Goal: Task Accomplishment & Management: Manage account settings

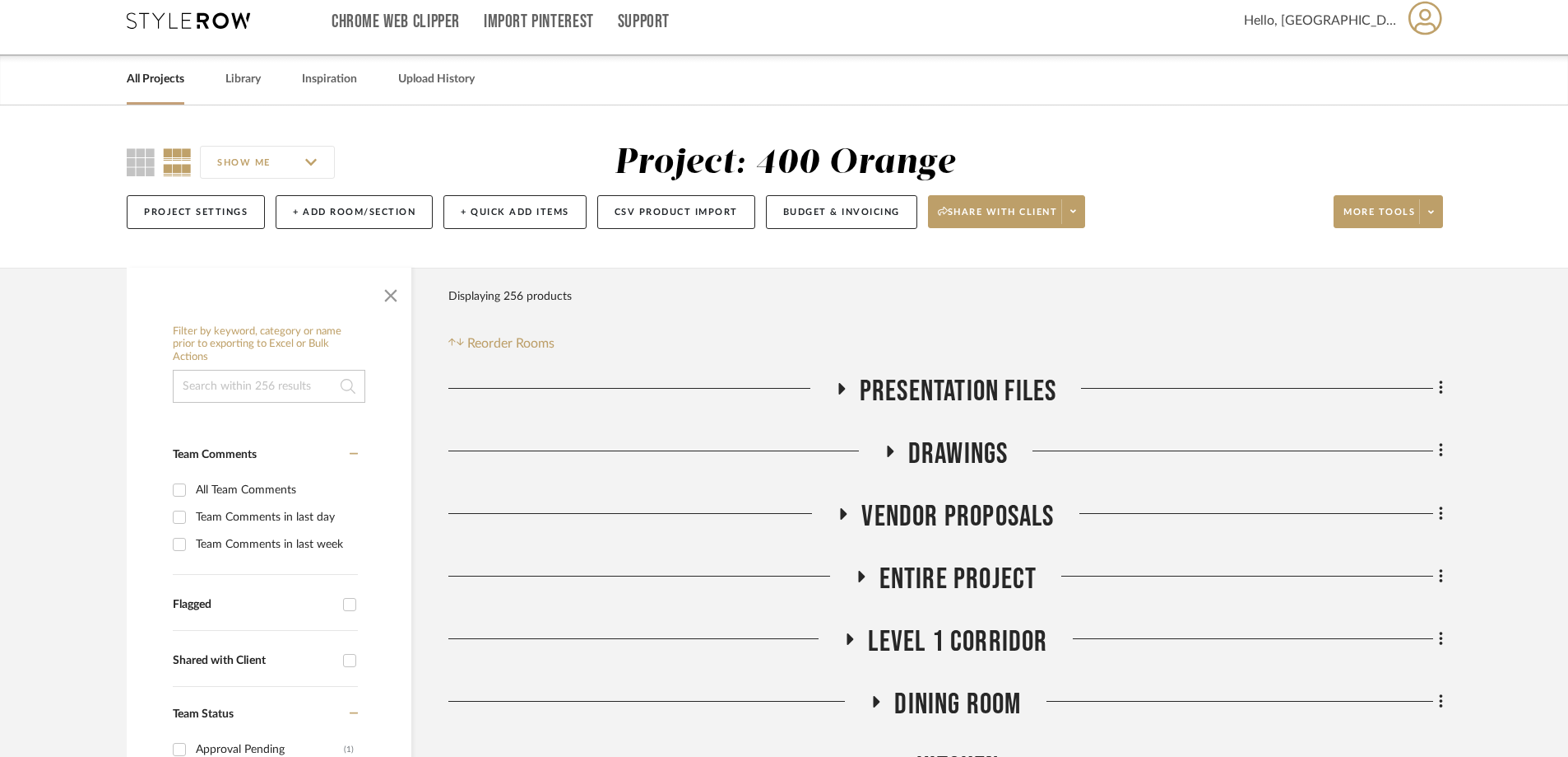
scroll to position [412, 0]
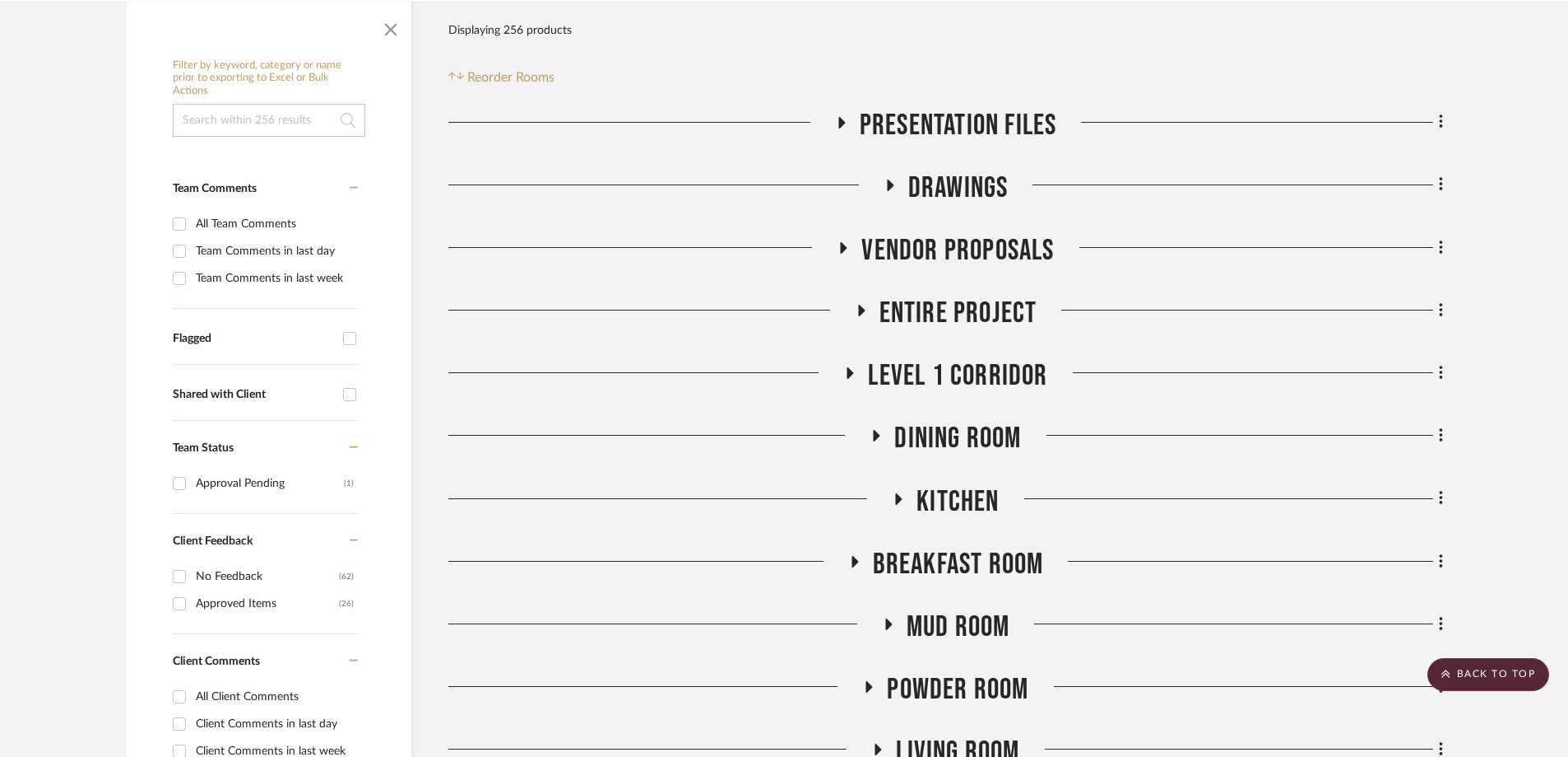
click at [872, 430] on icon at bounding box center [876, 436] width 20 height 12
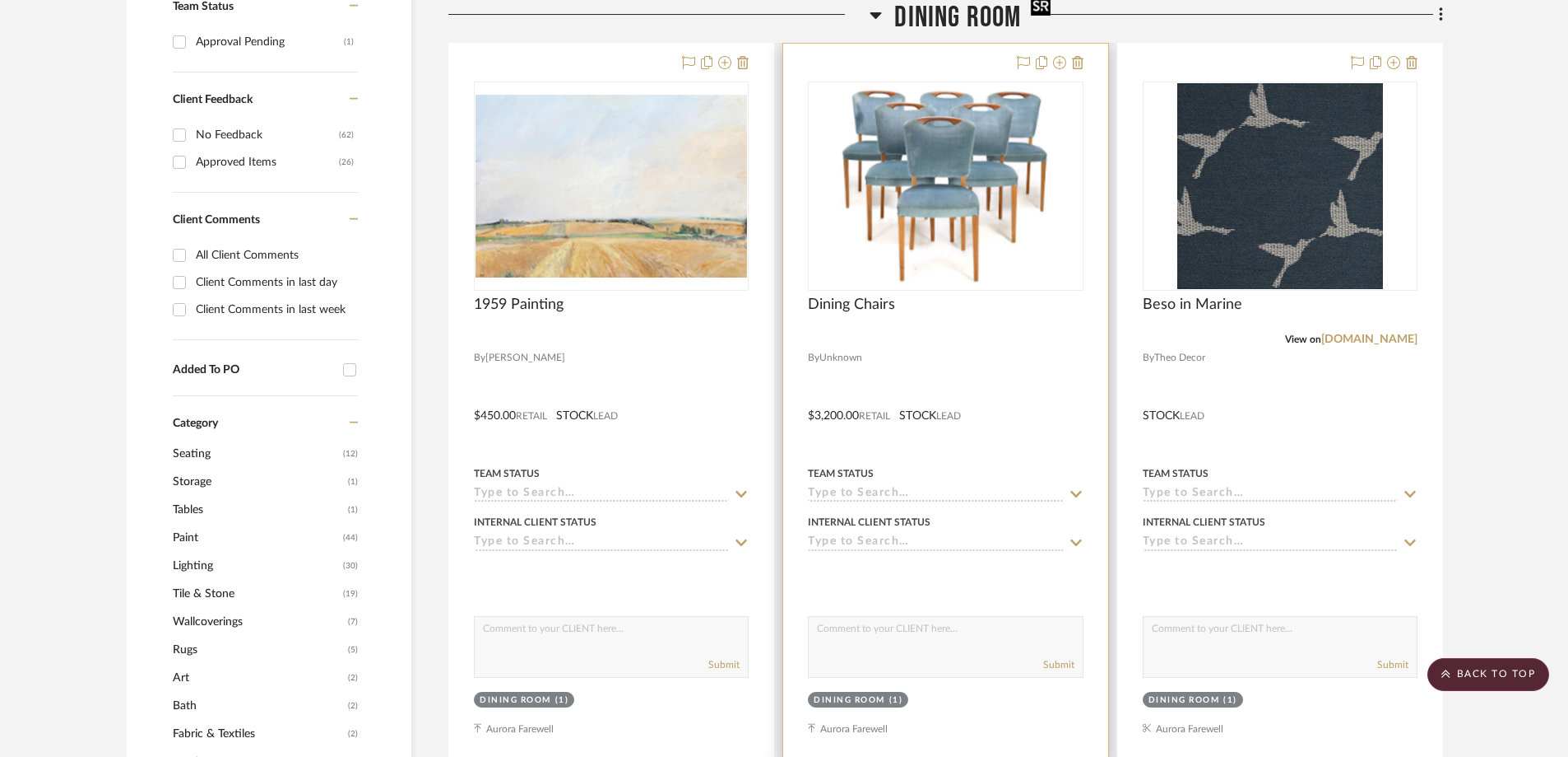
scroll to position [659, 0]
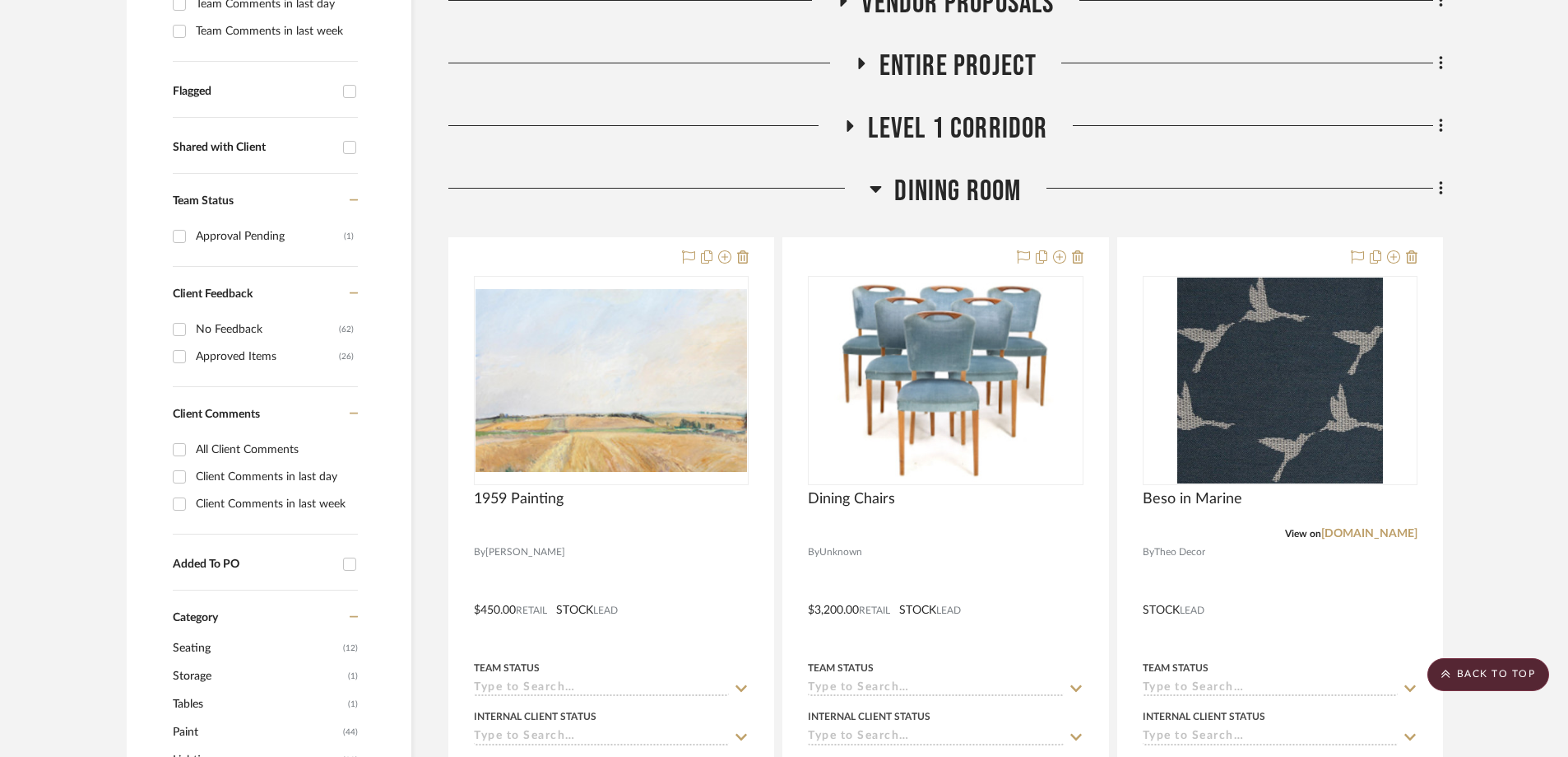
click at [874, 179] on icon at bounding box center [876, 188] width 12 height 20
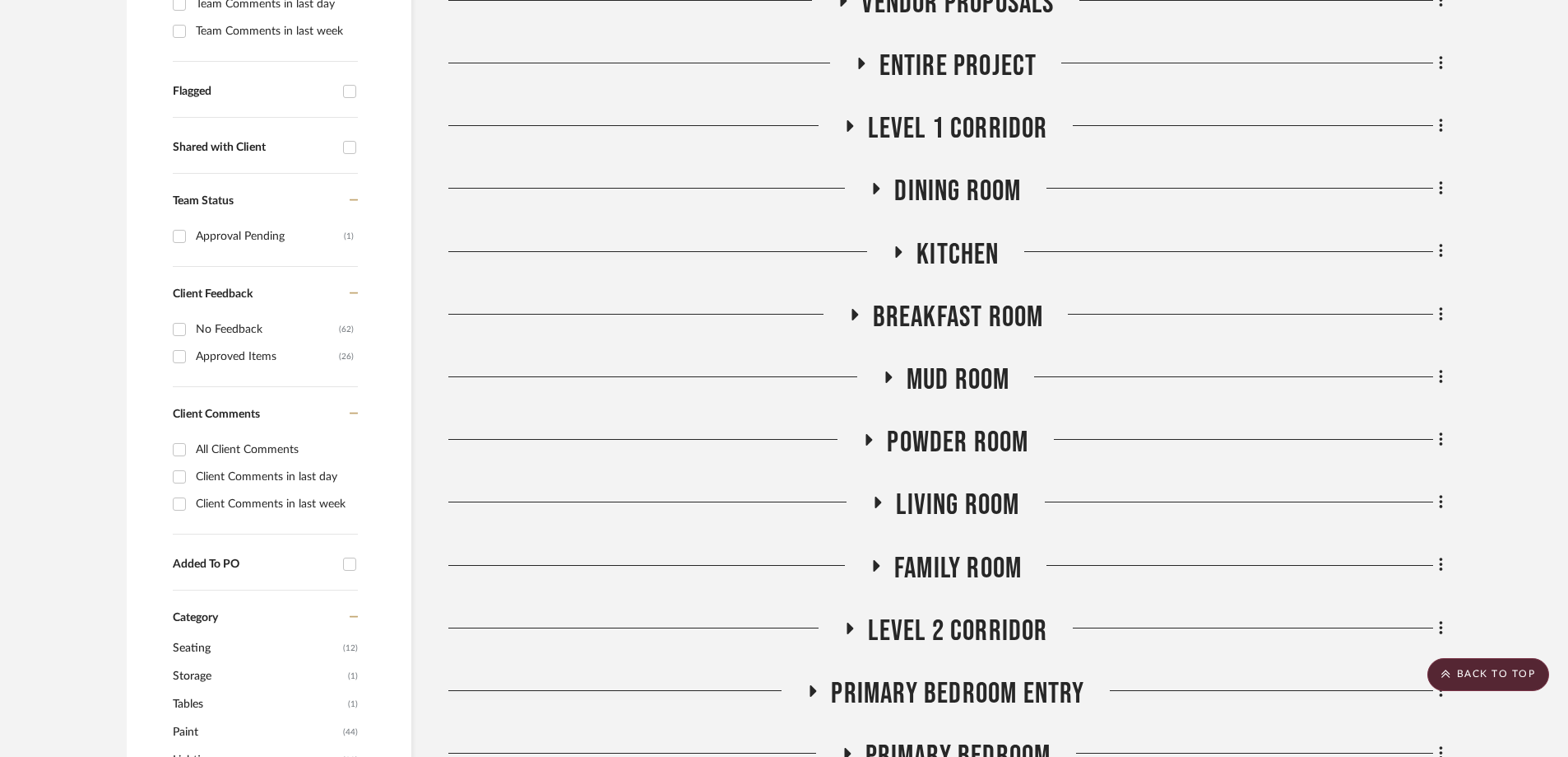
click at [901, 246] on icon at bounding box center [899, 251] width 7 height 11
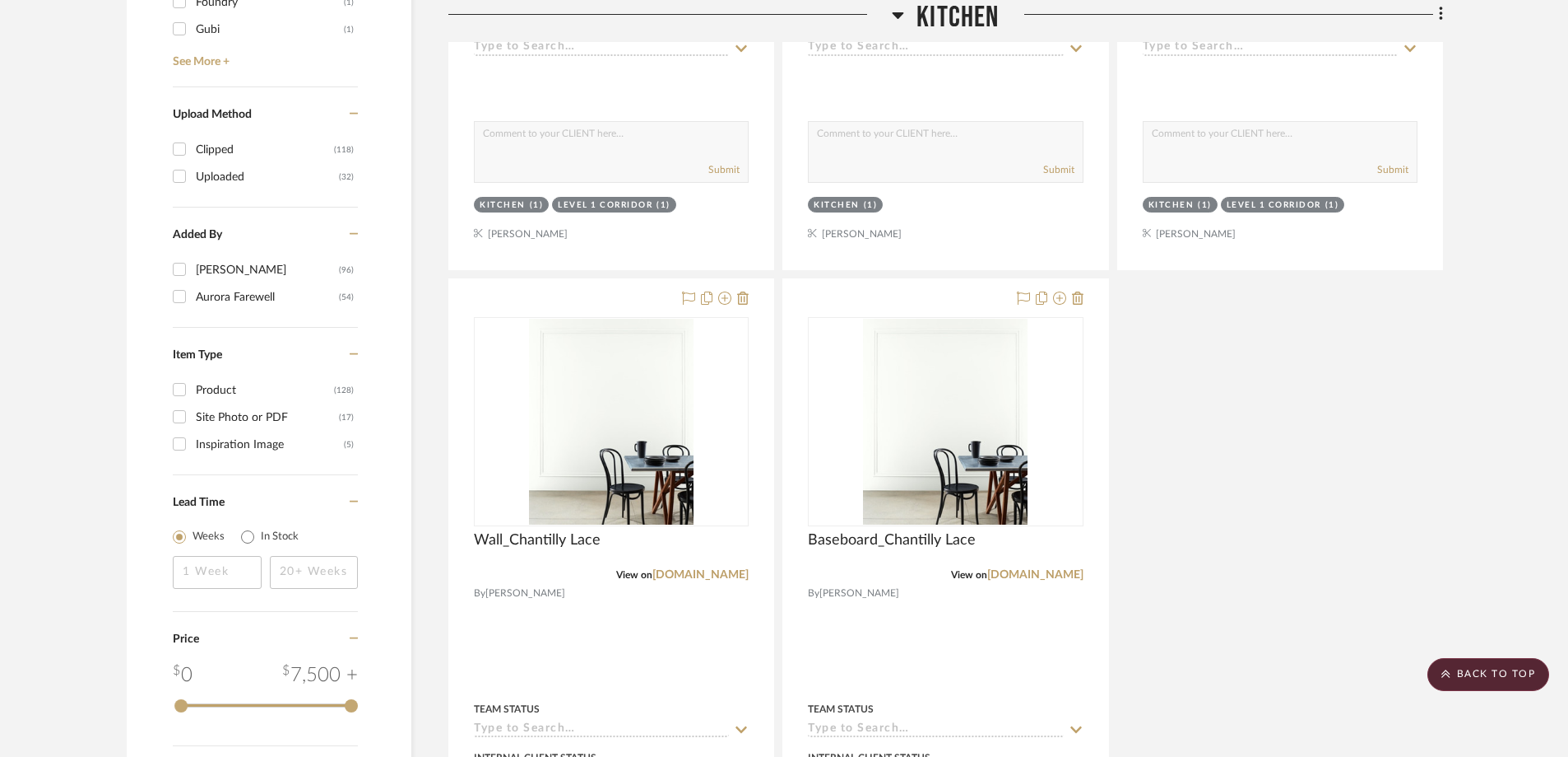
scroll to position [2634, 0]
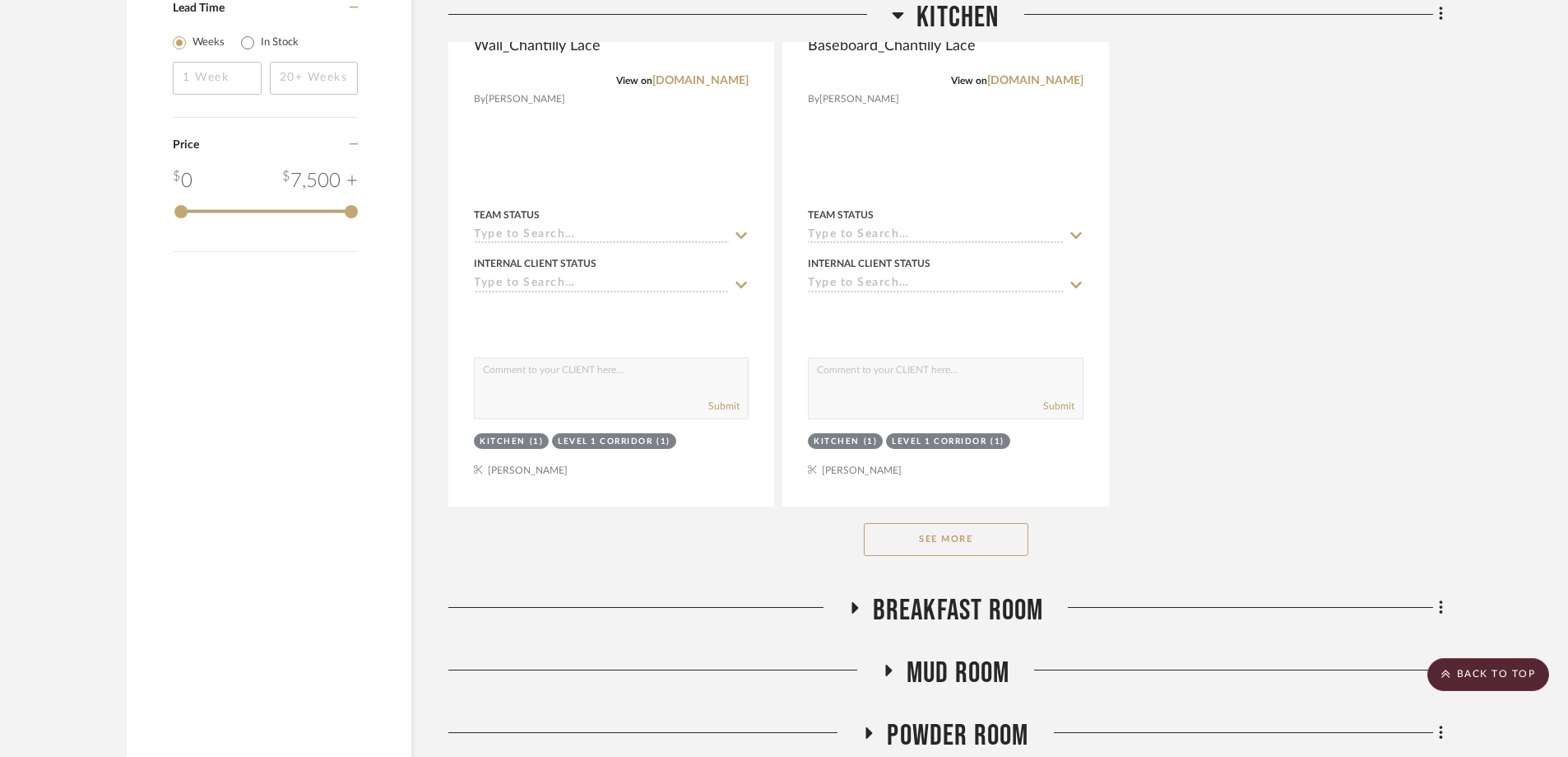
click at [963, 522] on button "See More" at bounding box center [946, 539] width 165 height 33
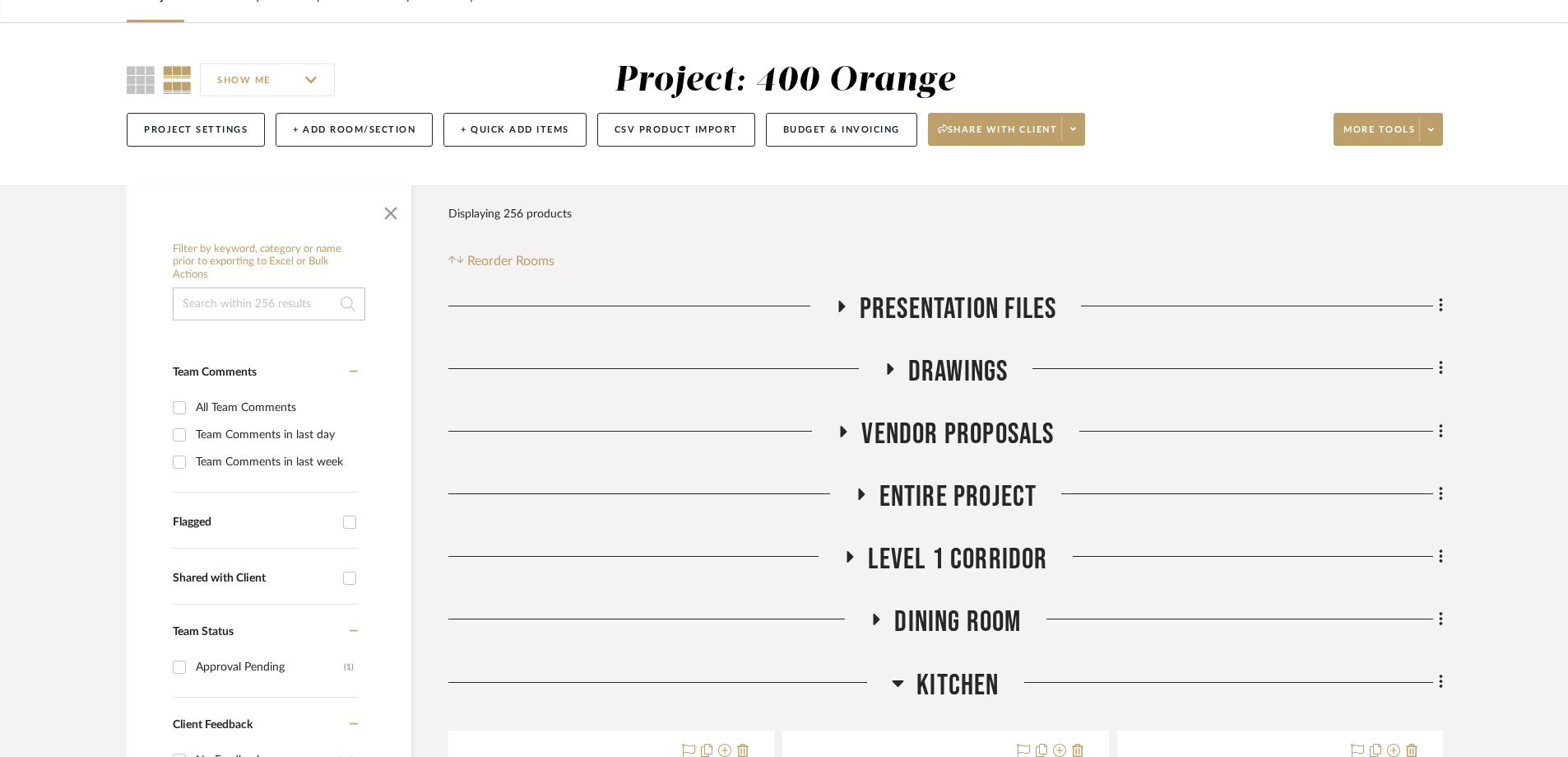
scroll to position [329, 0]
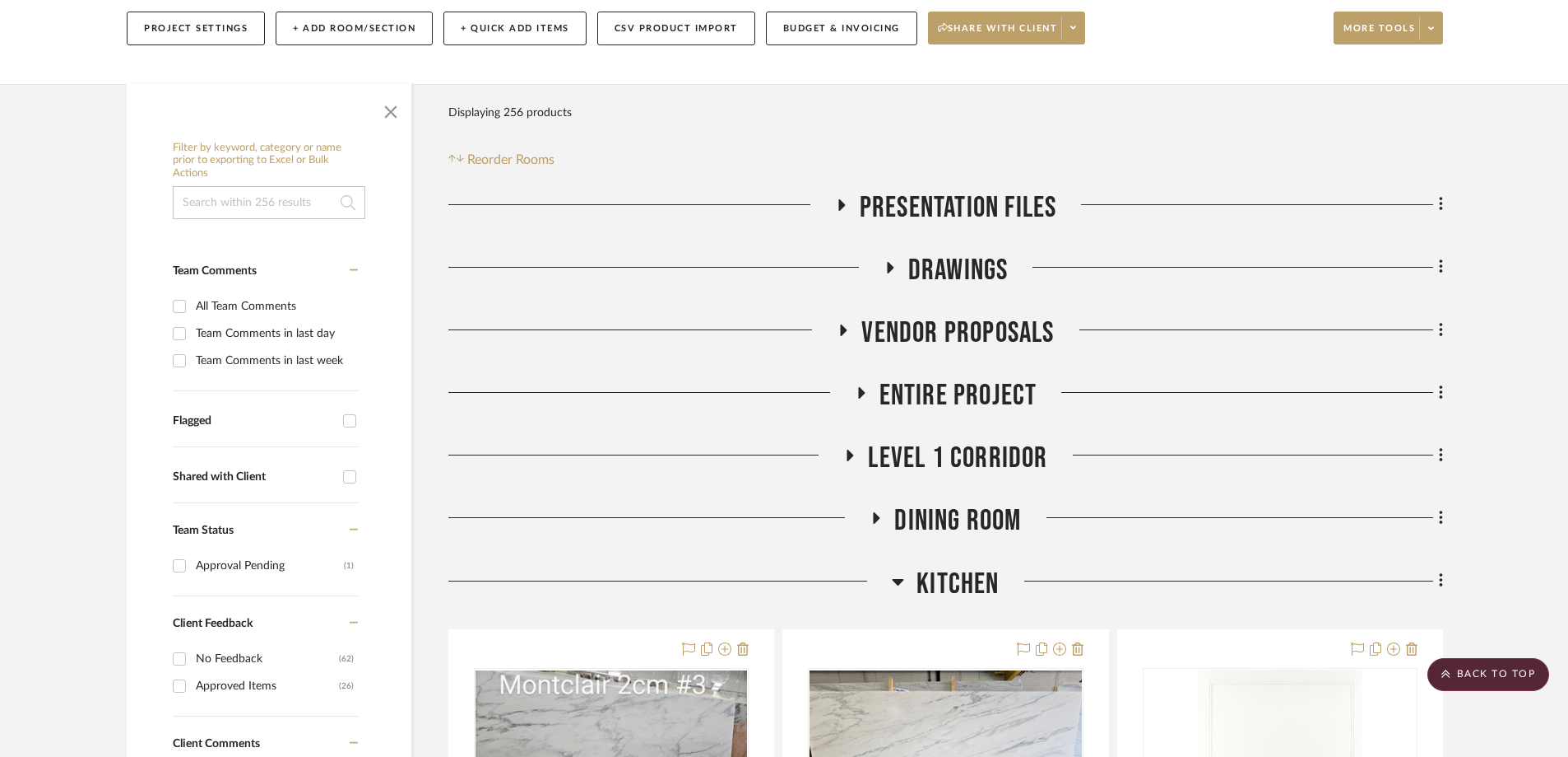
click at [894, 579] on icon at bounding box center [898, 583] width 11 height 7
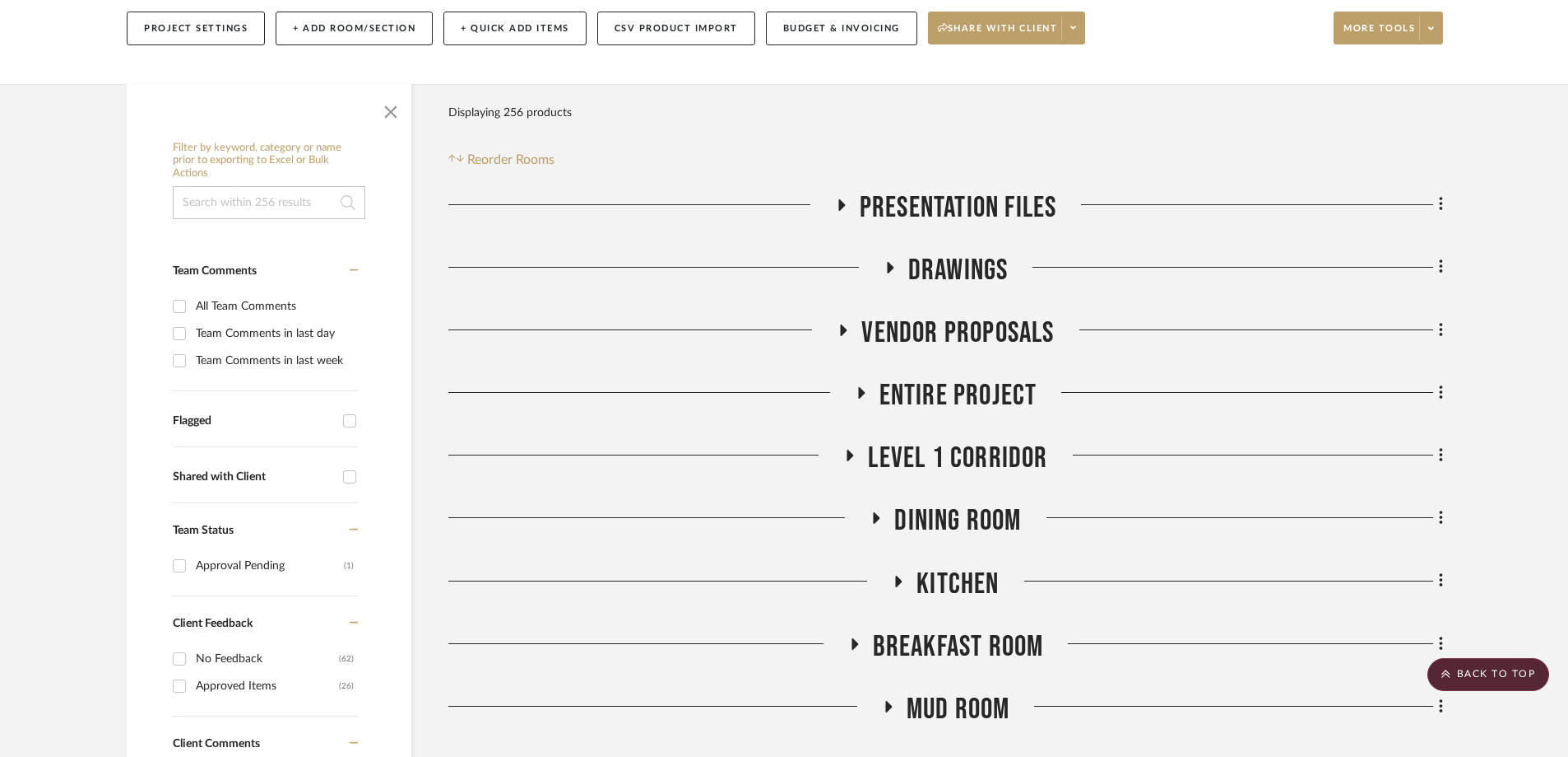
click at [841, 629] on div at bounding box center [648, 650] width 400 height 42
click at [850, 638] on icon at bounding box center [854, 644] width 20 height 12
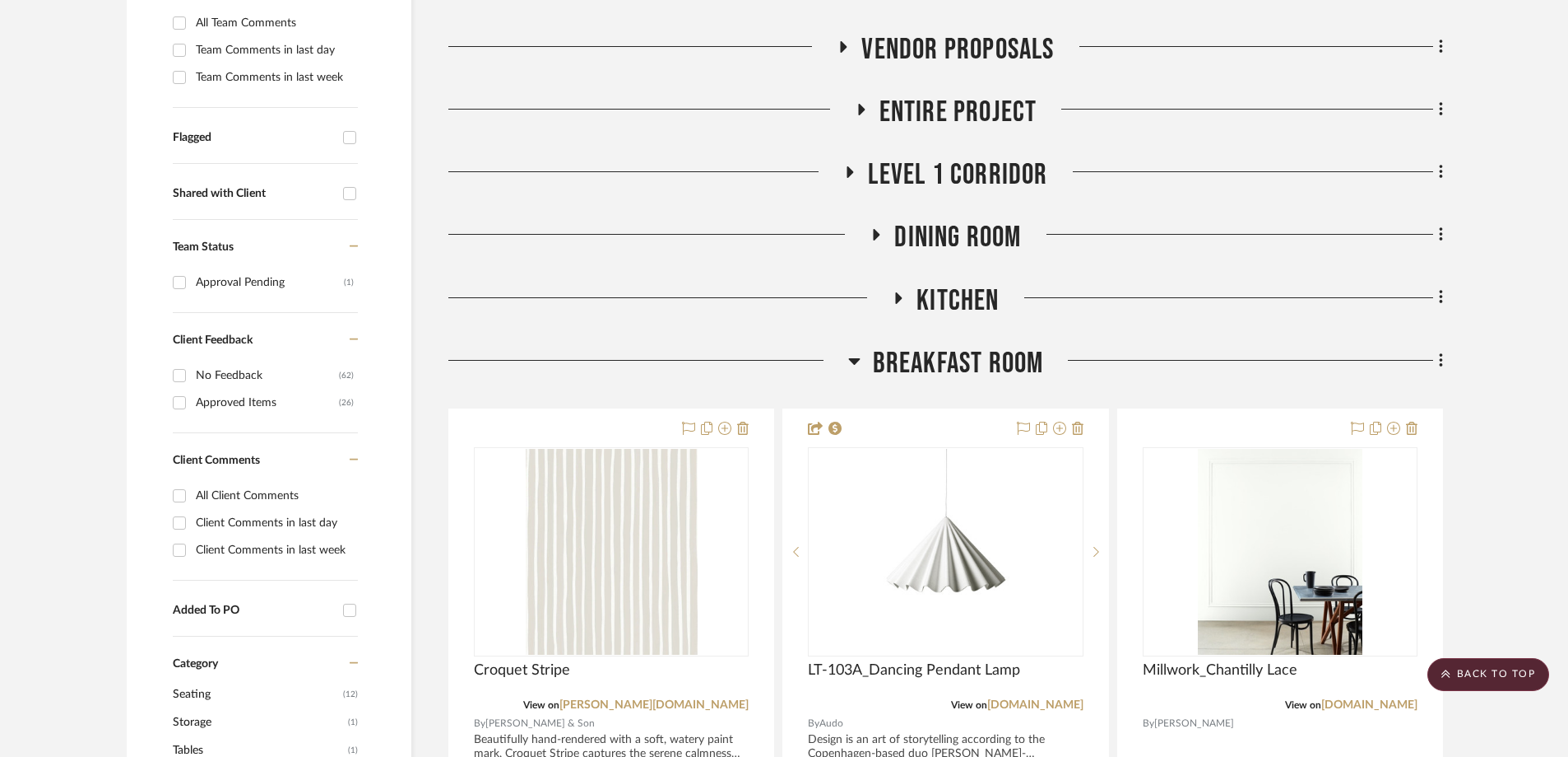
scroll to position [659, 0]
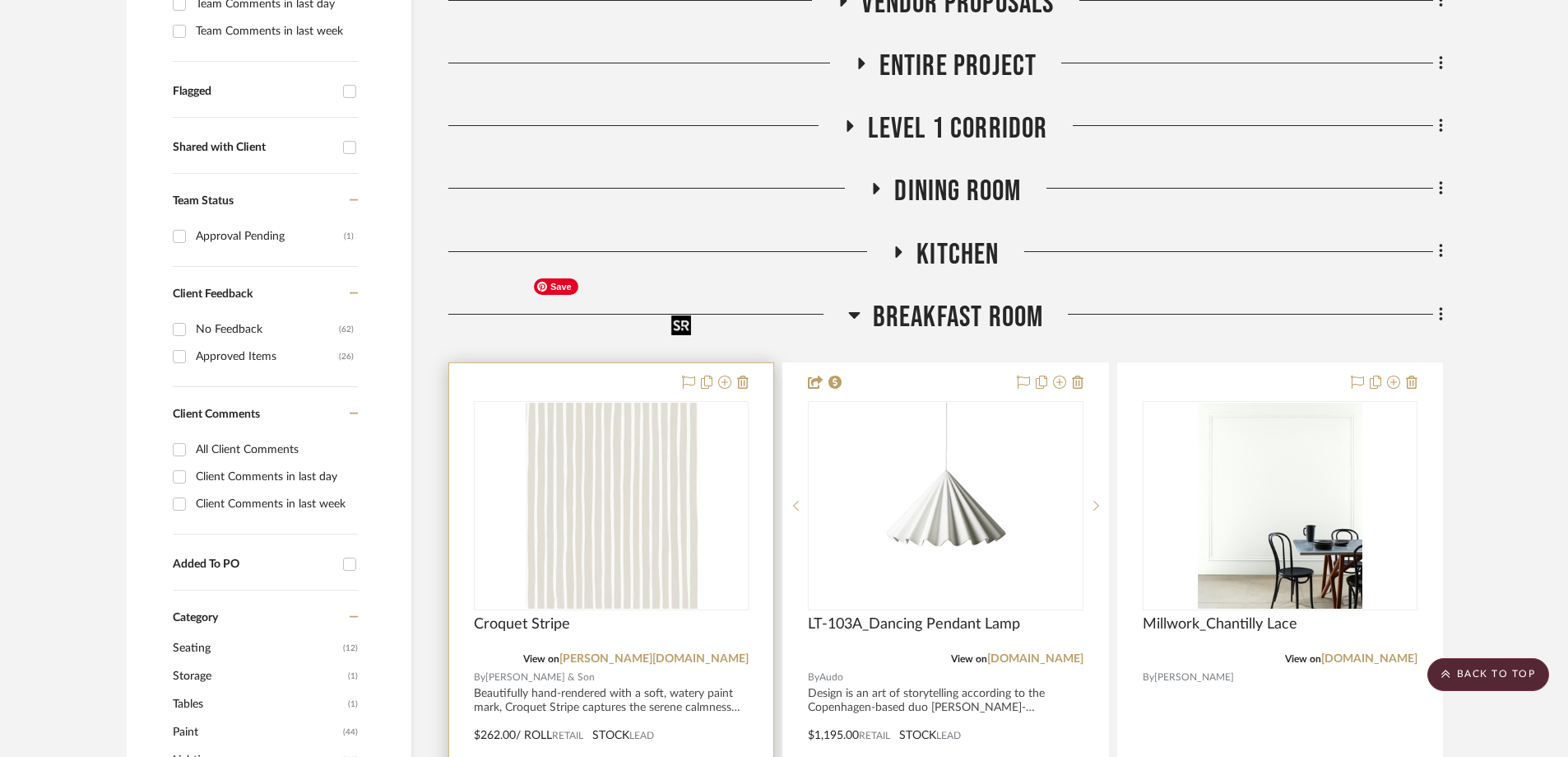
click at [601, 403] on img "0" at bounding box center [611, 506] width 172 height 206
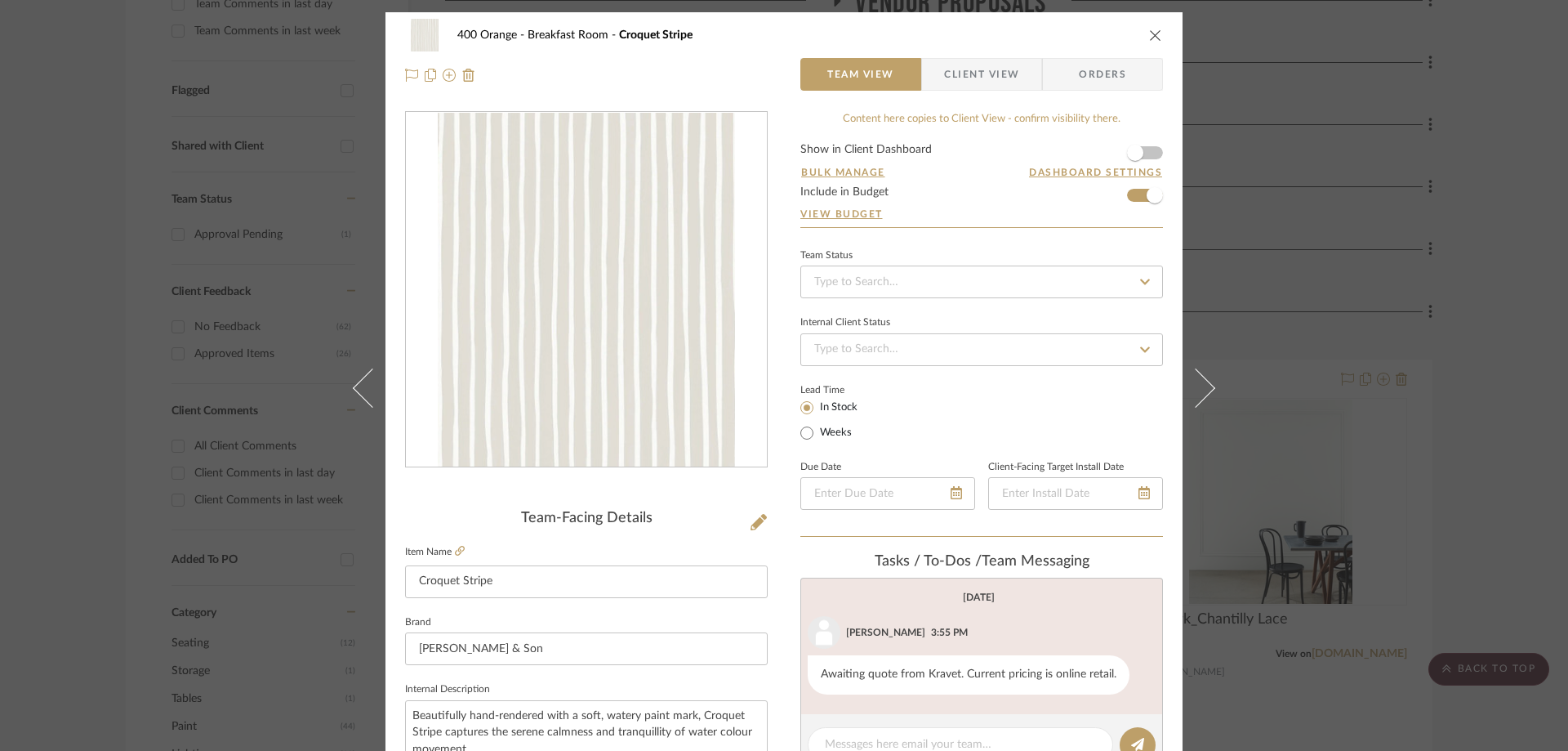
click at [1150, 27] on div "400 Orange Breakfast Room Croquet Stripe" at bounding box center [783, 35] width 758 height 32
click at [1150, 43] on div "400 Orange Breakfast Room Croquet Stripe" at bounding box center [783, 35] width 758 height 32
click at [1149, 32] on icon "close" at bounding box center [1155, 35] width 13 height 13
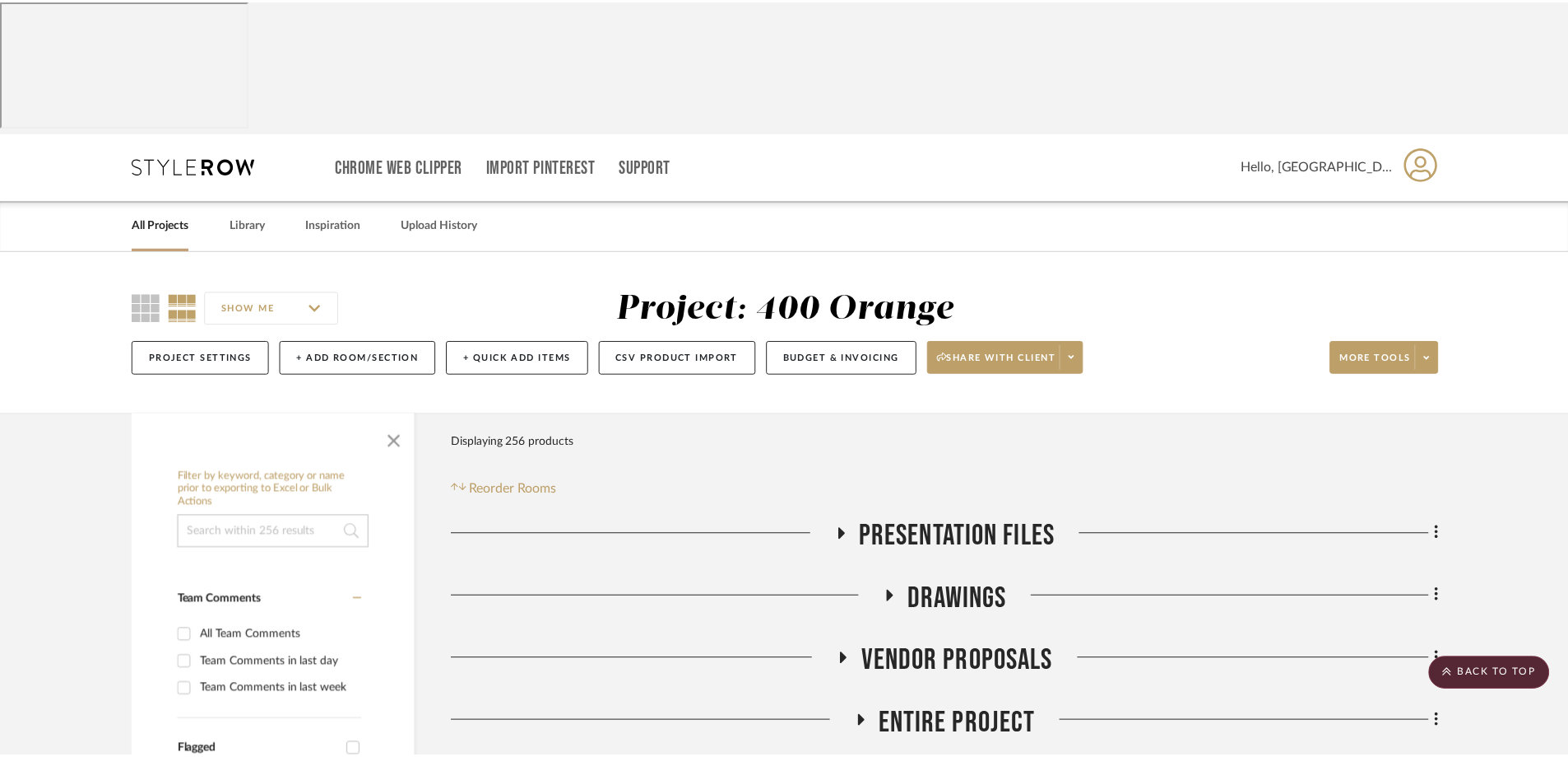
scroll to position [659, 0]
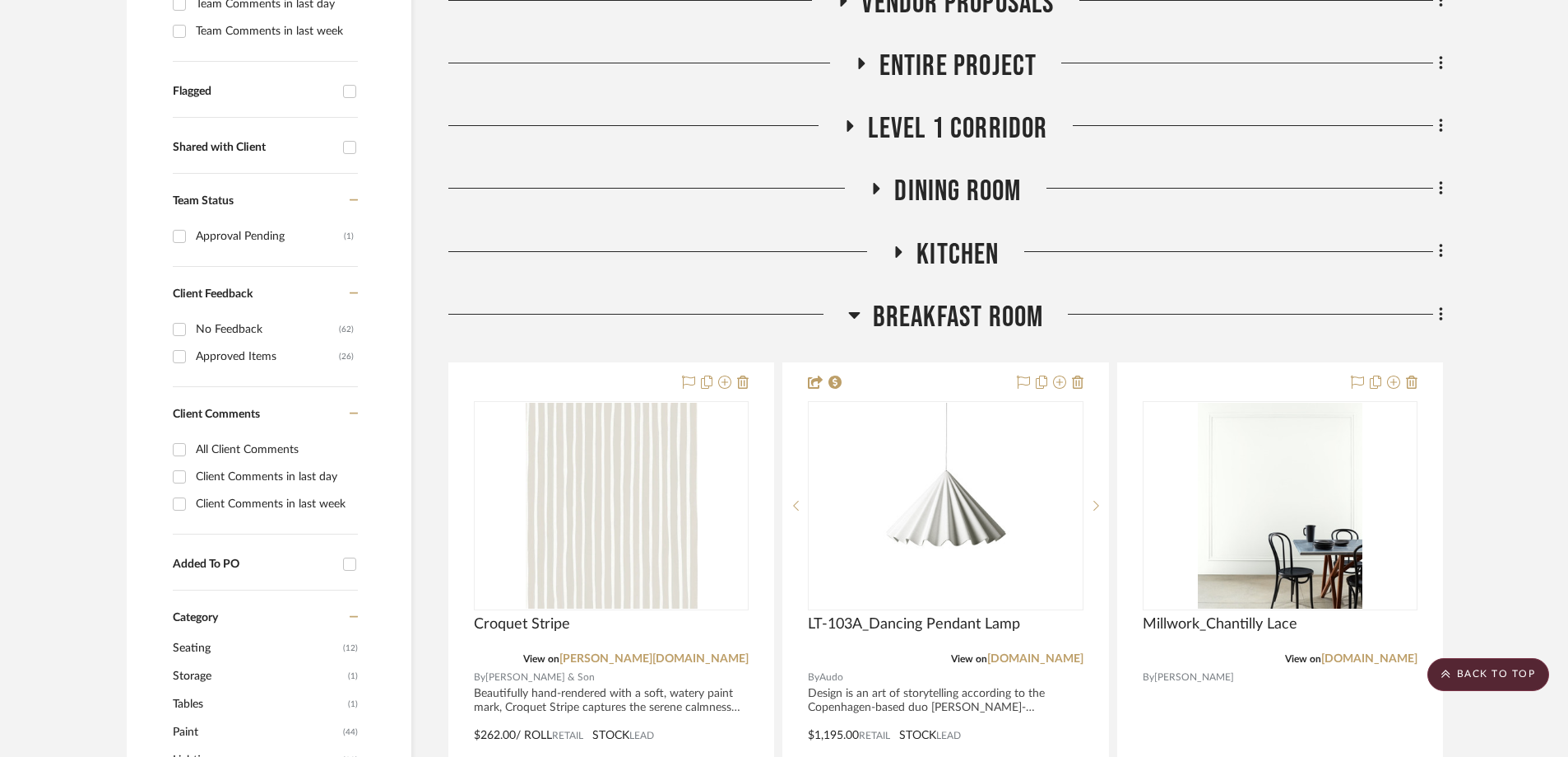
click at [854, 312] on icon at bounding box center [854, 315] width 11 height 7
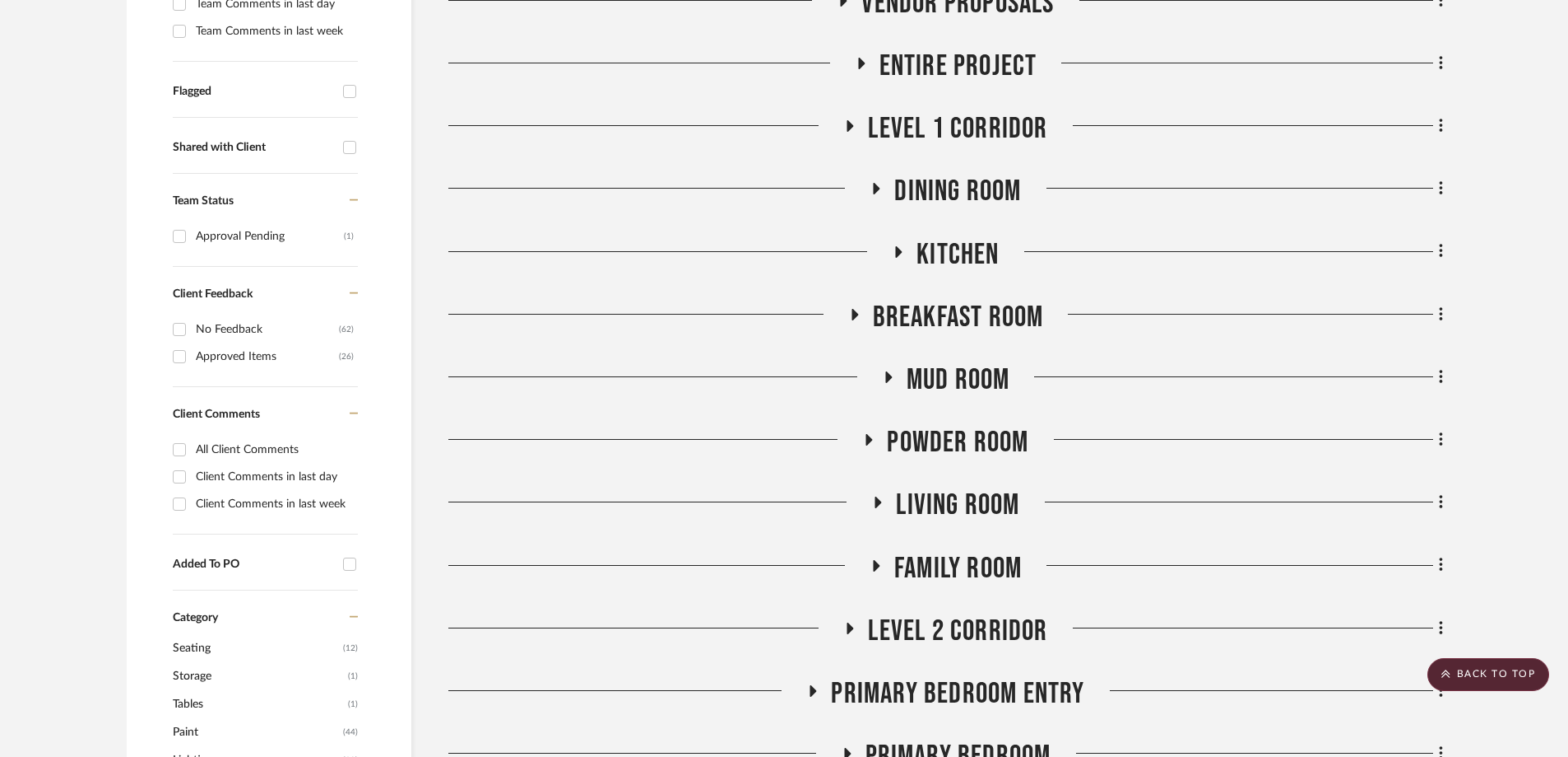
click at [866, 559] on icon at bounding box center [875, 565] width 20 height 12
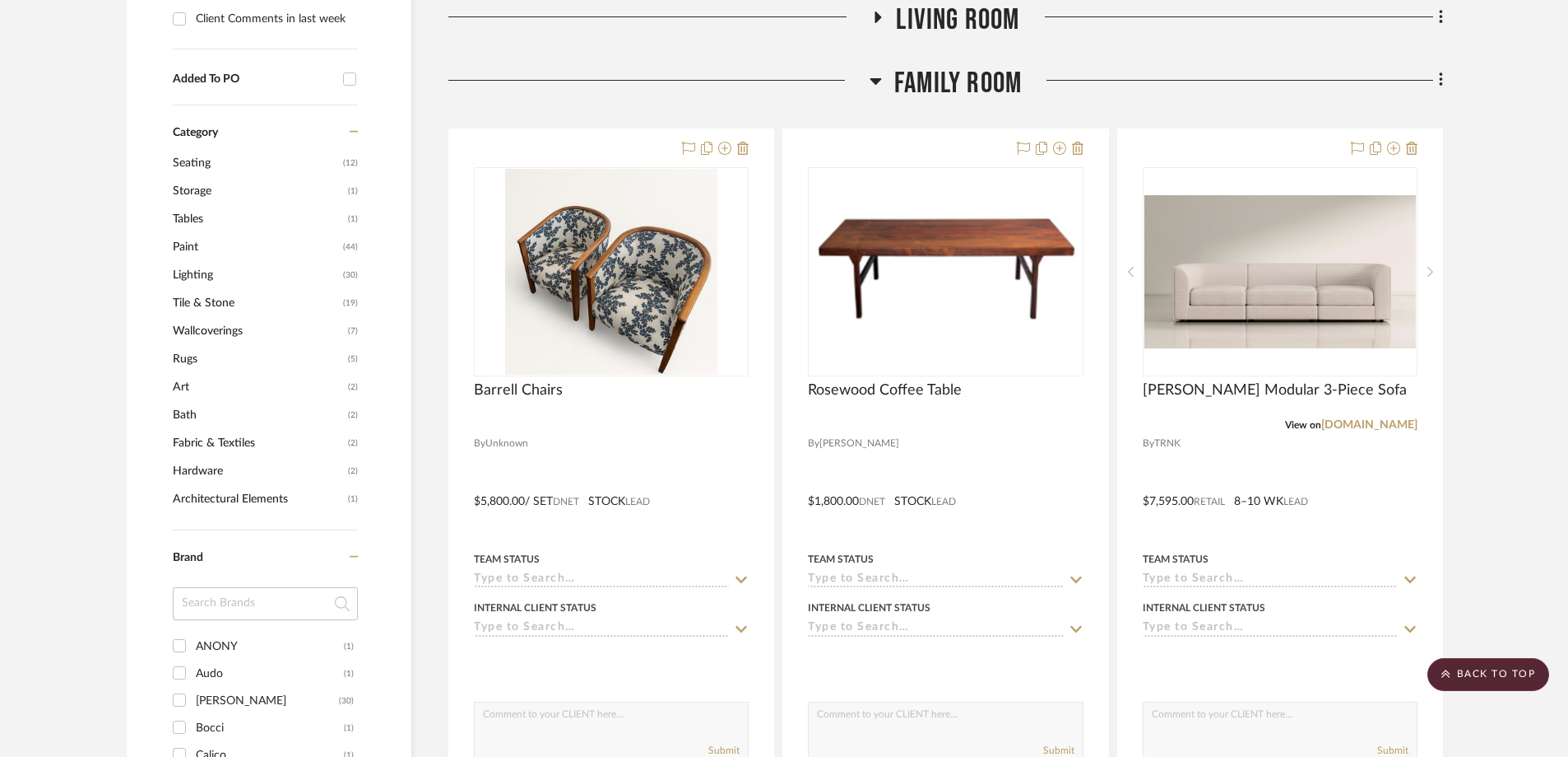
scroll to position [988, 0]
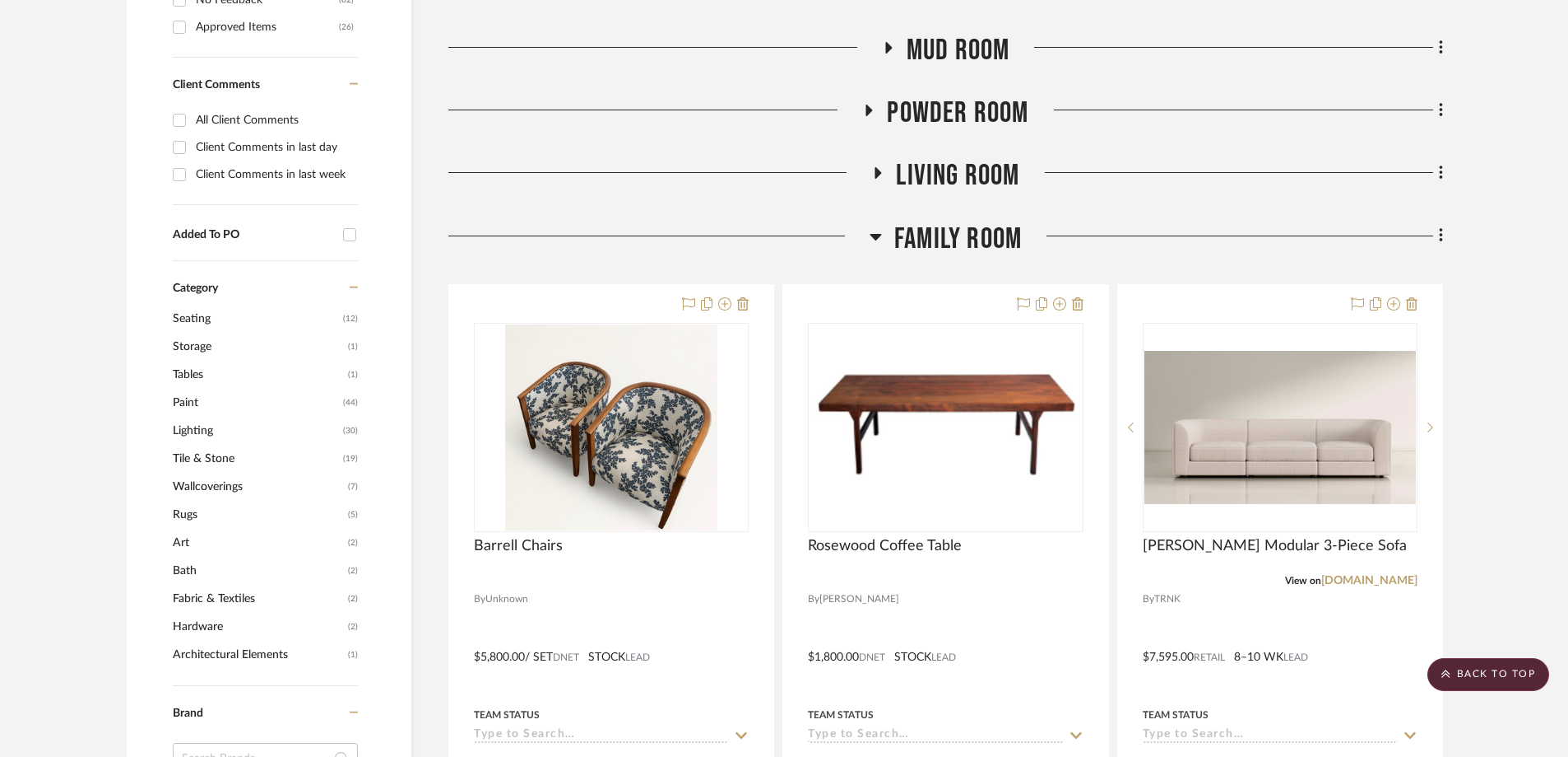
click at [872, 226] on icon at bounding box center [876, 235] width 12 height 20
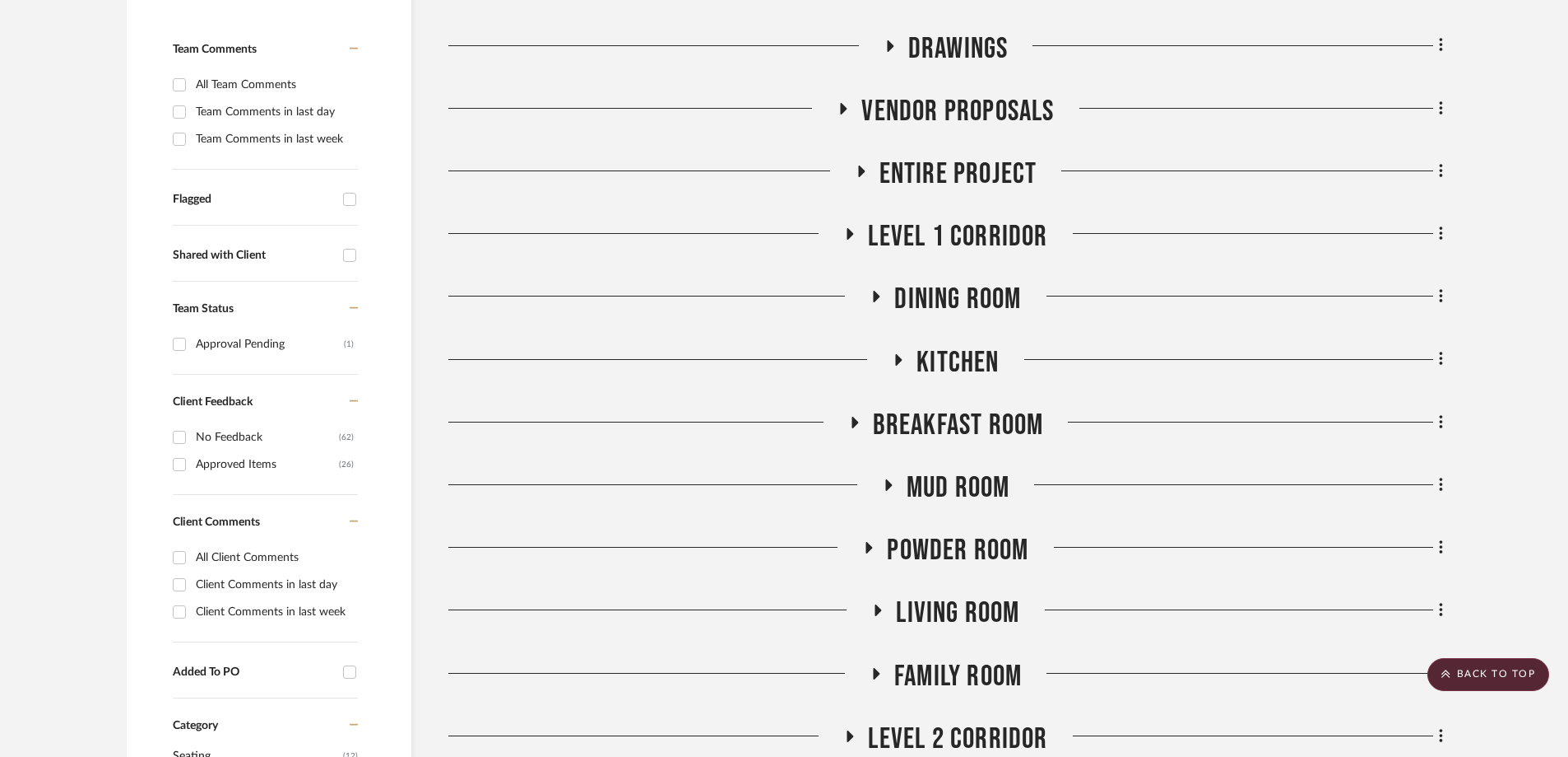
scroll to position [412, 0]
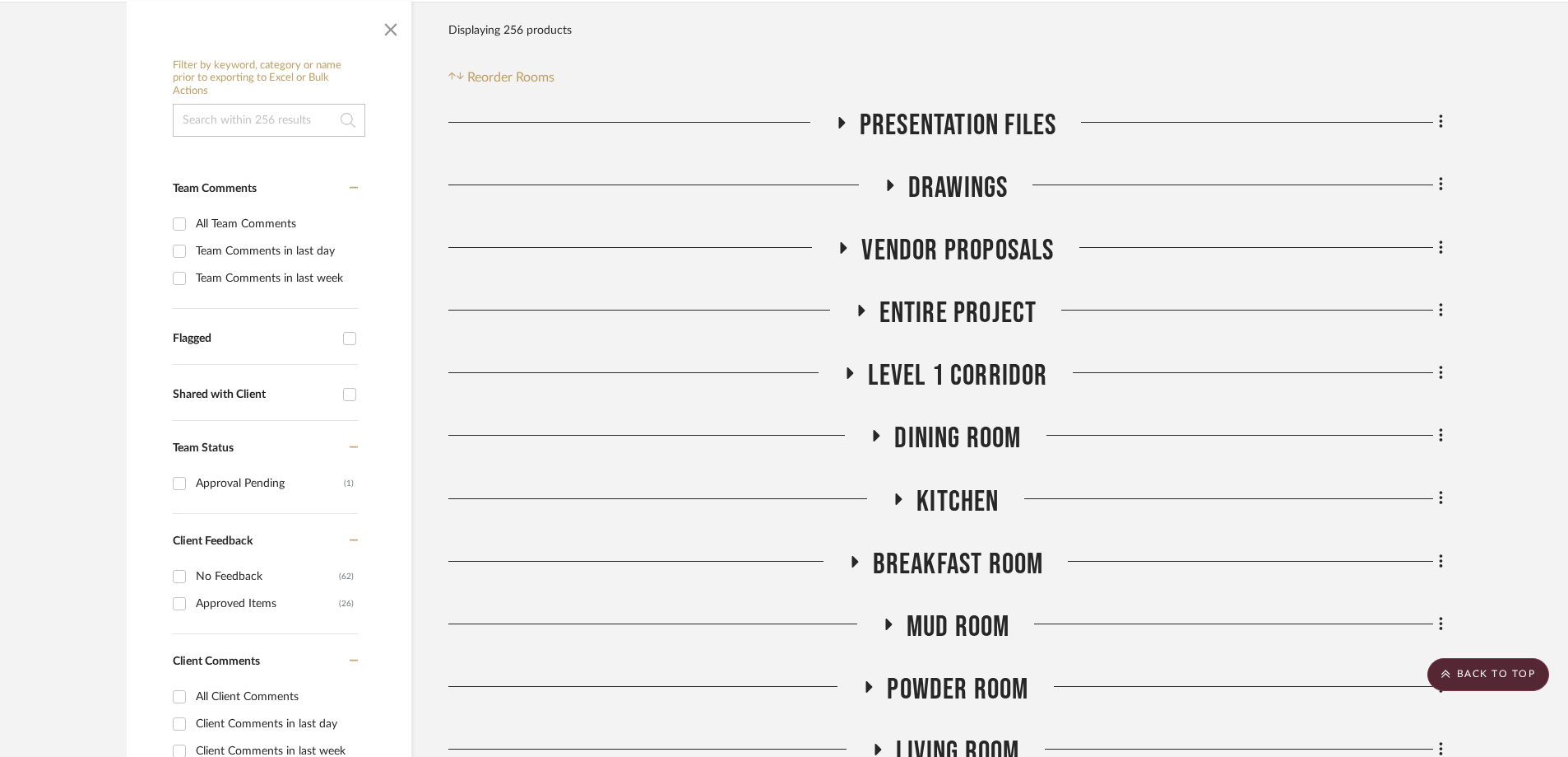
click at [874, 421] on h3 "Dining Room" at bounding box center [945, 438] width 151 height 35
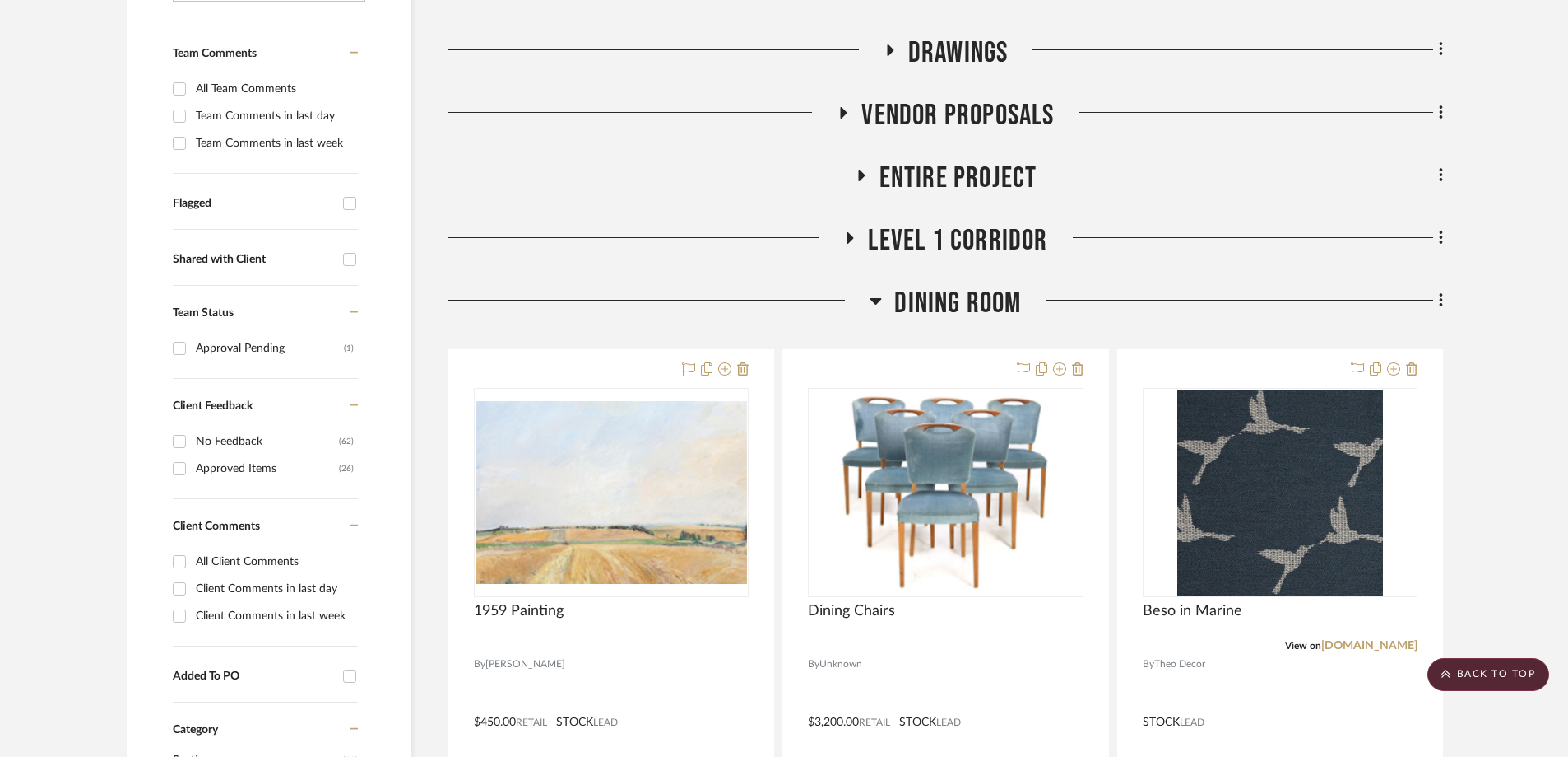
scroll to position [494, 0]
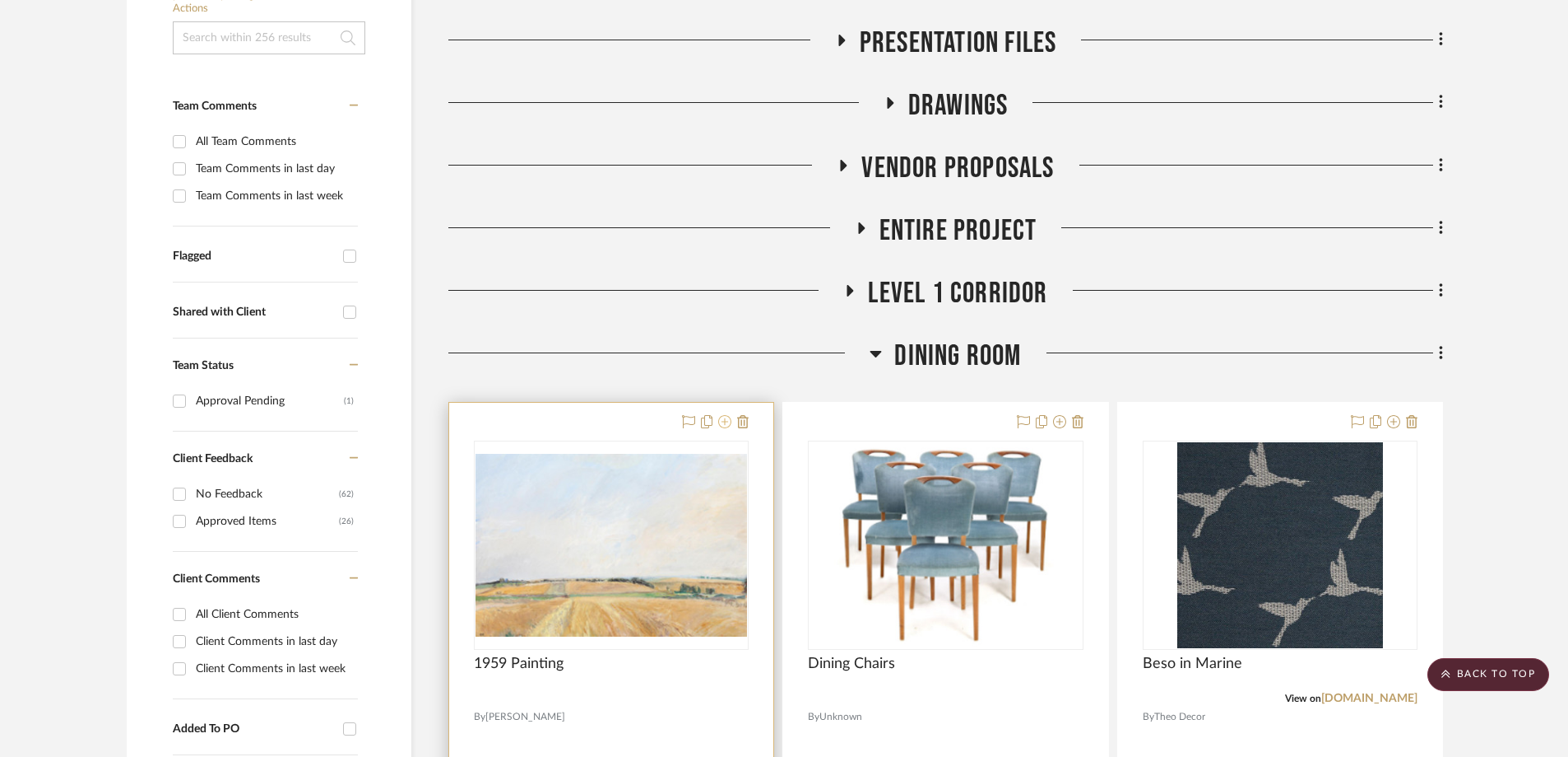
click at [725, 415] on icon at bounding box center [724, 421] width 13 height 13
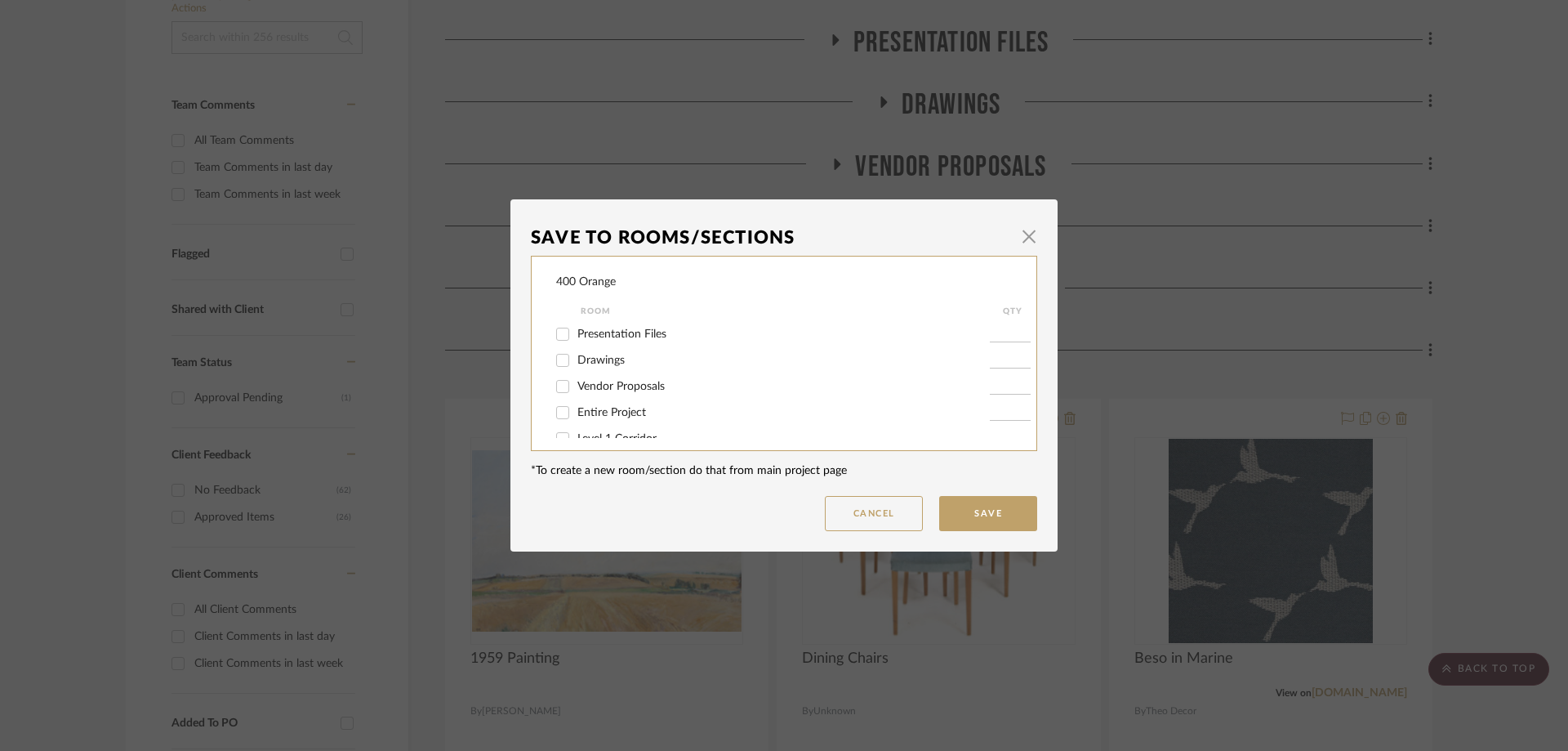
scroll to position [82, 0]
click at [555, 384] on input "Dining Room" at bounding box center [562, 383] width 26 height 26
checkbox input "false"
click at [563, 378] on input "Family Room" at bounding box center [562, 376] width 26 height 26
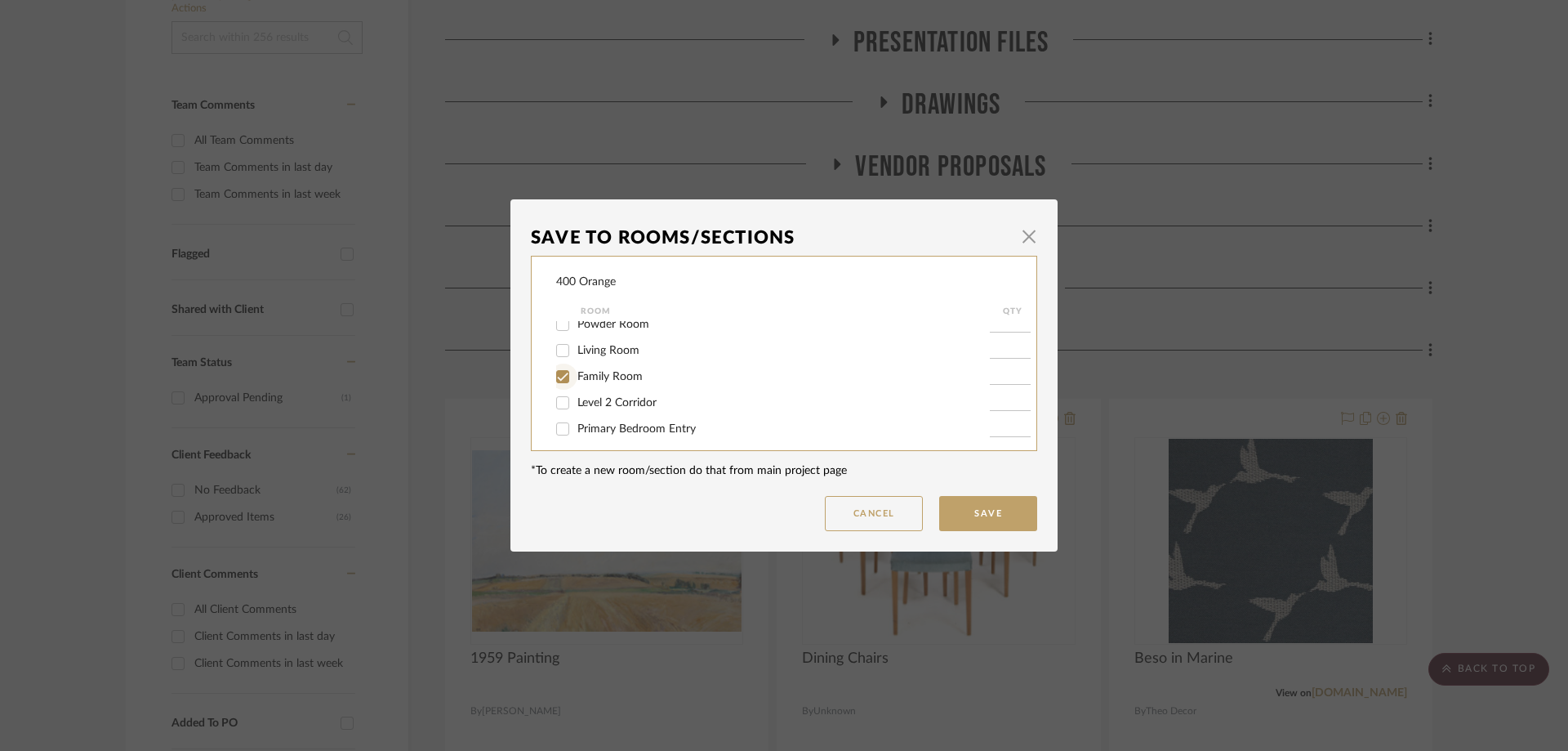
checkbox input "true"
type input "1"
click at [561, 351] on input "Living Room" at bounding box center [562, 350] width 26 height 26
checkbox input "true"
type input "1"
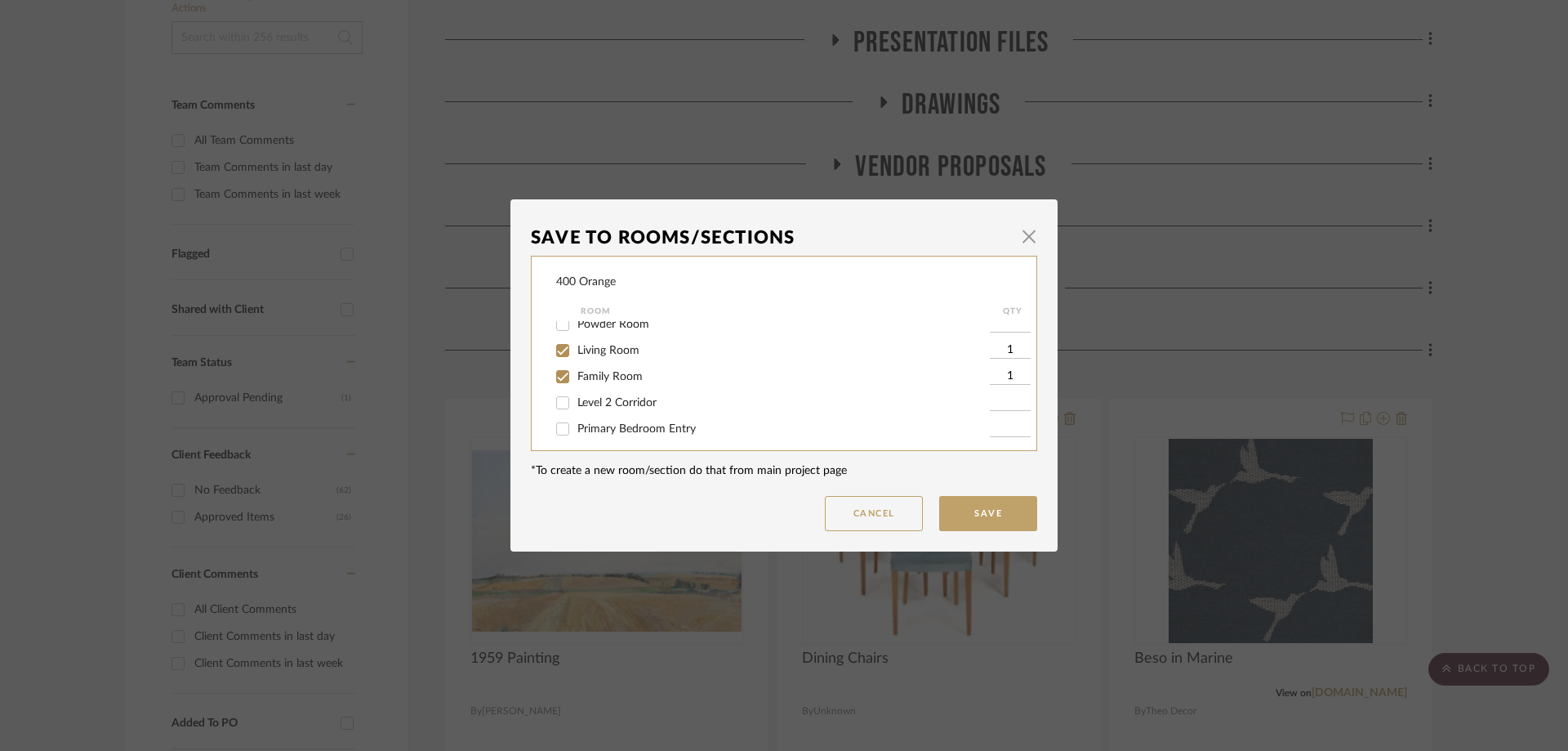
click at [559, 375] on input "Family Room" at bounding box center [562, 376] width 26 height 26
checkbox input "false"
click at [998, 510] on button "Save" at bounding box center [988, 513] width 98 height 35
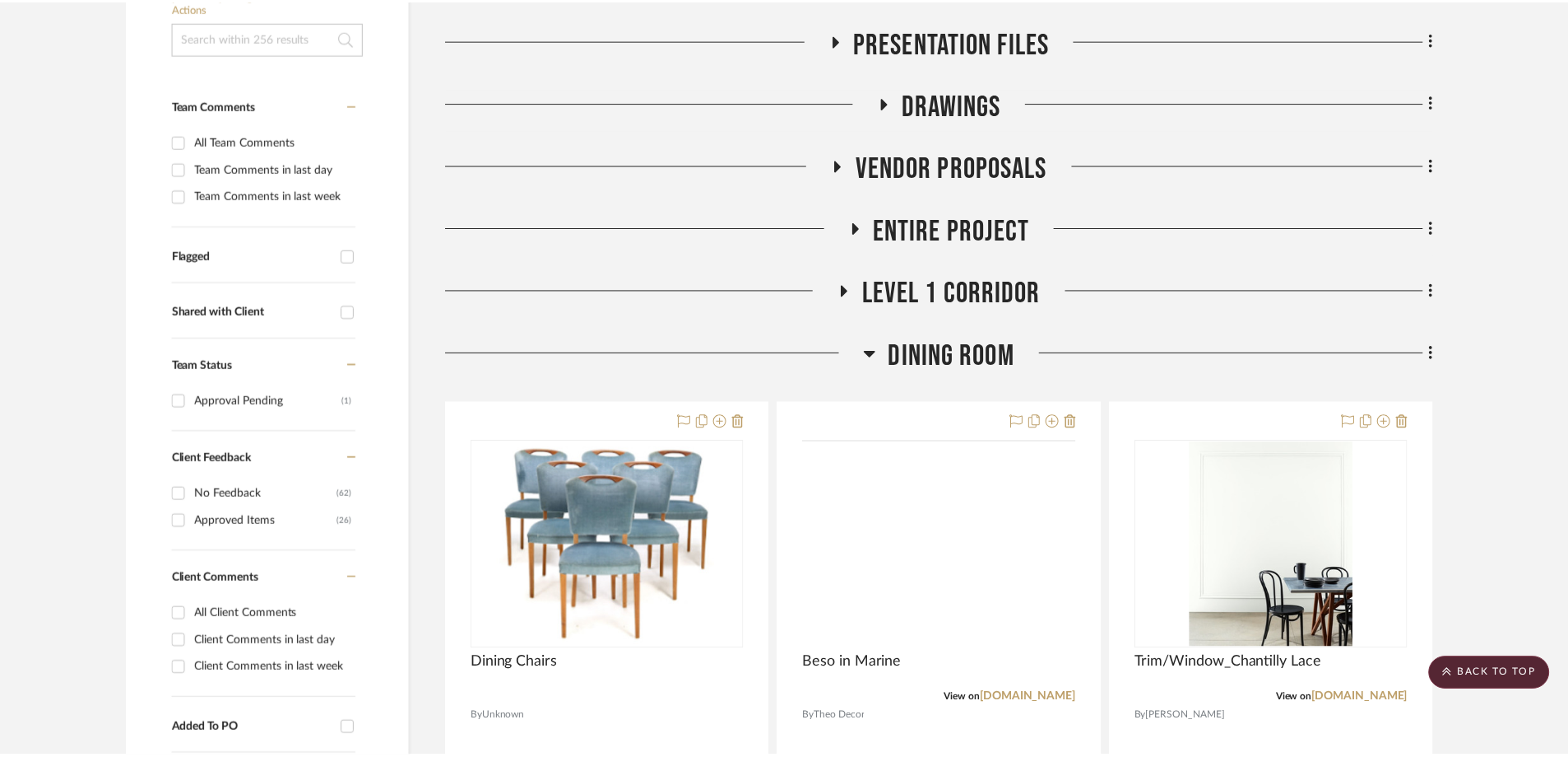
scroll to position [494, 0]
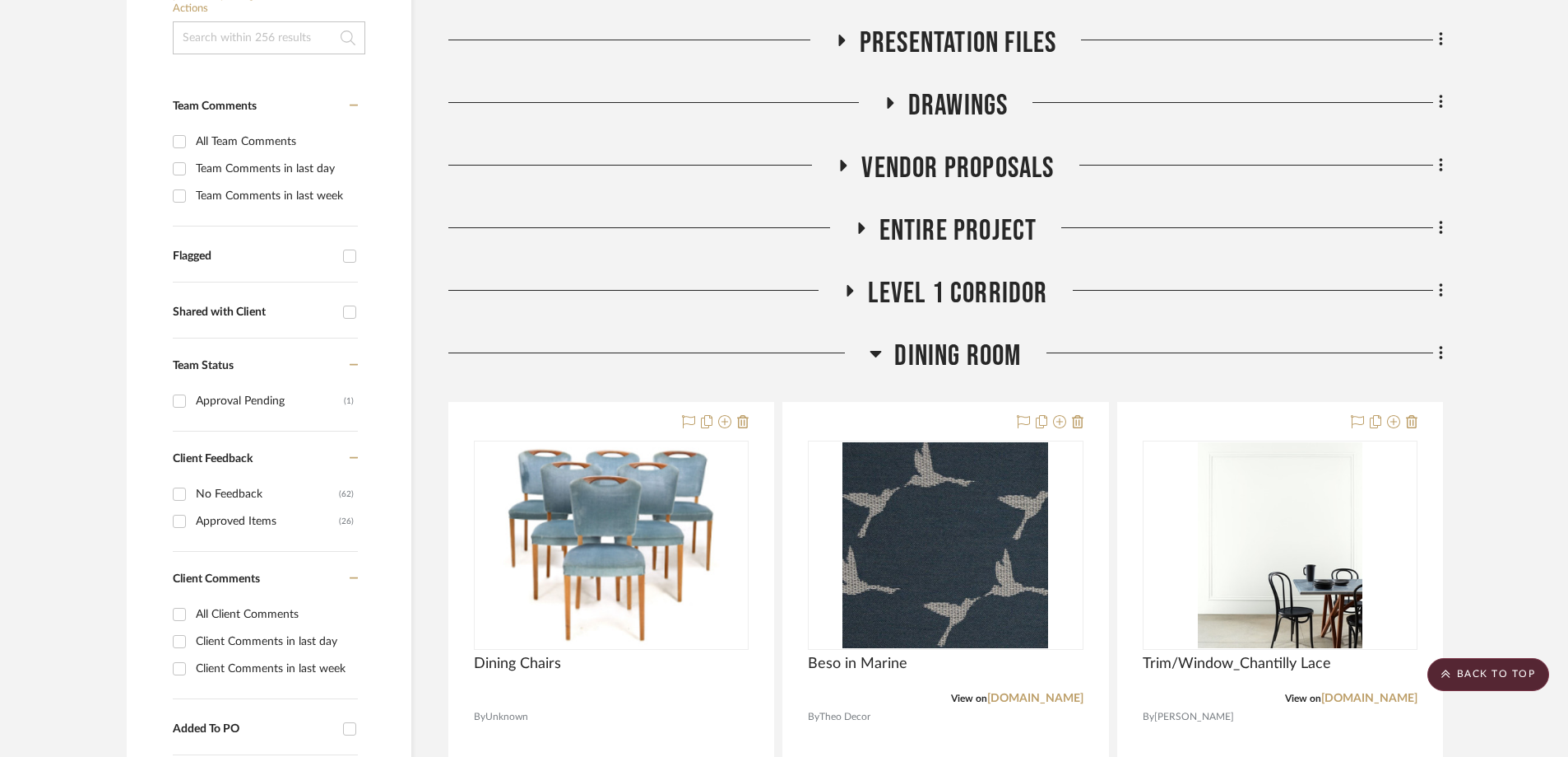
click at [854, 285] on icon at bounding box center [849, 291] width 20 height 12
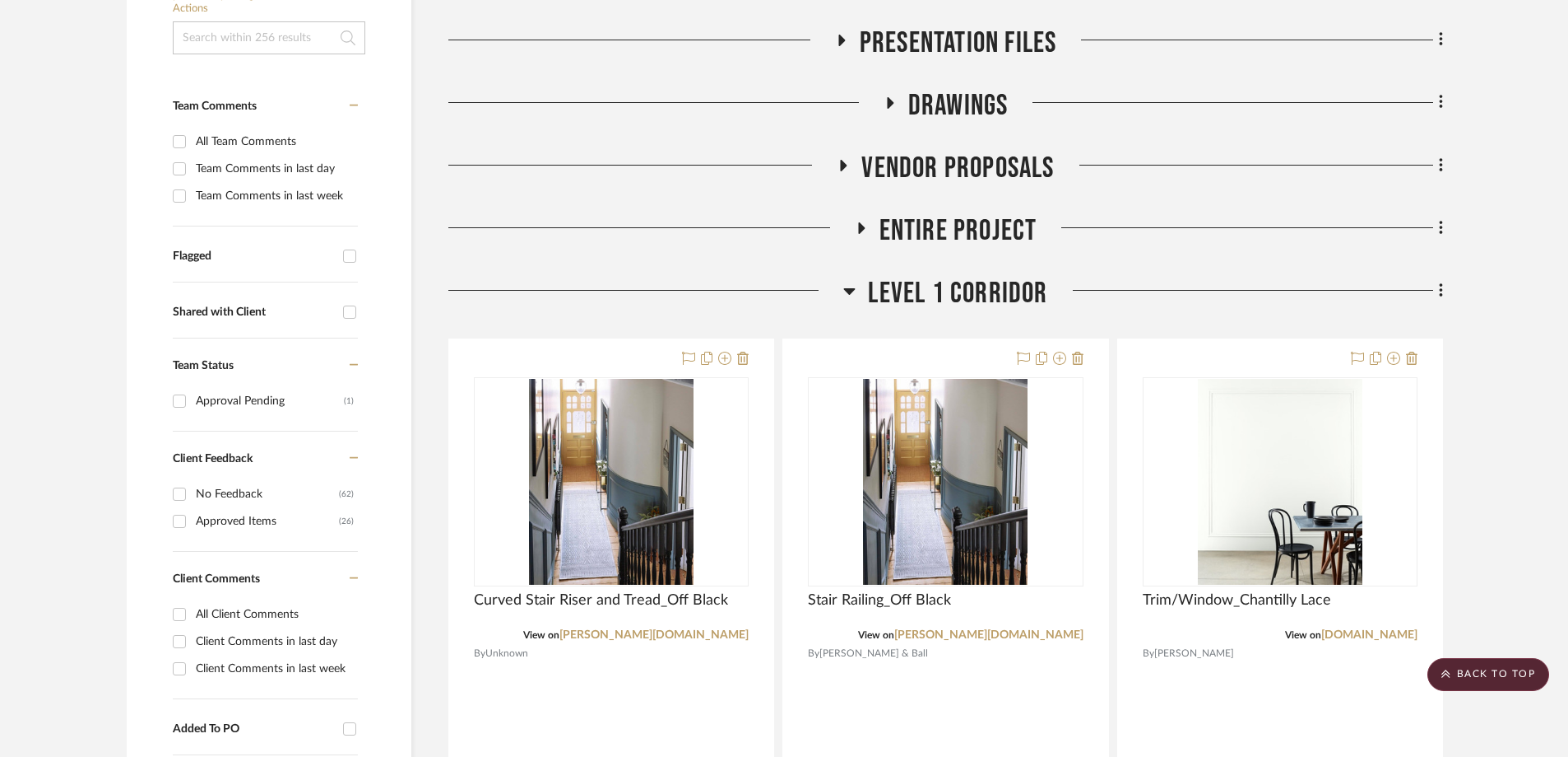
click at [854, 281] on icon at bounding box center [849, 290] width 12 height 20
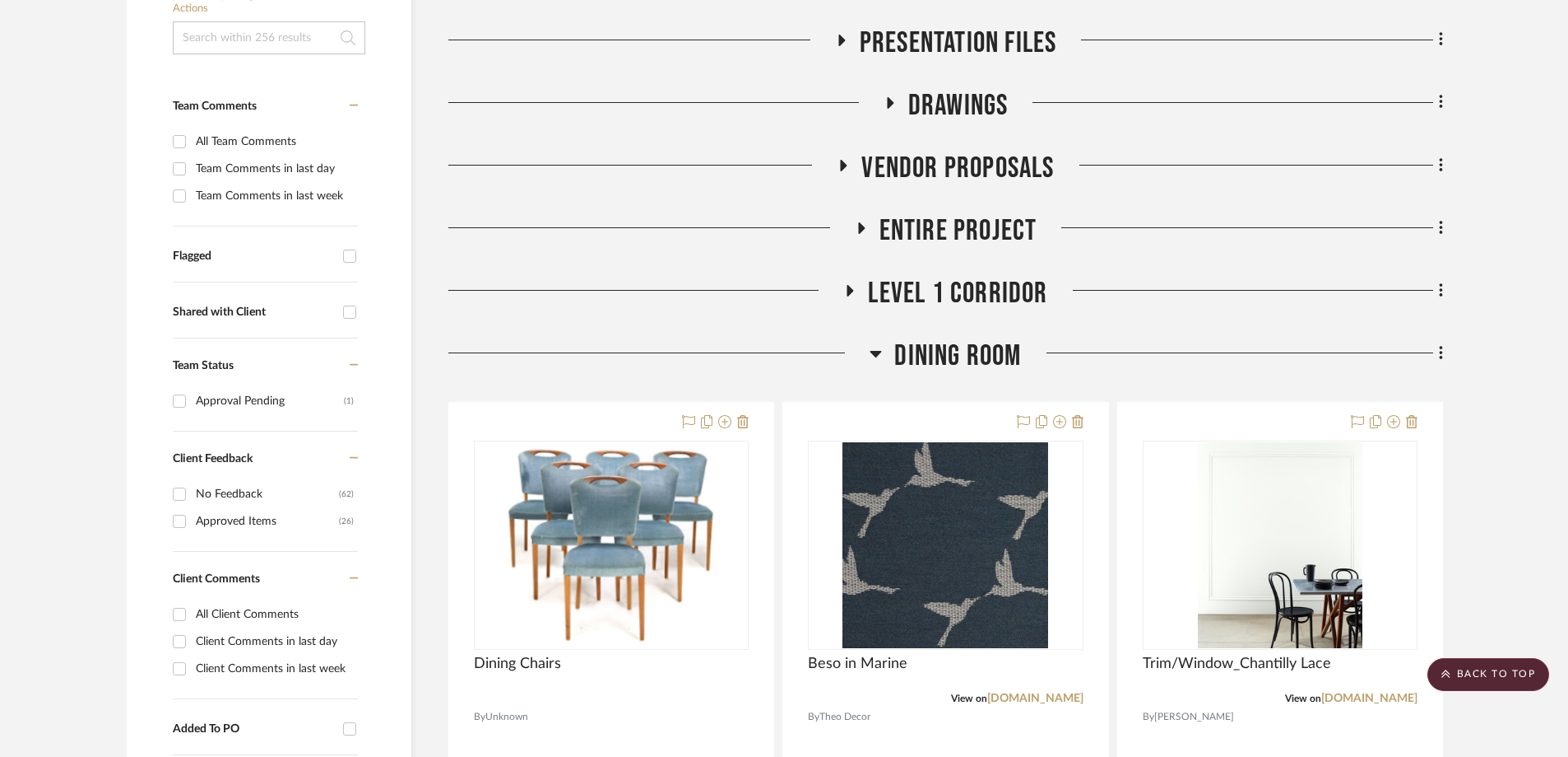
click at [875, 351] on icon at bounding box center [876, 354] width 11 height 7
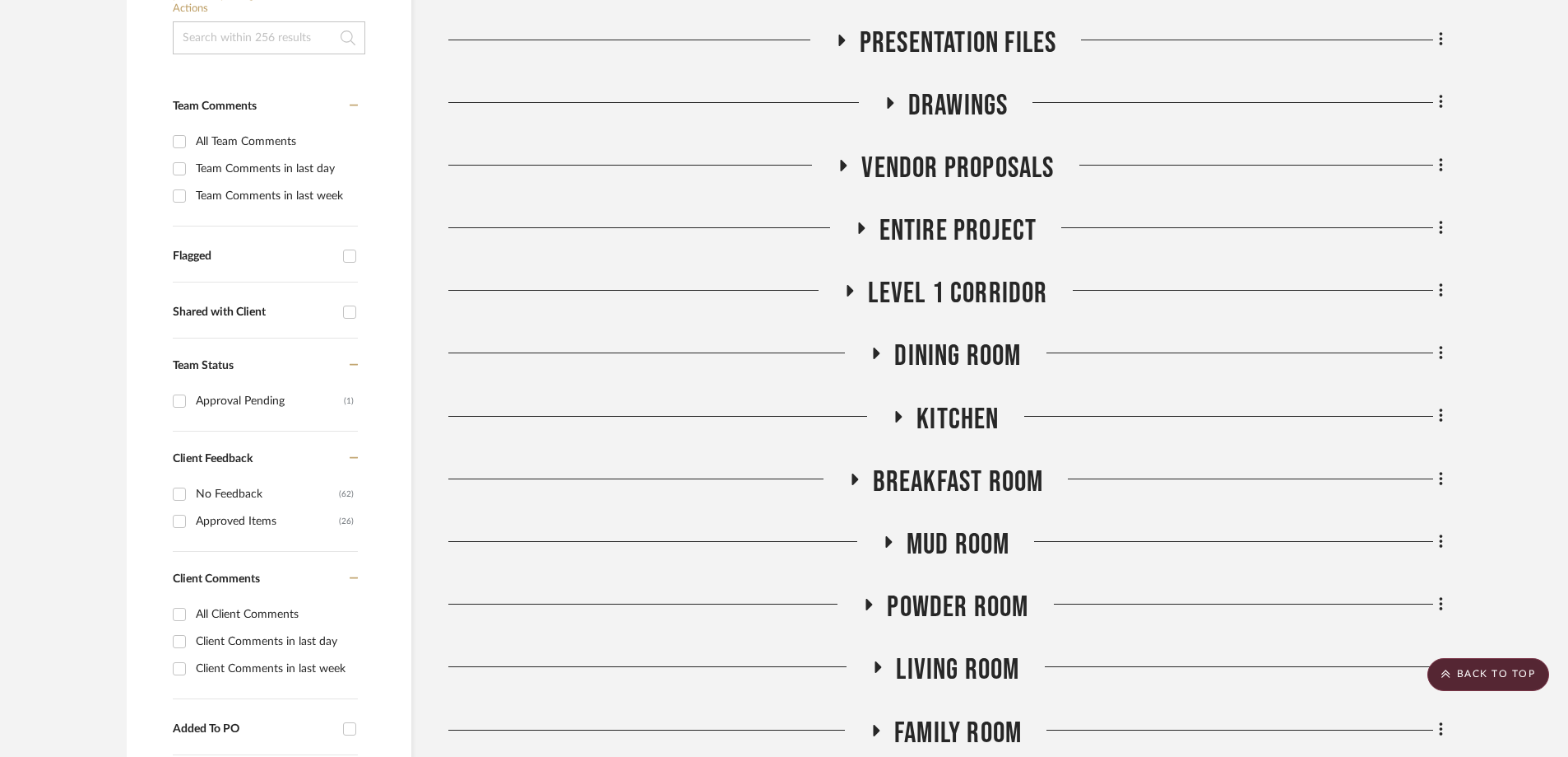
click at [899, 402] on h3 "Kitchen" at bounding box center [945, 419] width 107 height 35
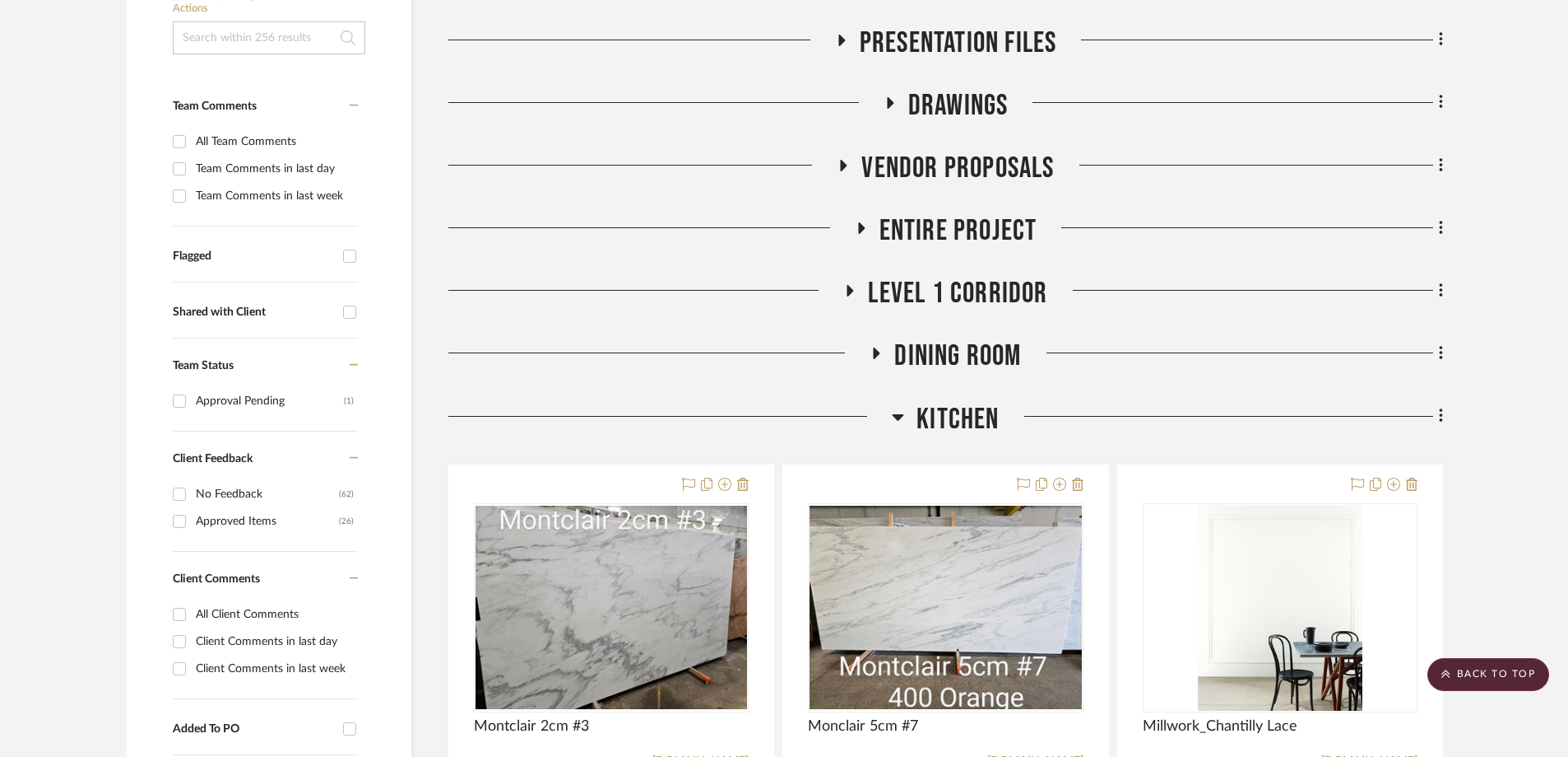
click at [899, 406] on icon at bounding box center [898, 416] width 12 height 20
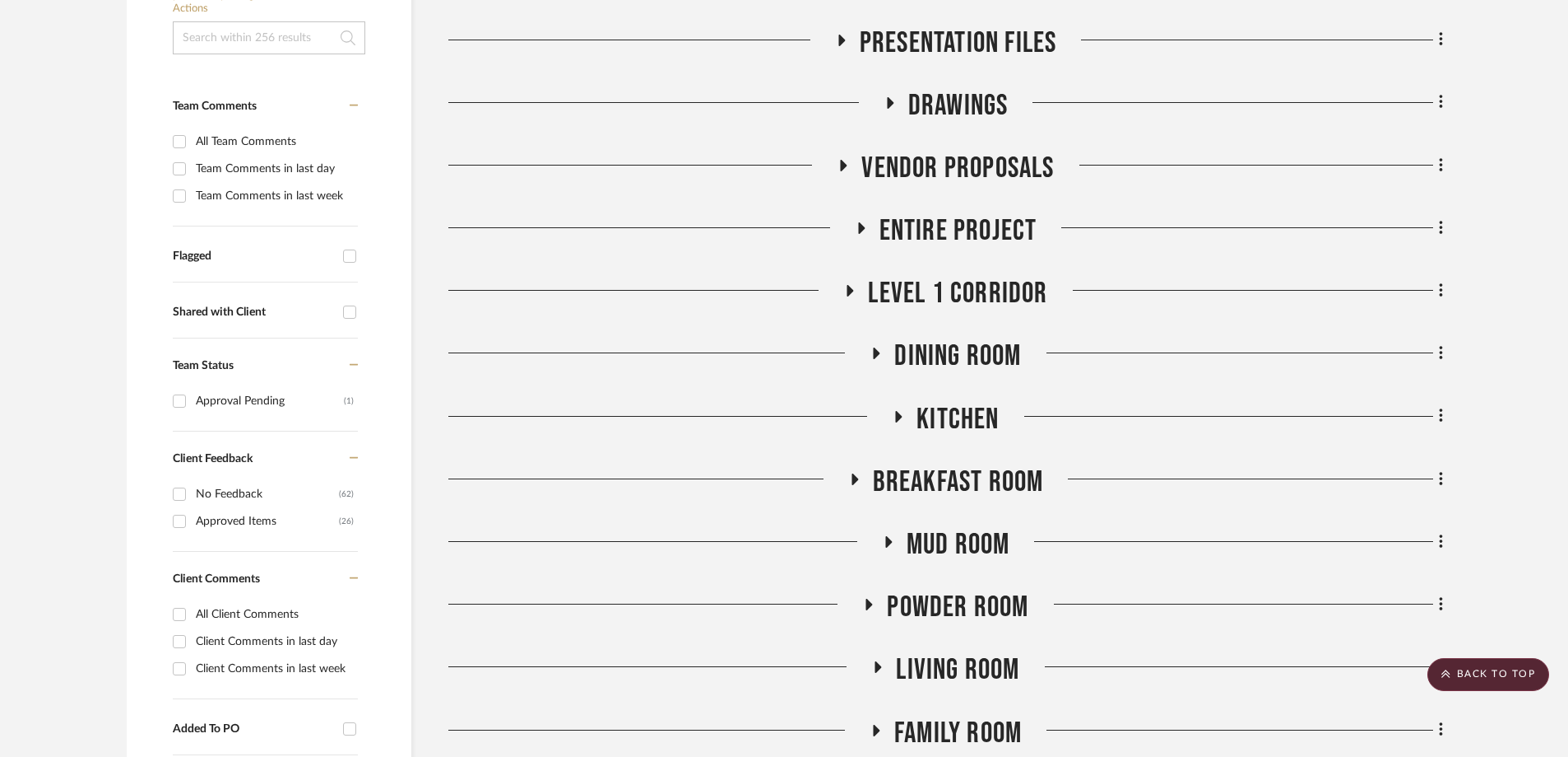
click at [852, 473] on icon at bounding box center [855, 479] width 7 height 11
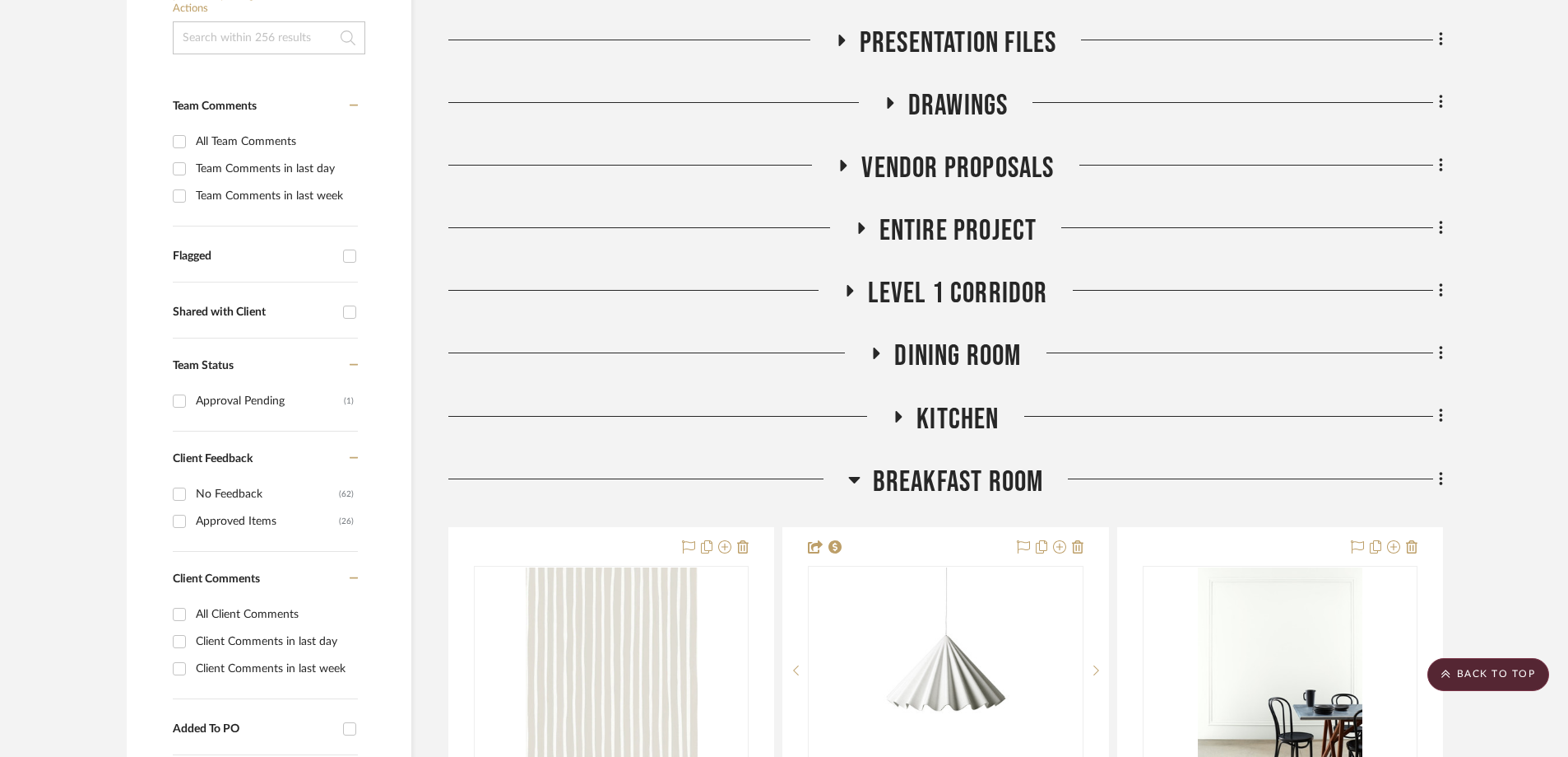
click at [852, 477] on icon at bounding box center [854, 480] width 11 height 7
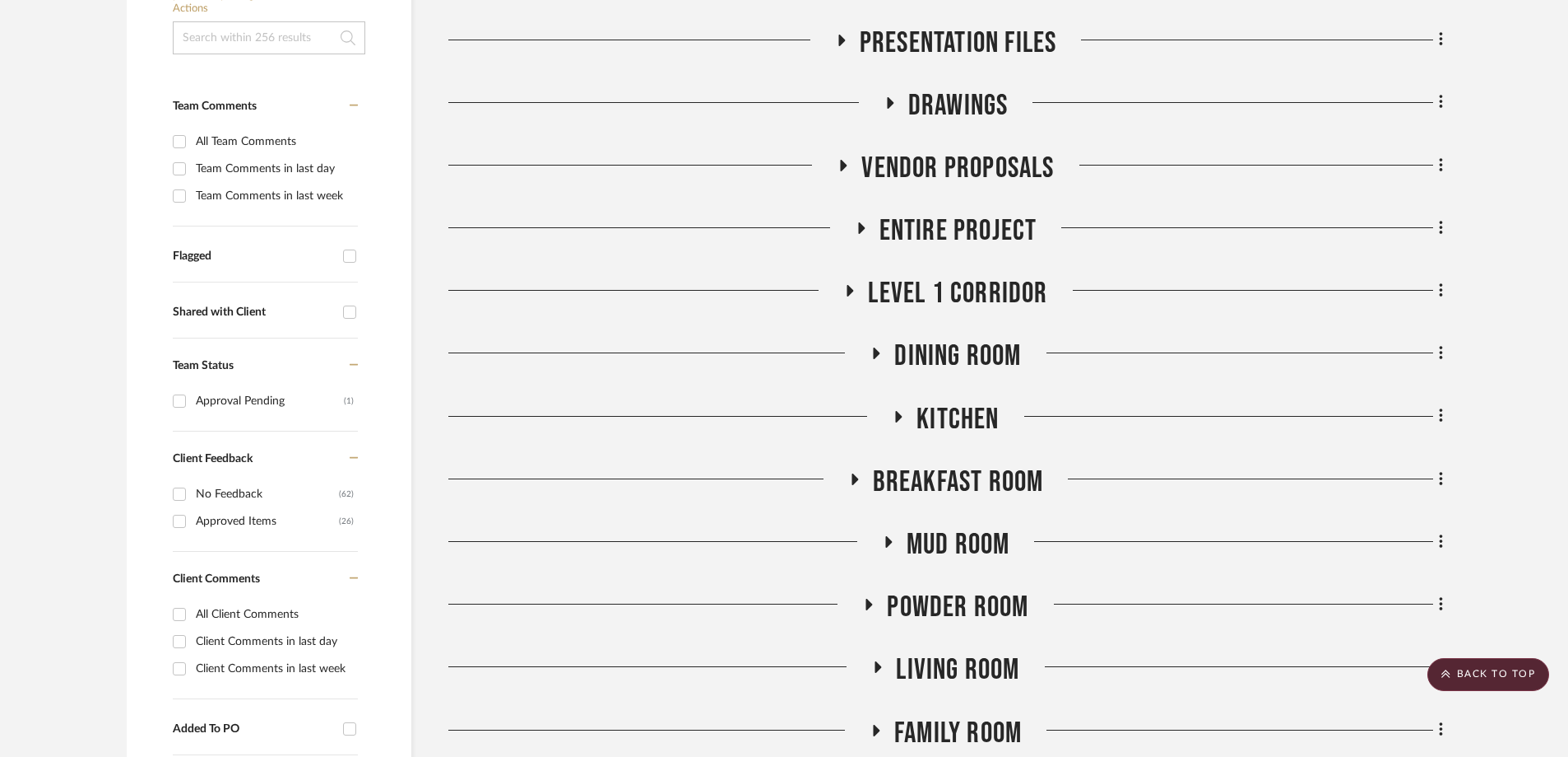
click at [884, 536] on icon at bounding box center [887, 542] width 20 height 12
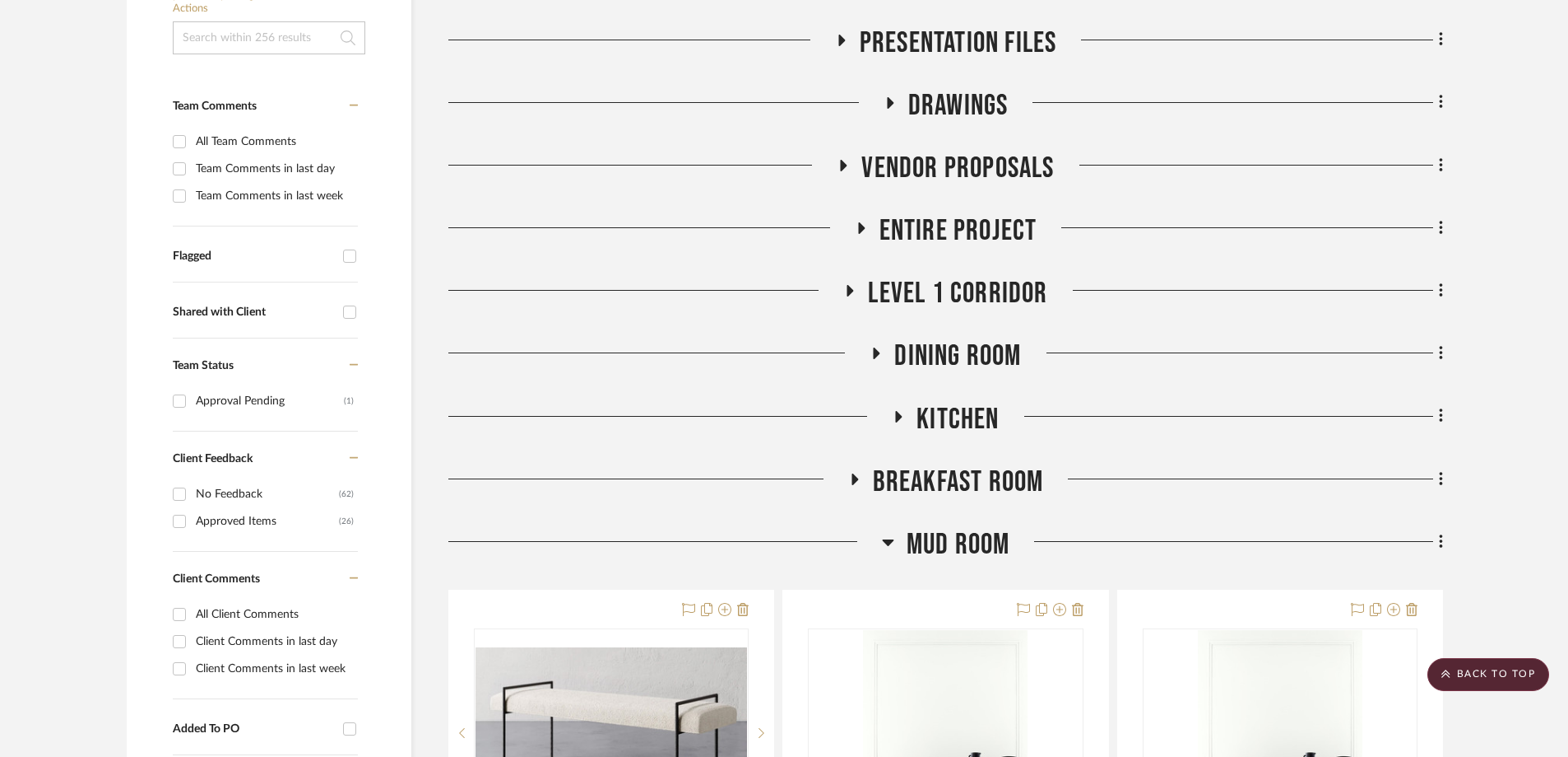
click at [884, 532] on icon at bounding box center [888, 541] width 12 height 20
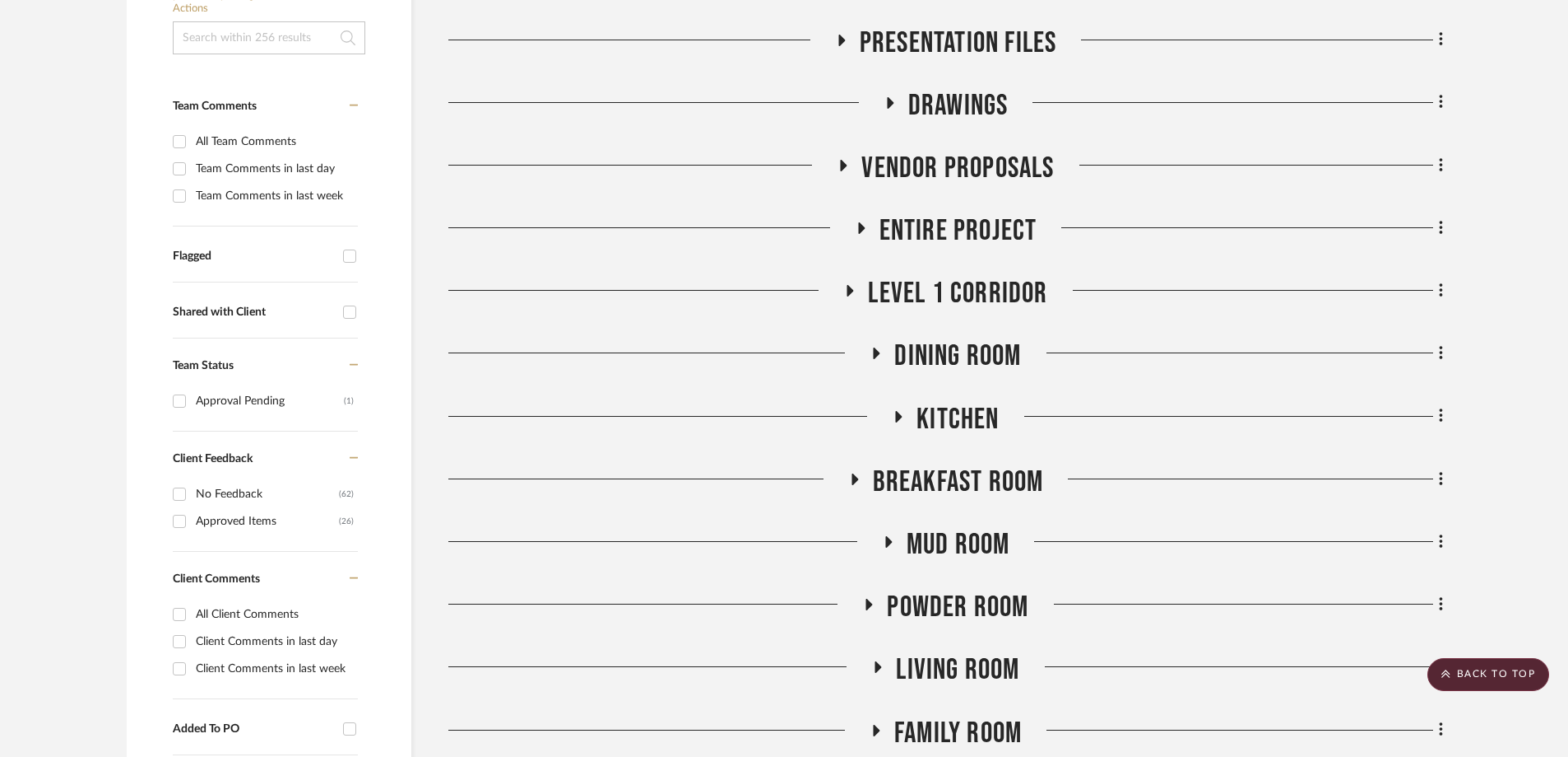
click at [873, 599] on icon at bounding box center [868, 605] width 20 height 12
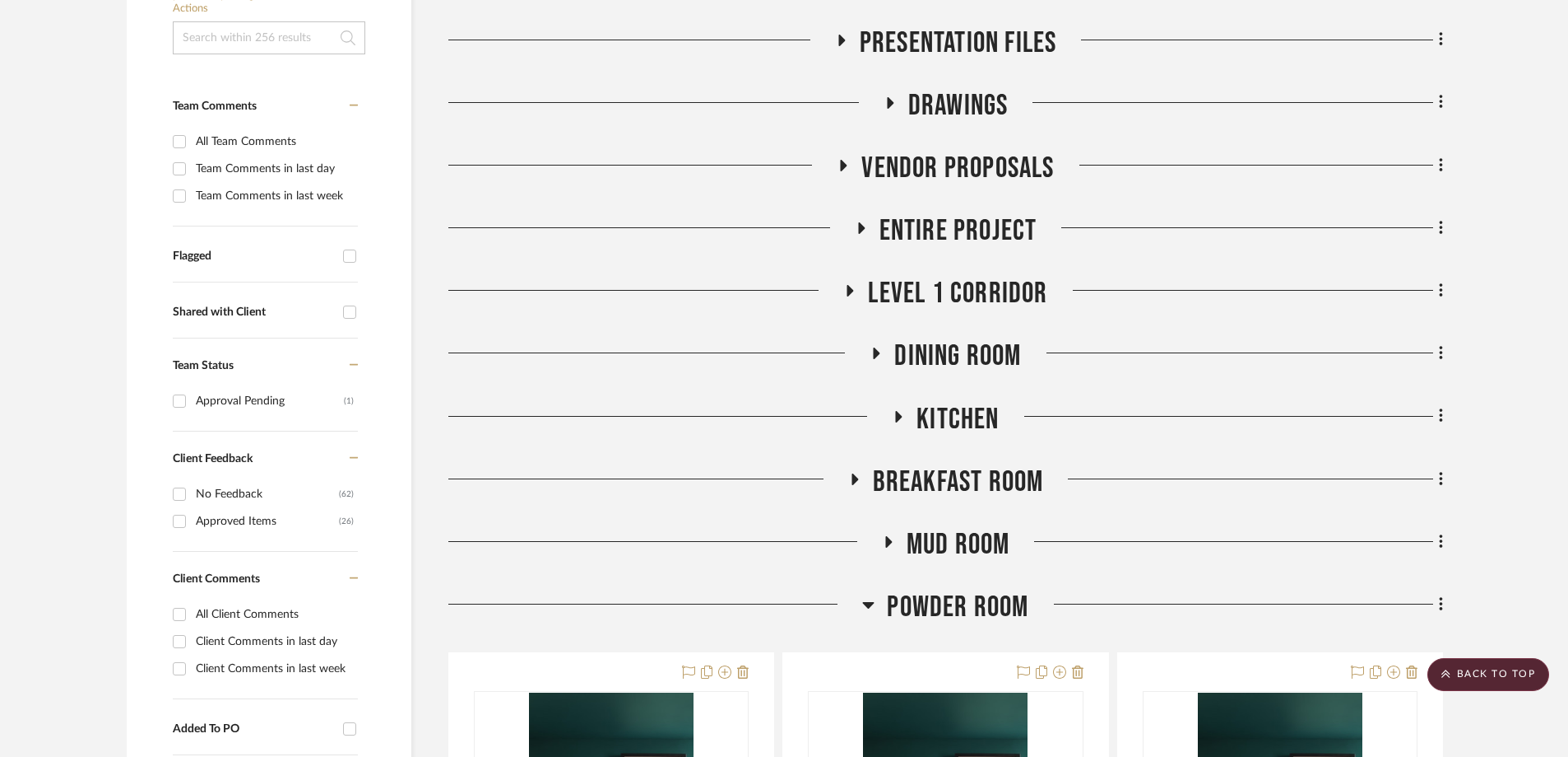
click at [873, 595] on icon at bounding box center [868, 604] width 12 height 20
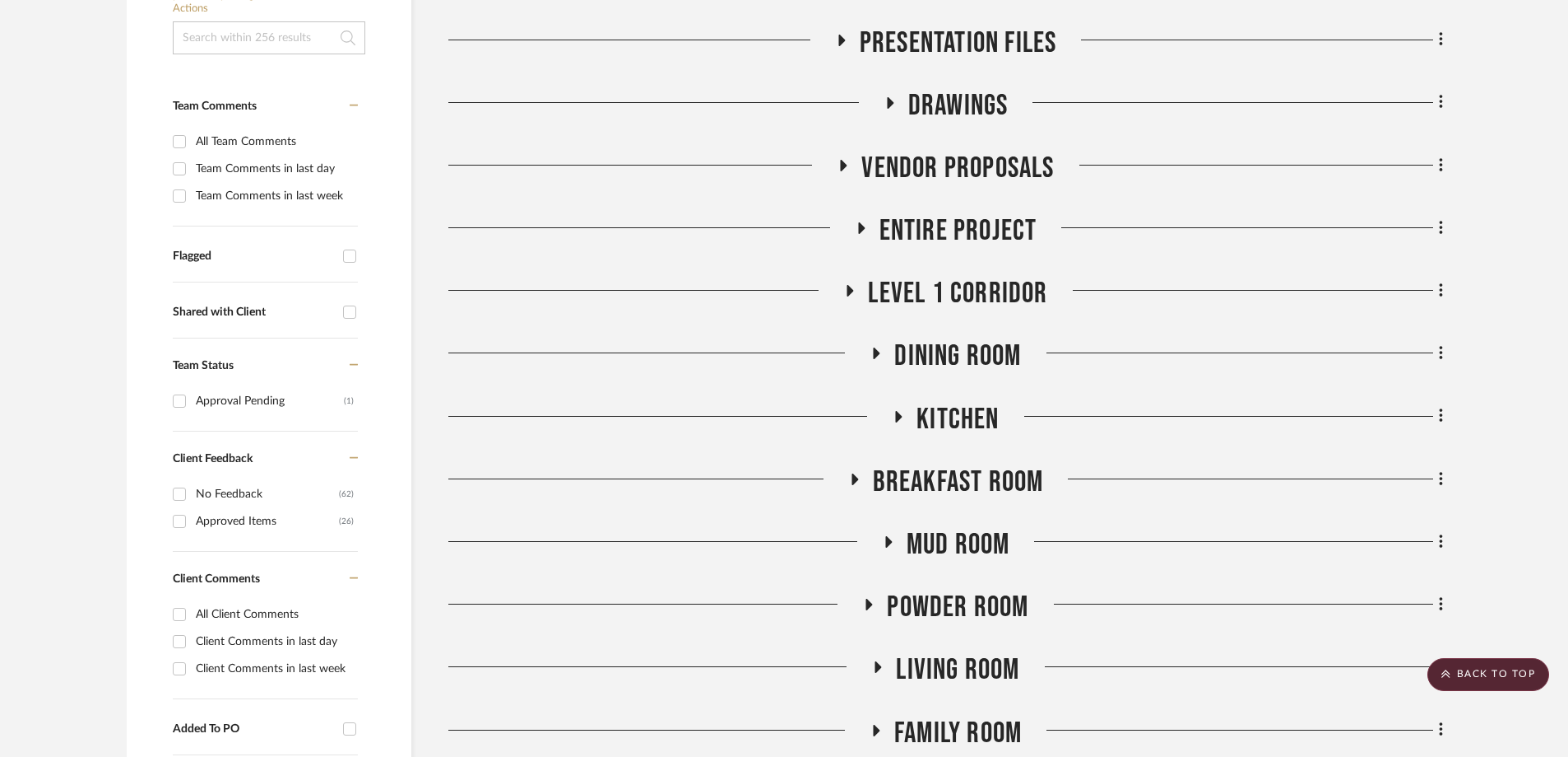
scroll to position [741, 0]
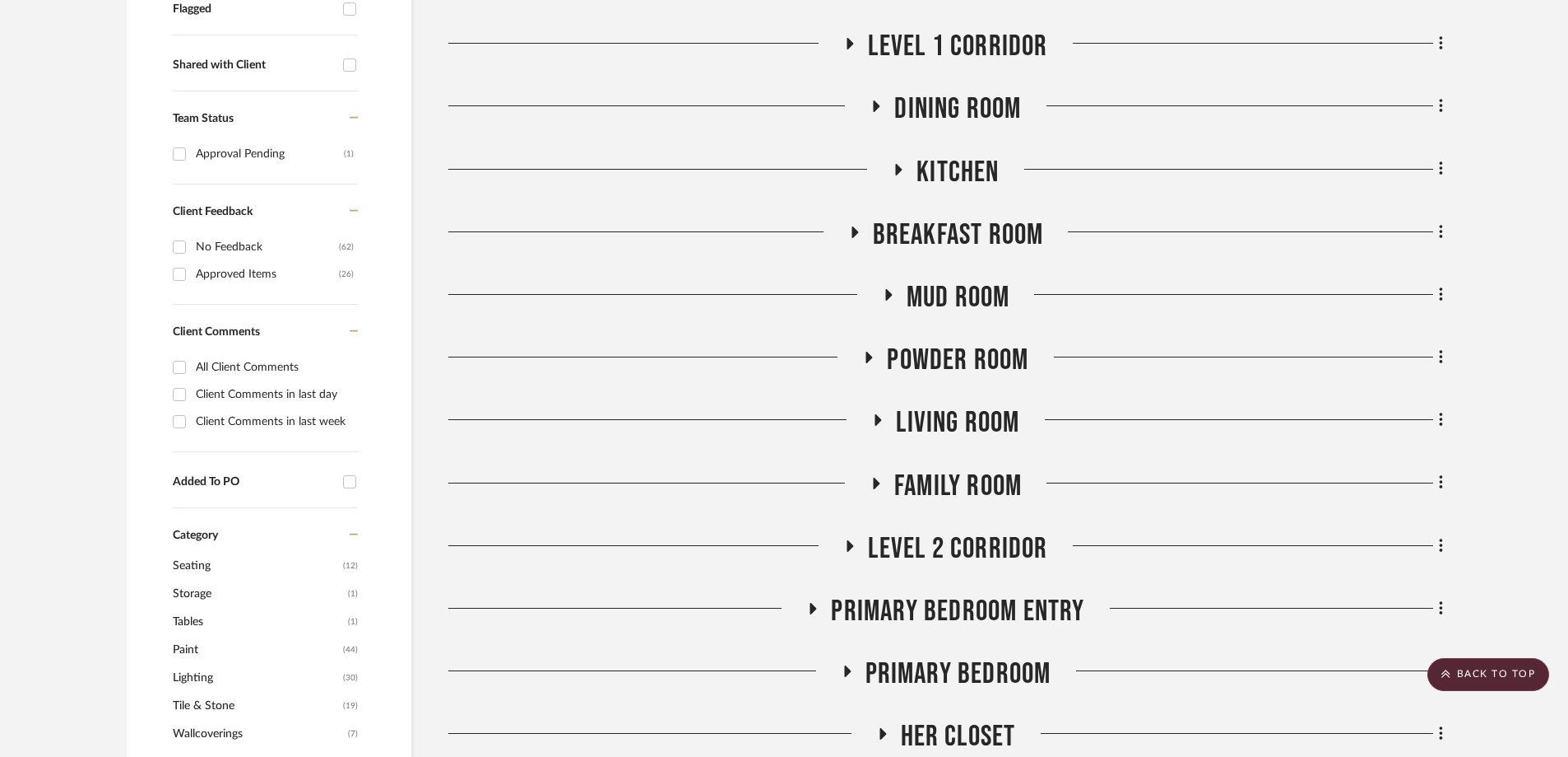
click at [876, 414] on icon at bounding box center [878, 420] width 20 height 12
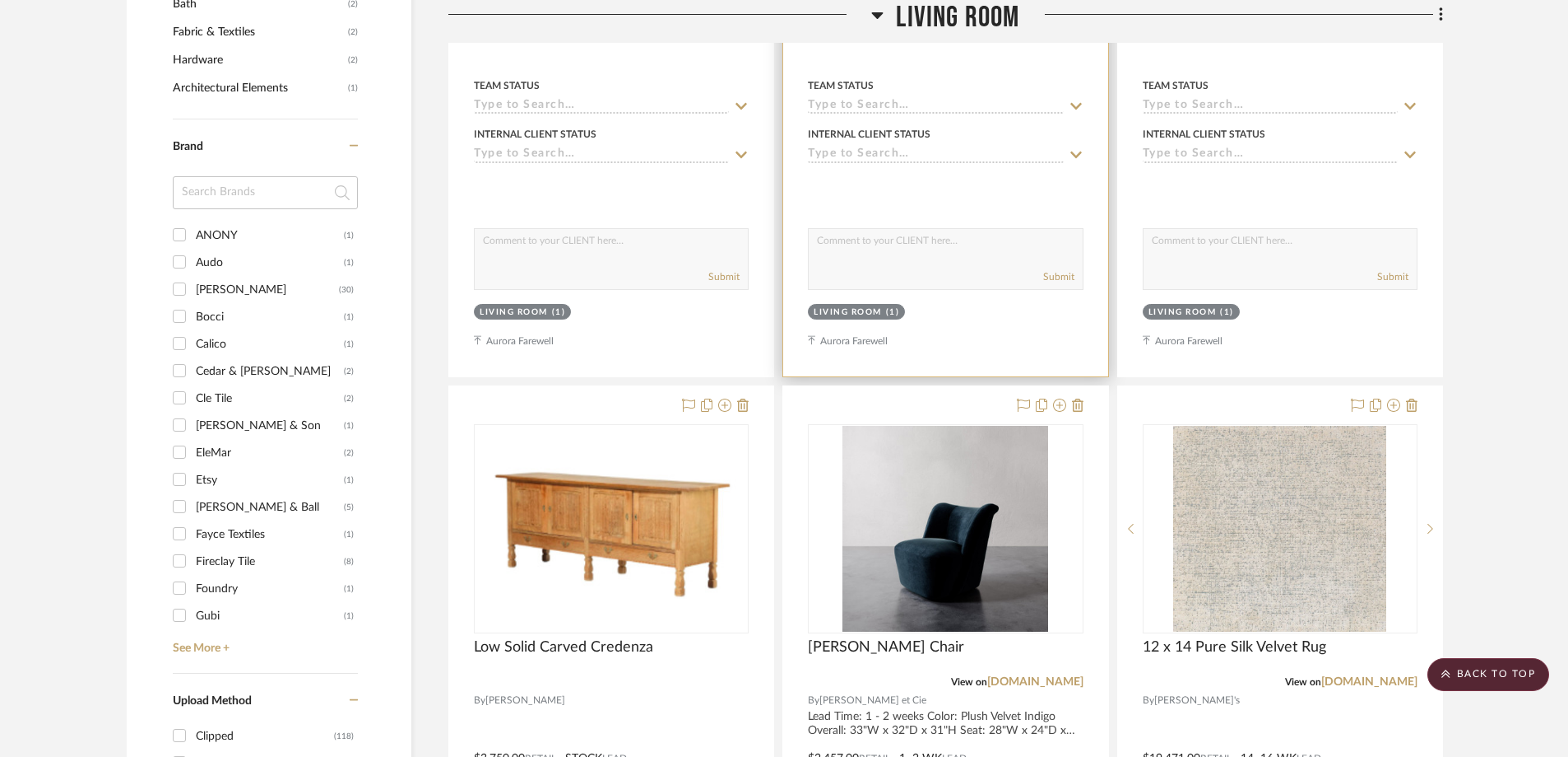
scroll to position [1564, 0]
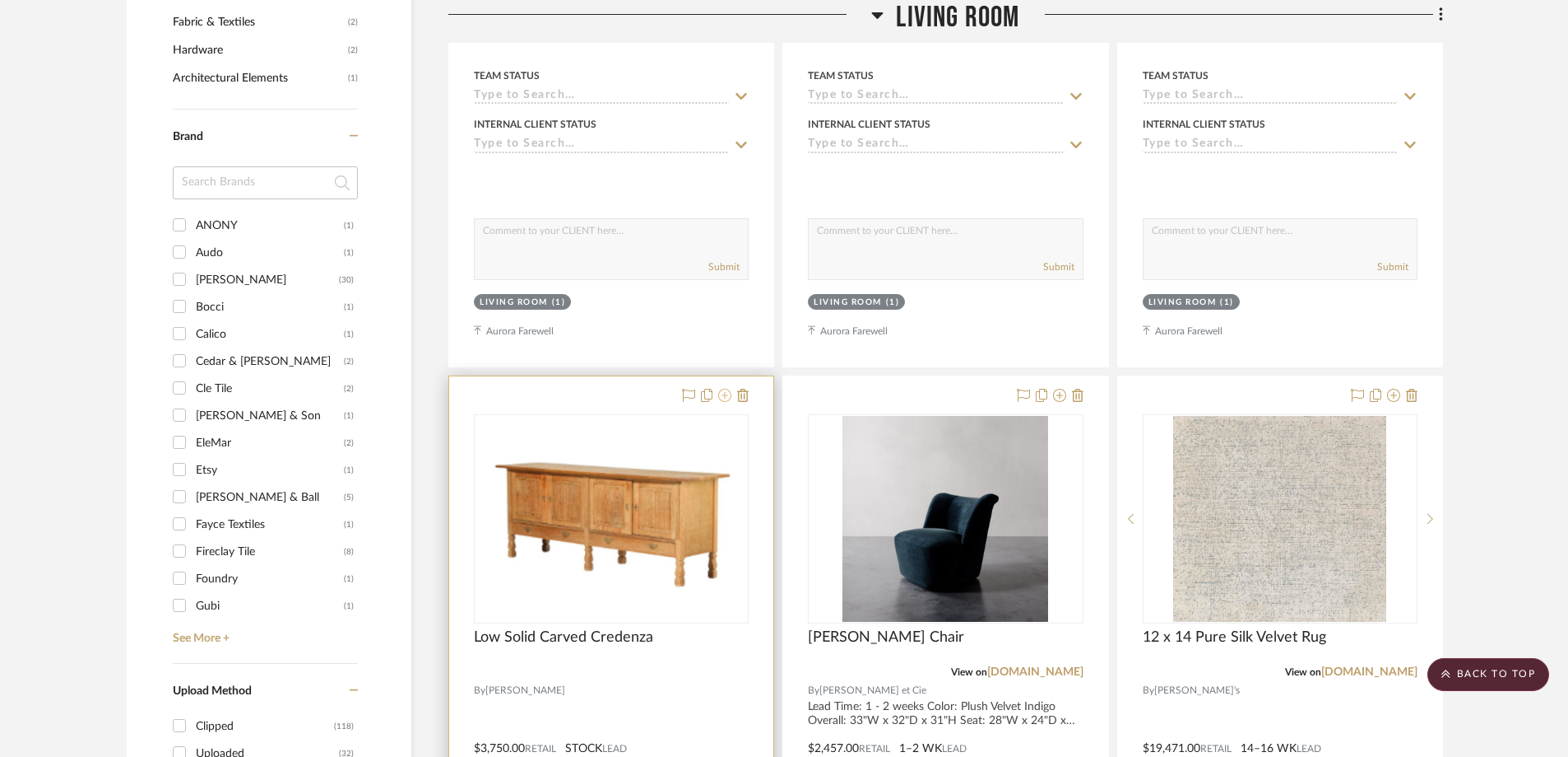
click at [723, 388] on icon at bounding box center [724, 394] width 13 height 13
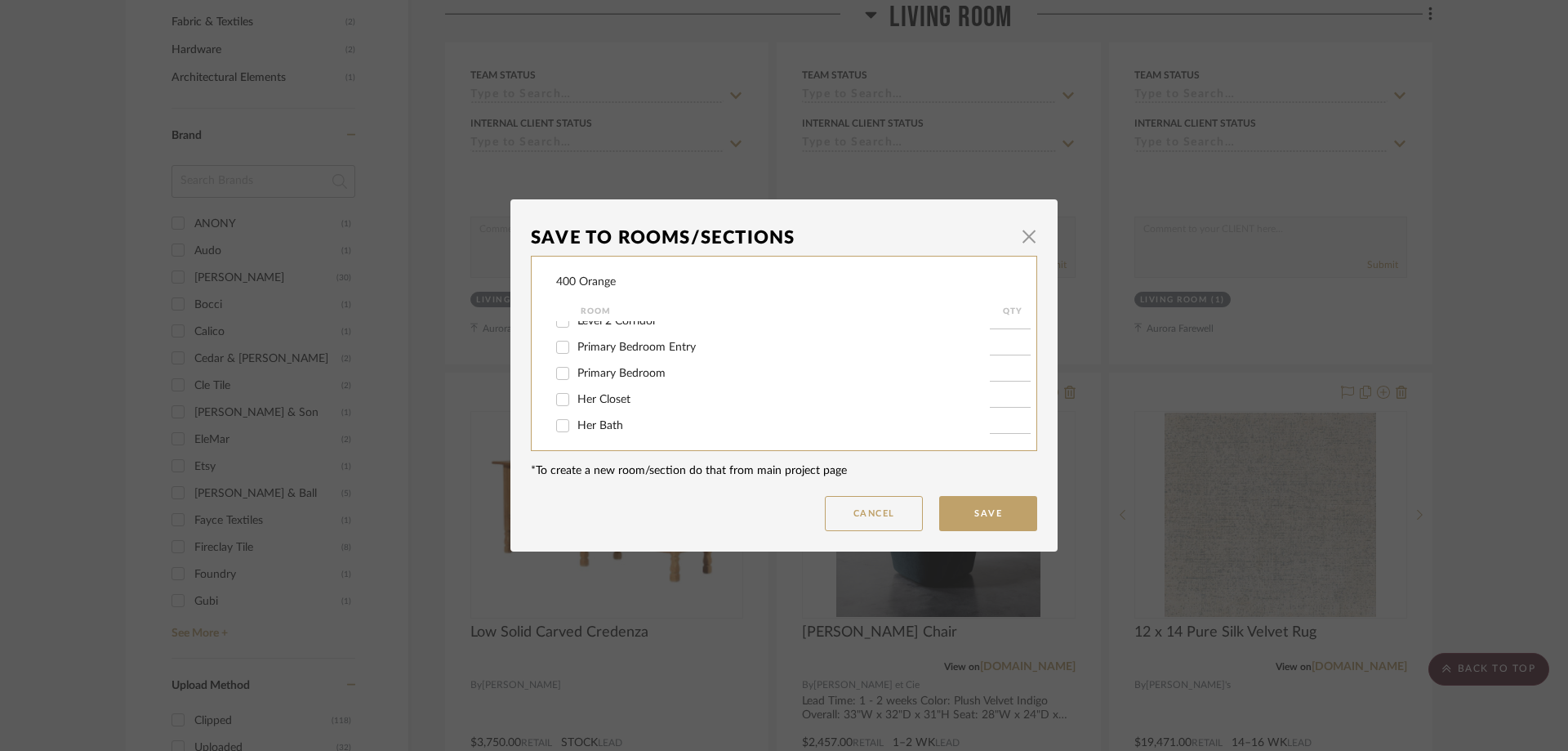
scroll to position [245, 0]
click at [562, 354] on input "Living Room" at bounding box center [562, 350] width 26 height 26
checkbox input "false"
click at [560, 369] on input "Family Room" at bounding box center [562, 376] width 26 height 26
checkbox input "true"
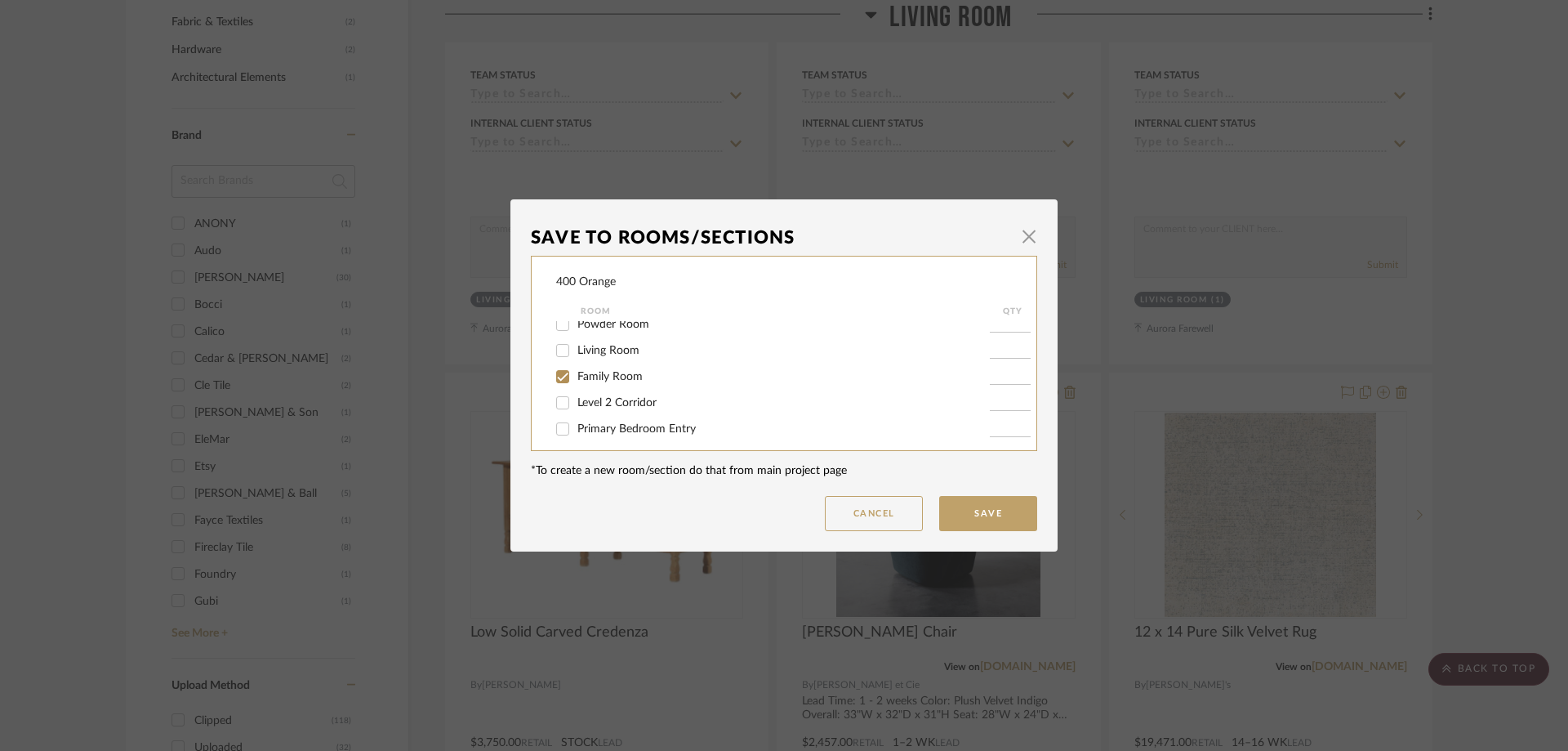
type input "1"
click at [986, 516] on button "Save" at bounding box center [988, 513] width 98 height 35
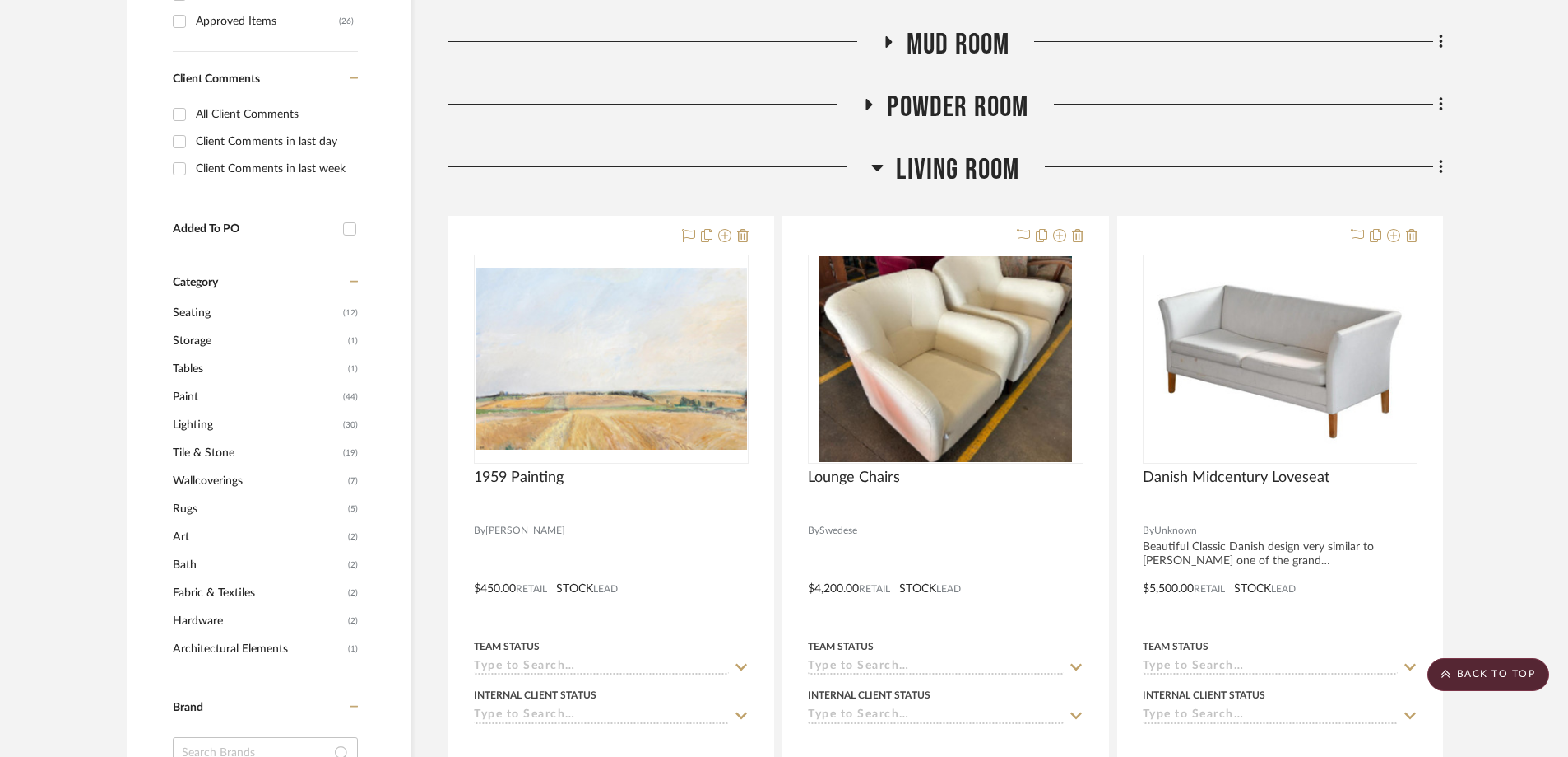
scroll to position [988, 0]
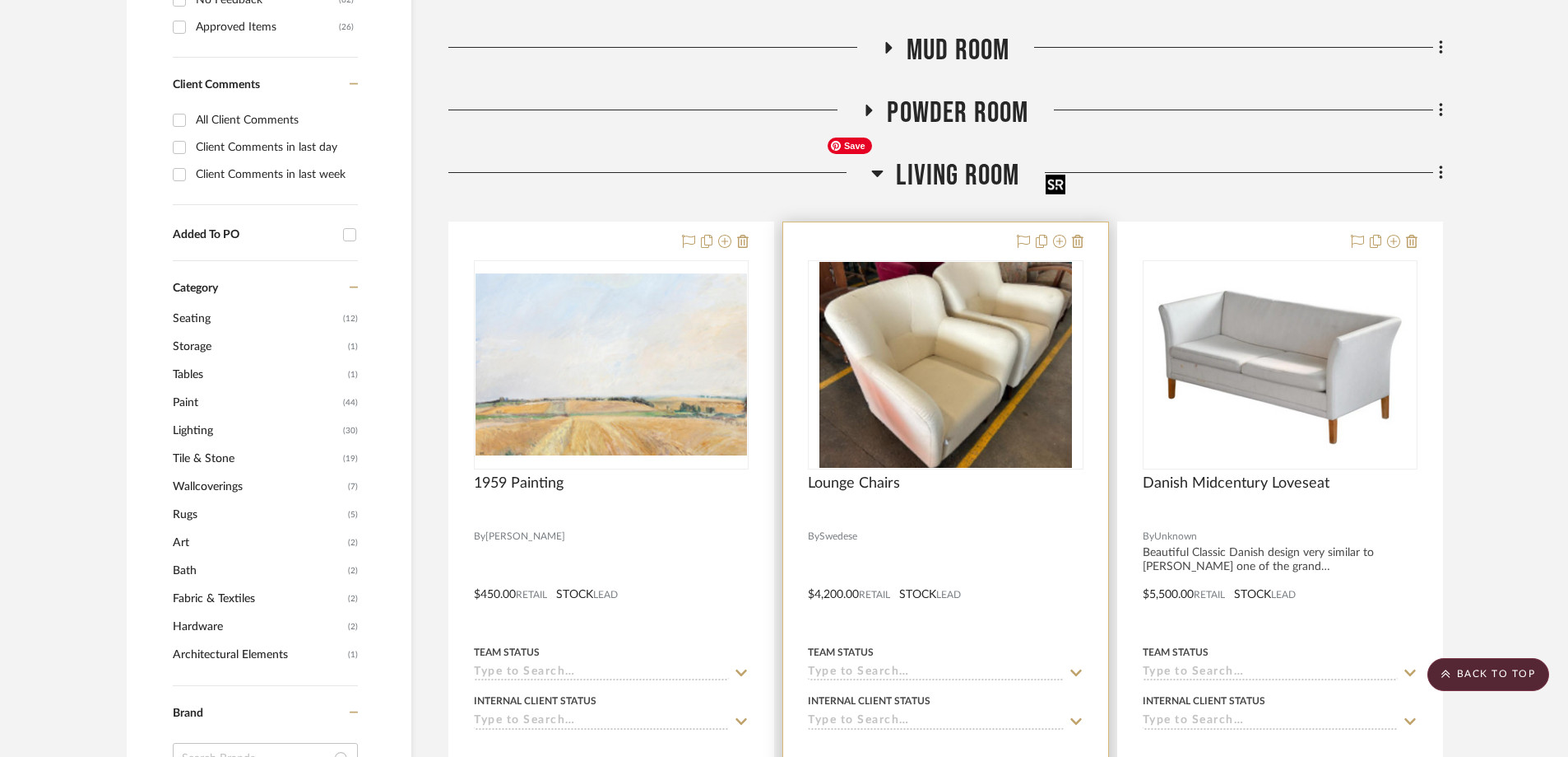
click at [945, 311] on img "0" at bounding box center [945, 365] width 252 height 206
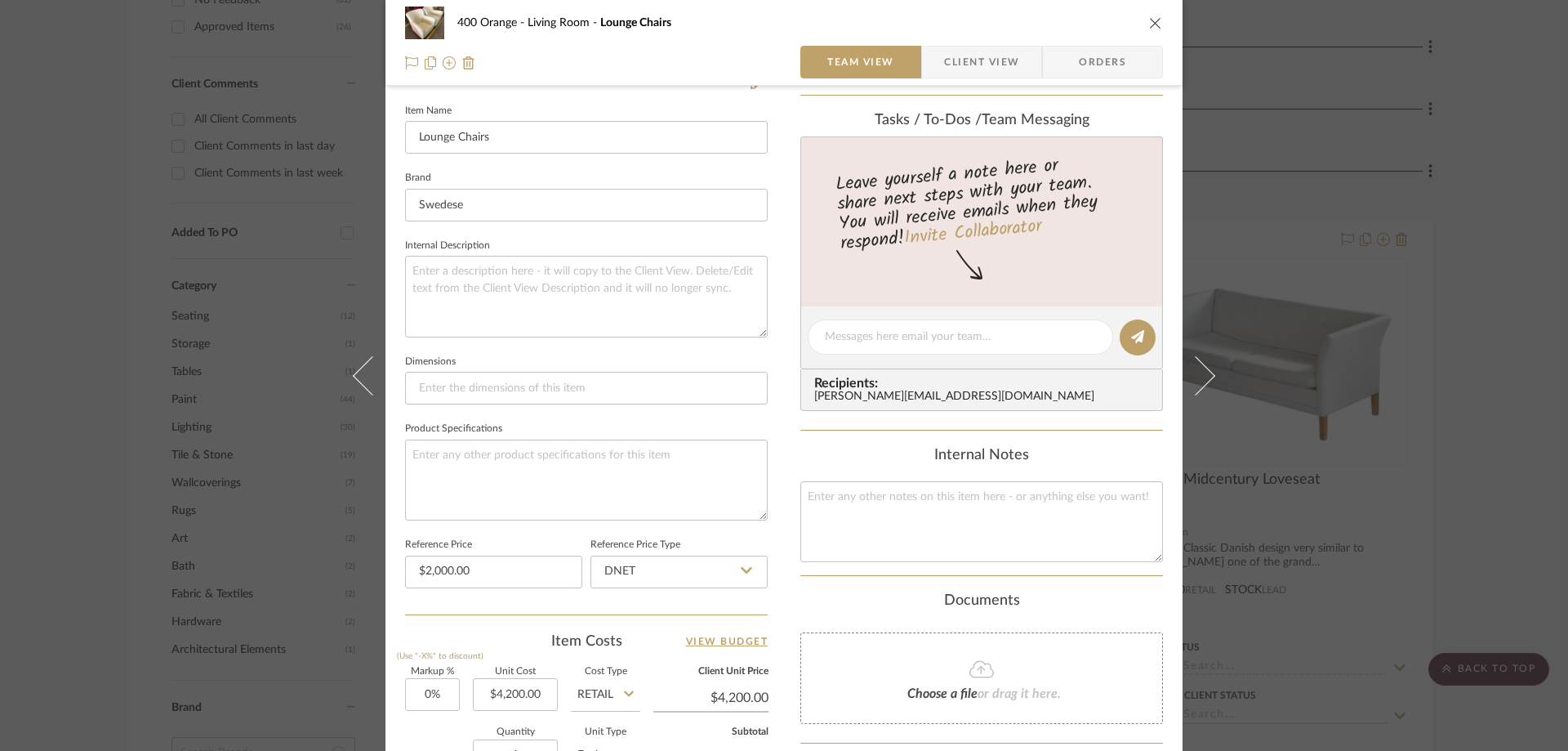
scroll to position [440, 0]
click at [1152, 25] on icon "close" at bounding box center [1155, 22] width 13 height 13
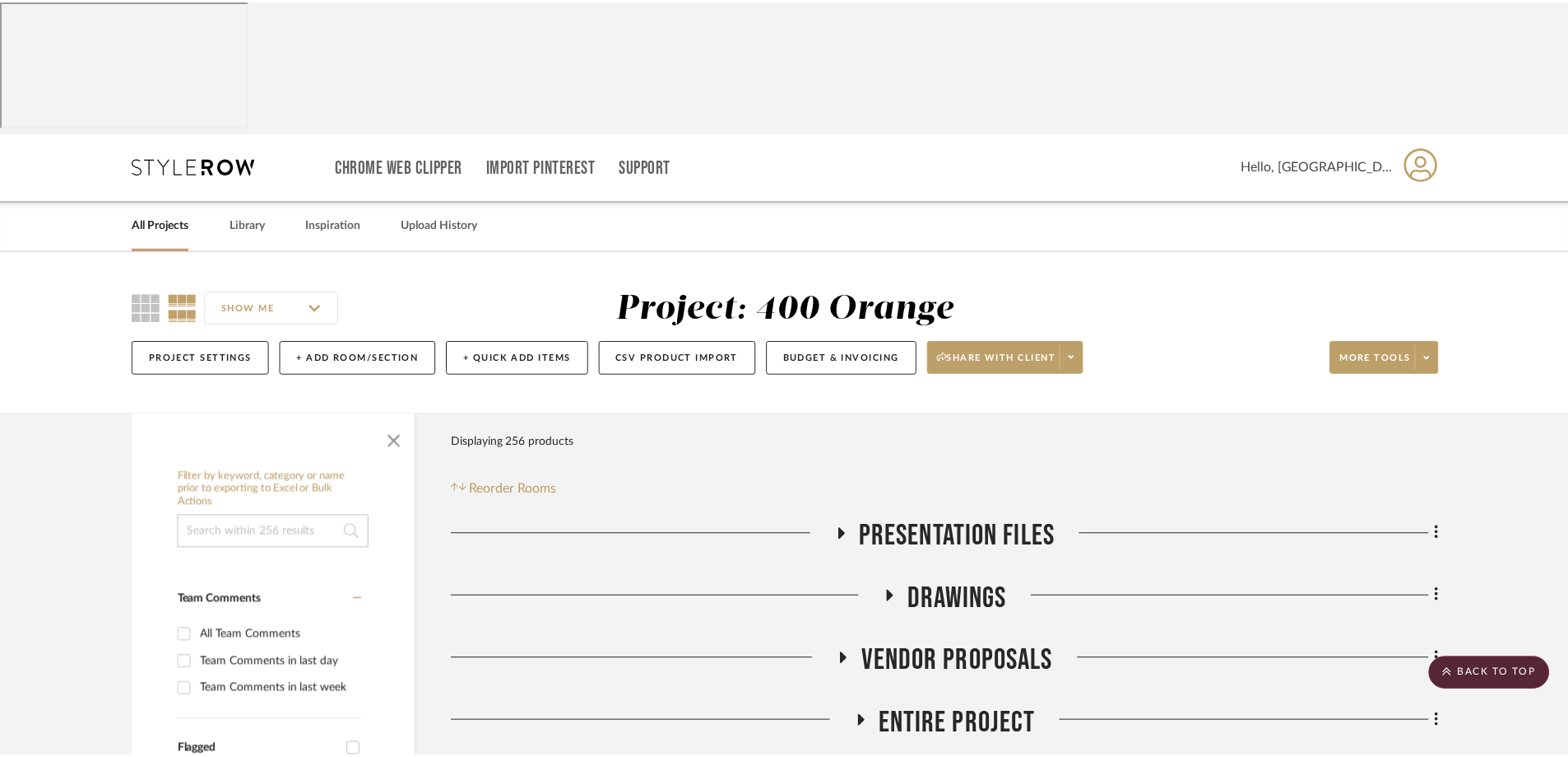
scroll to position [988, 0]
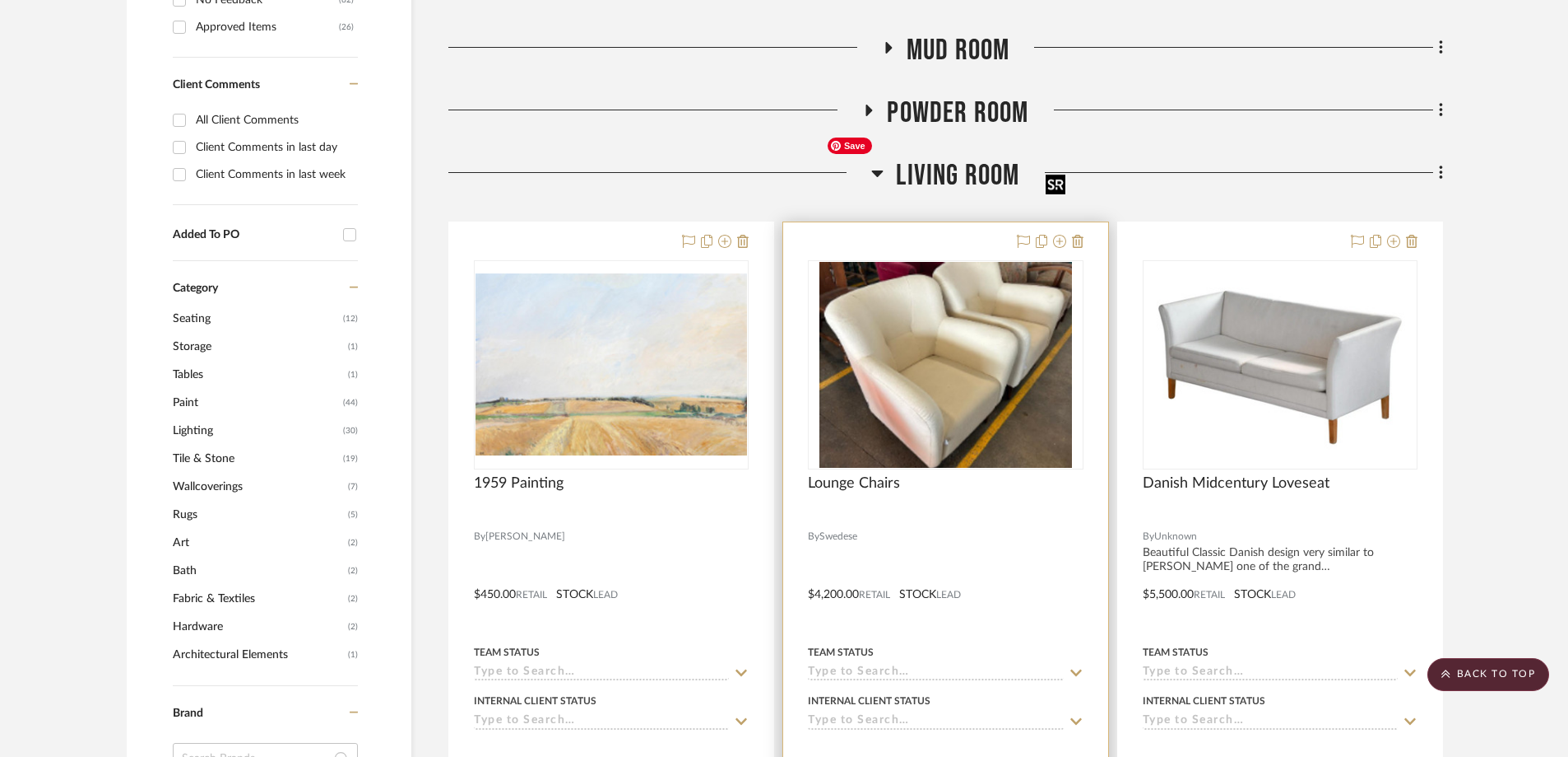
click at [912, 291] on img "0" at bounding box center [945, 365] width 252 height 206
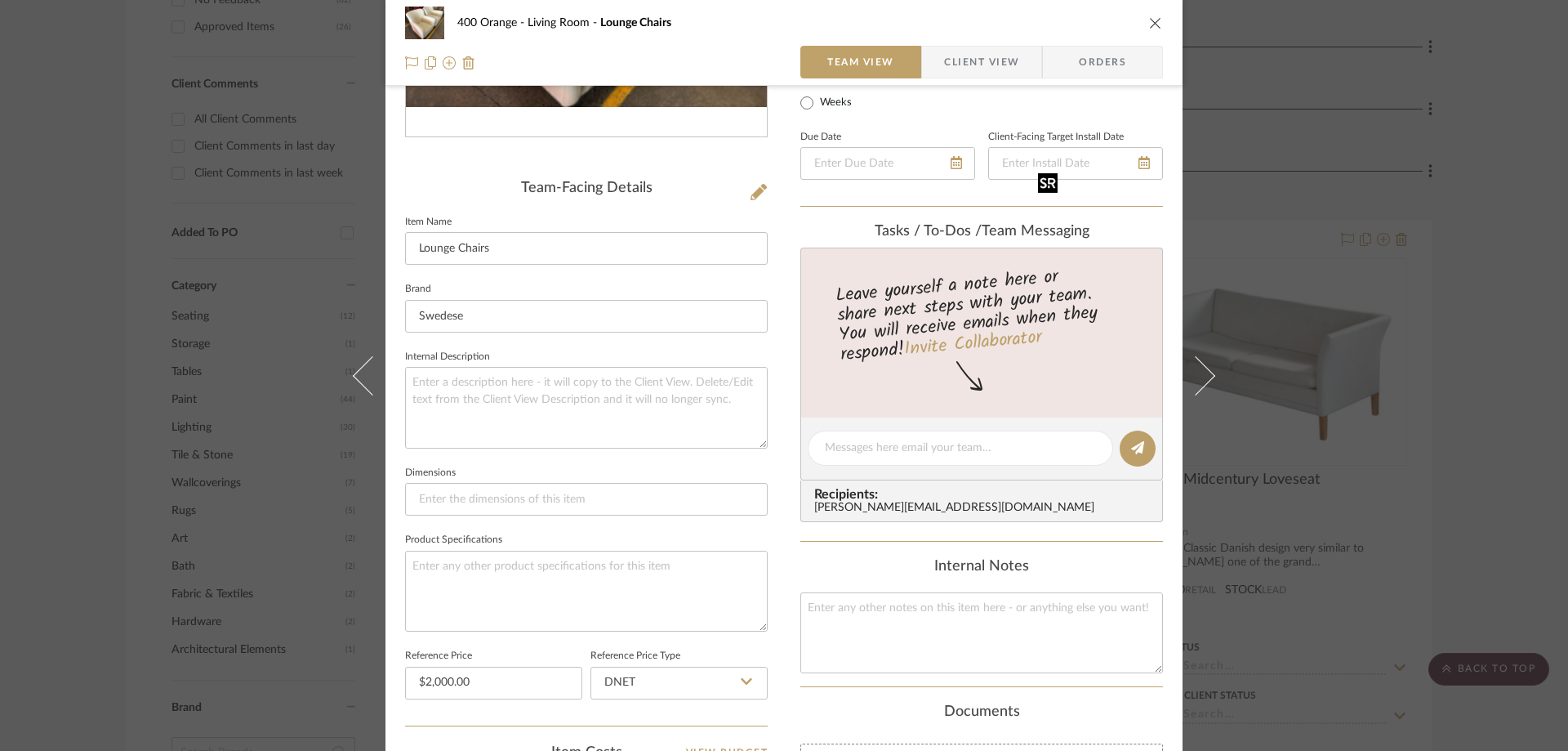
scroll to position [408, 0]
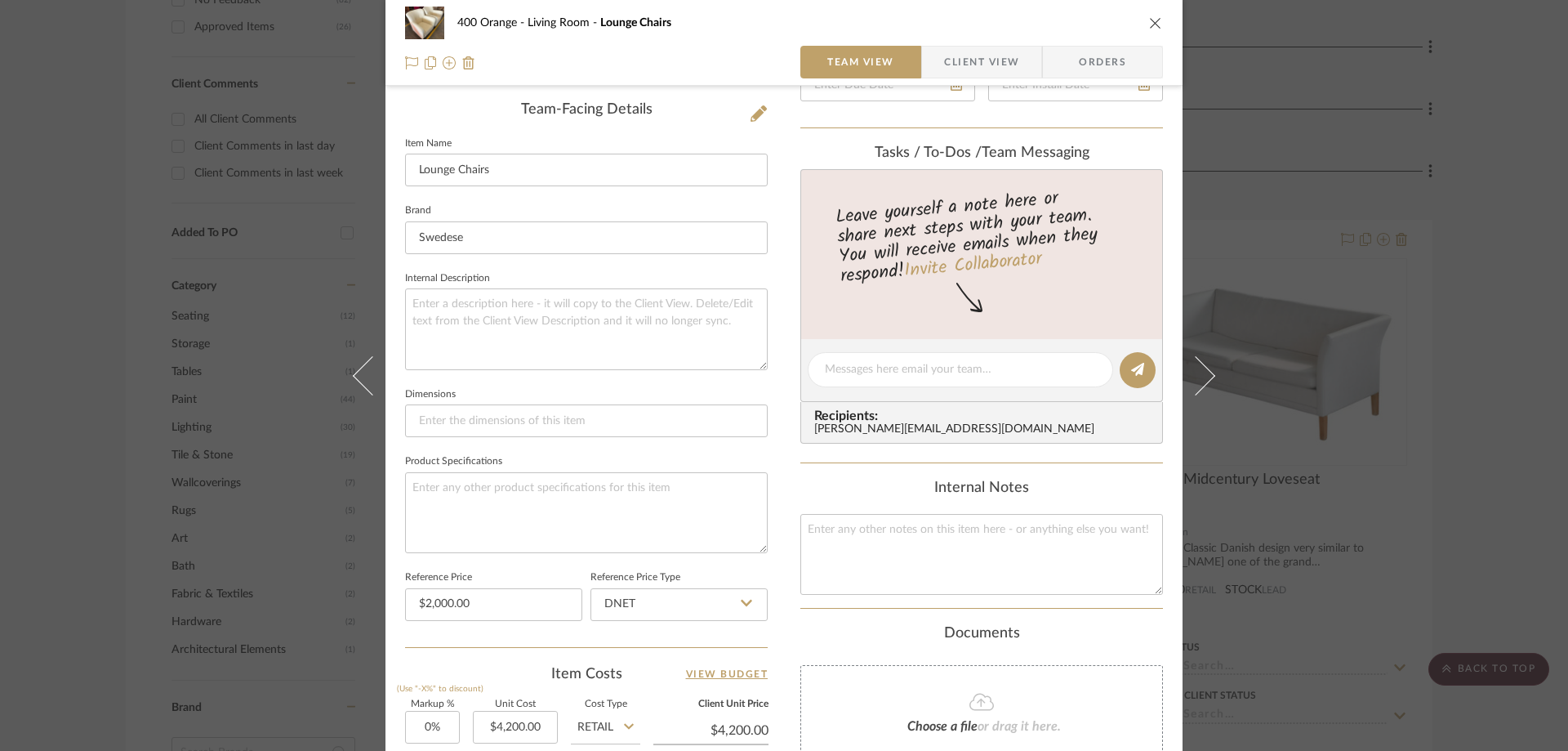
click at [1155, 26] on icon "close" at bounding box center [1155, 22] width 13 height 13
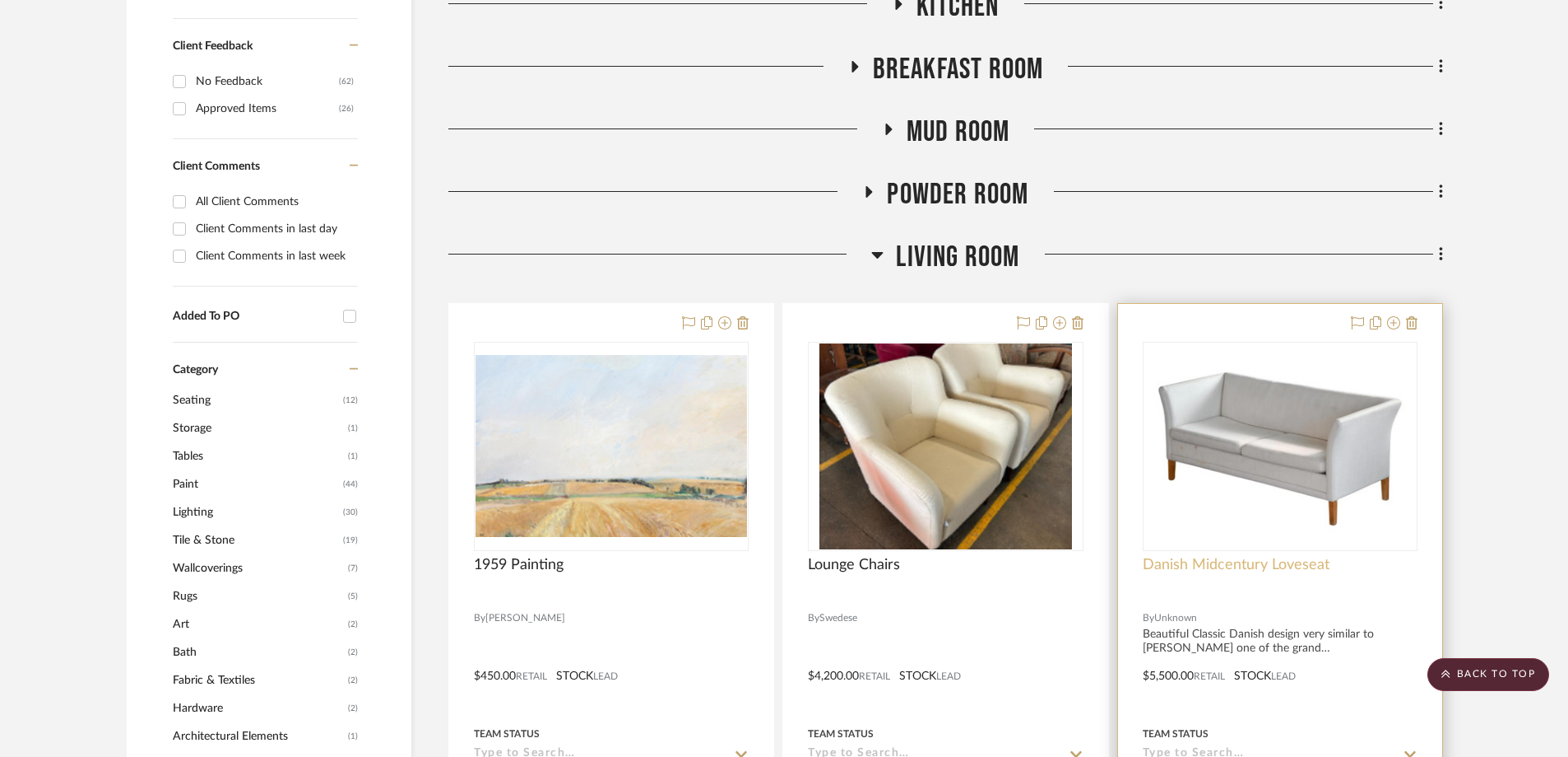
scroll to position [906, 0]
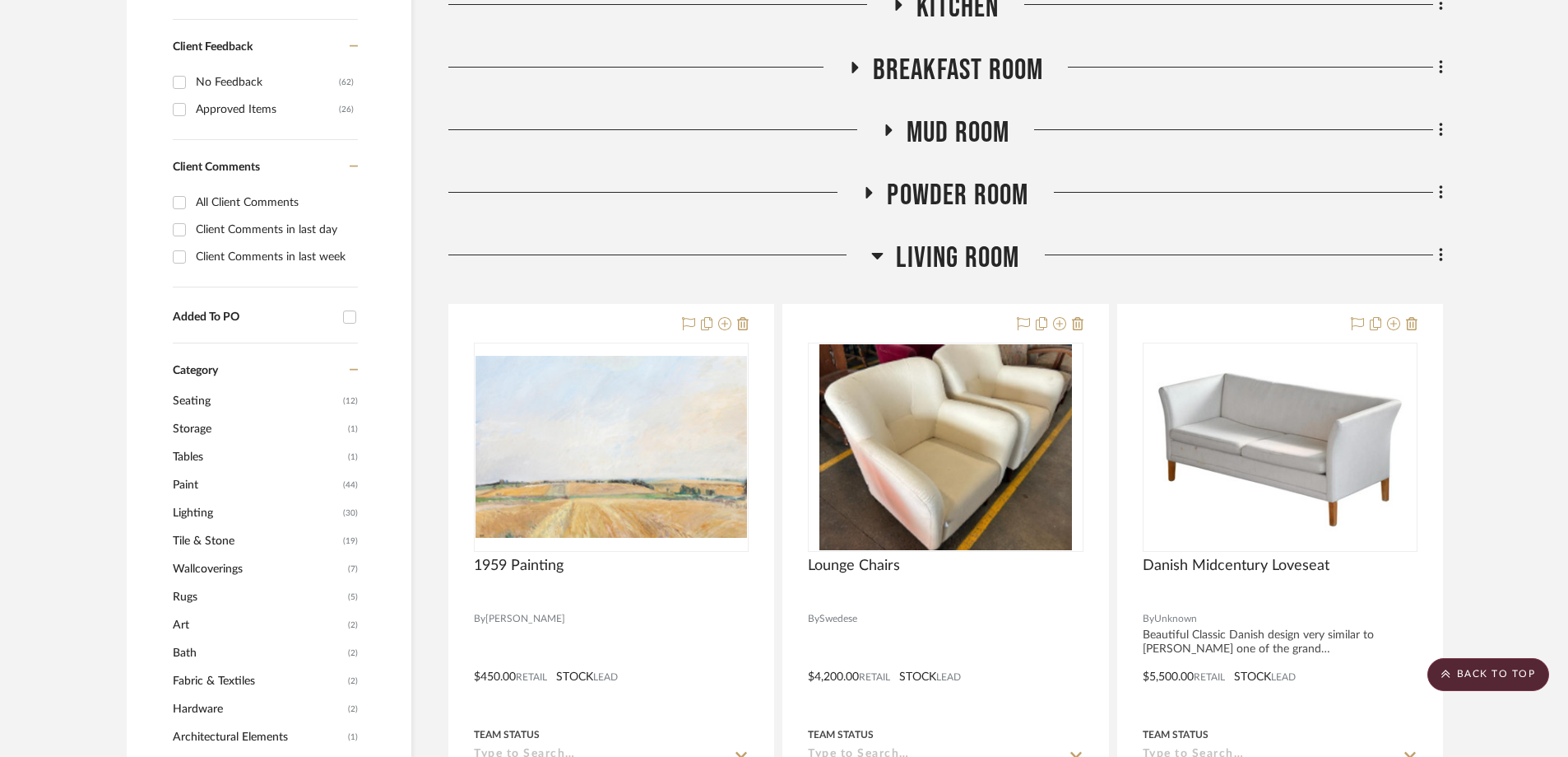
click at [874, 253] on icon at bounding box center [878, 256] width 11 height 7
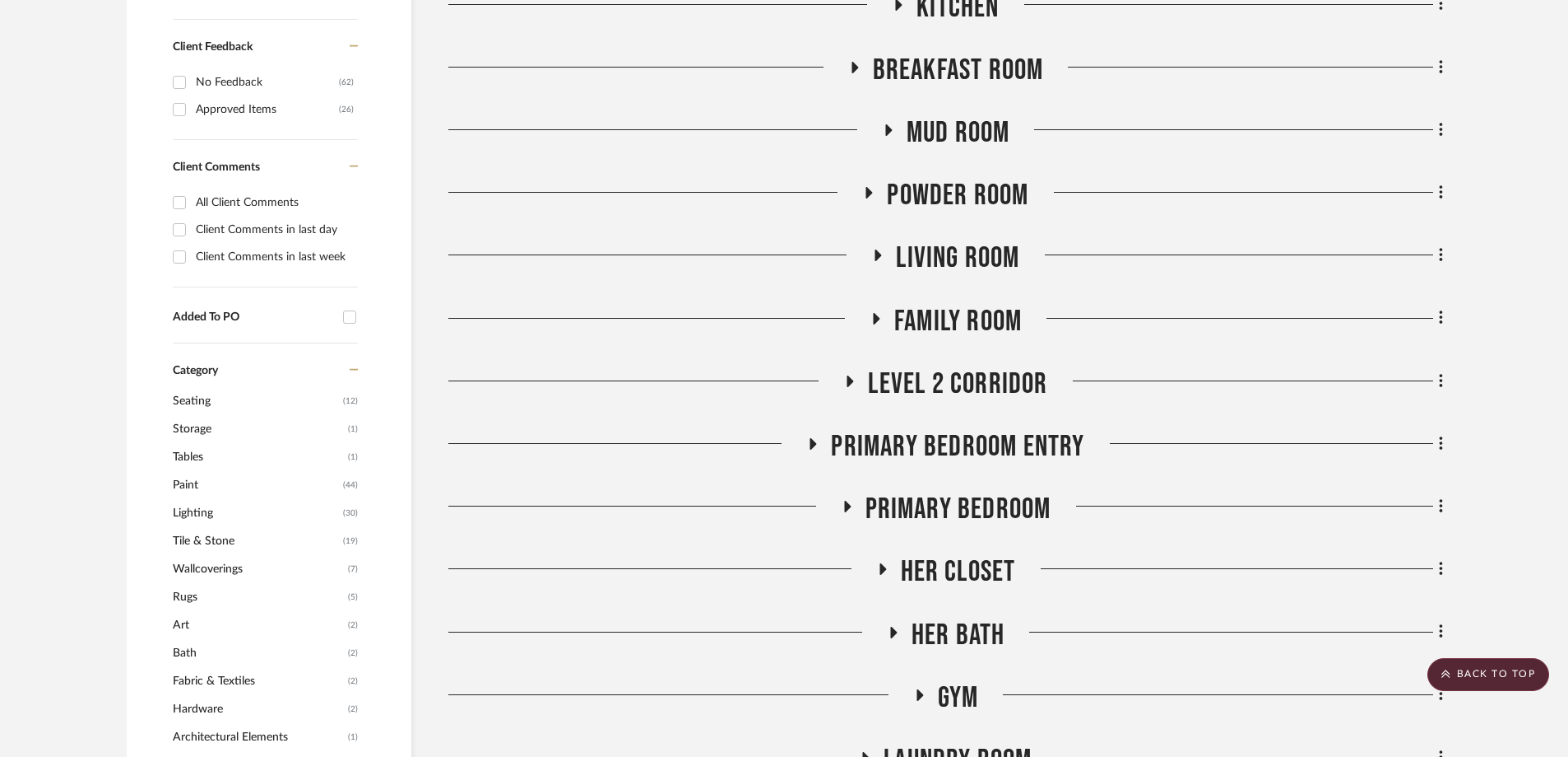
click at [880, 312] on icon at bounding box center [875, 318] width 20 height 12
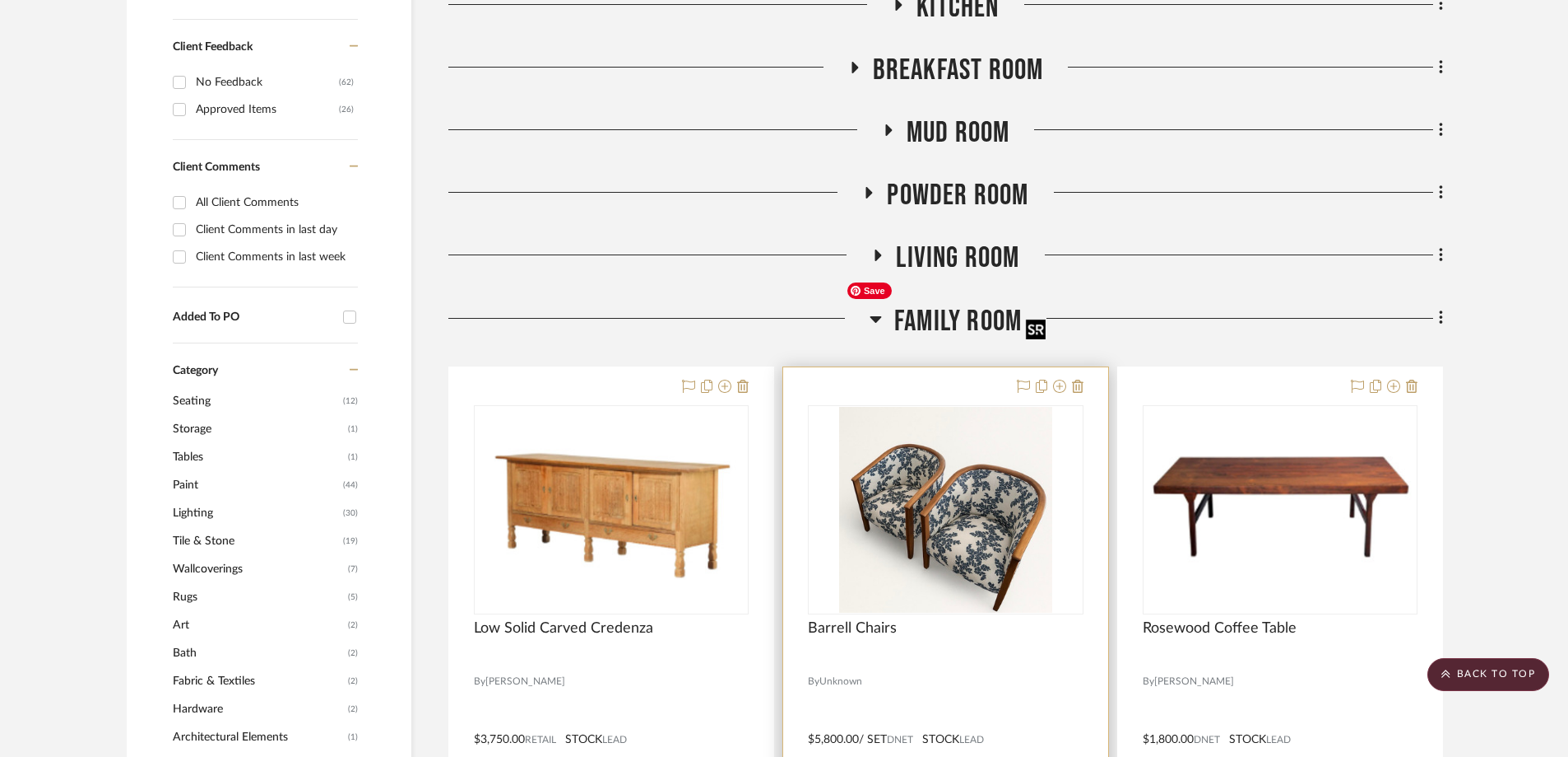
click at [923, 420] on img "0" at bounding box center [945, 510] width 212 height 206
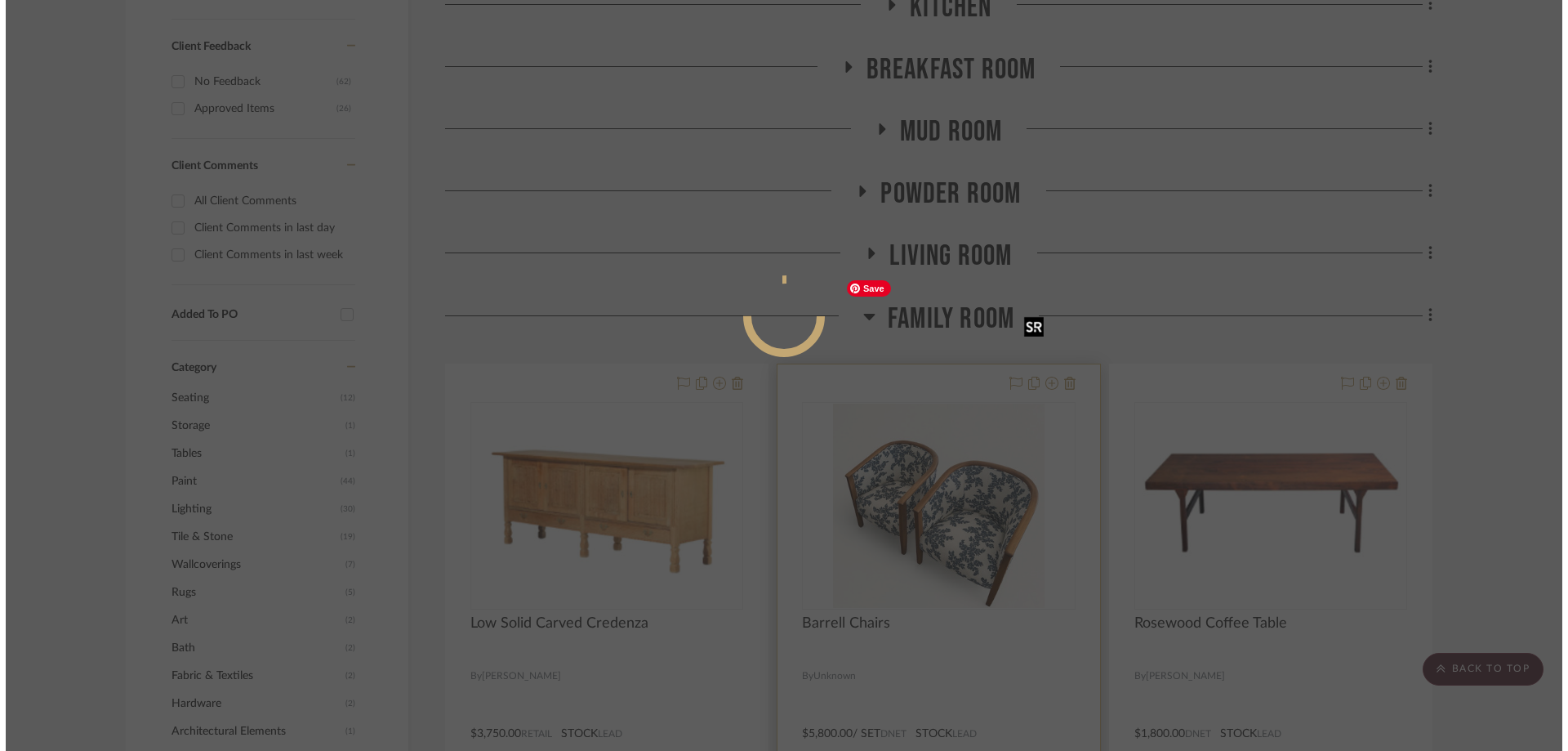
scroll to position [0, 0]
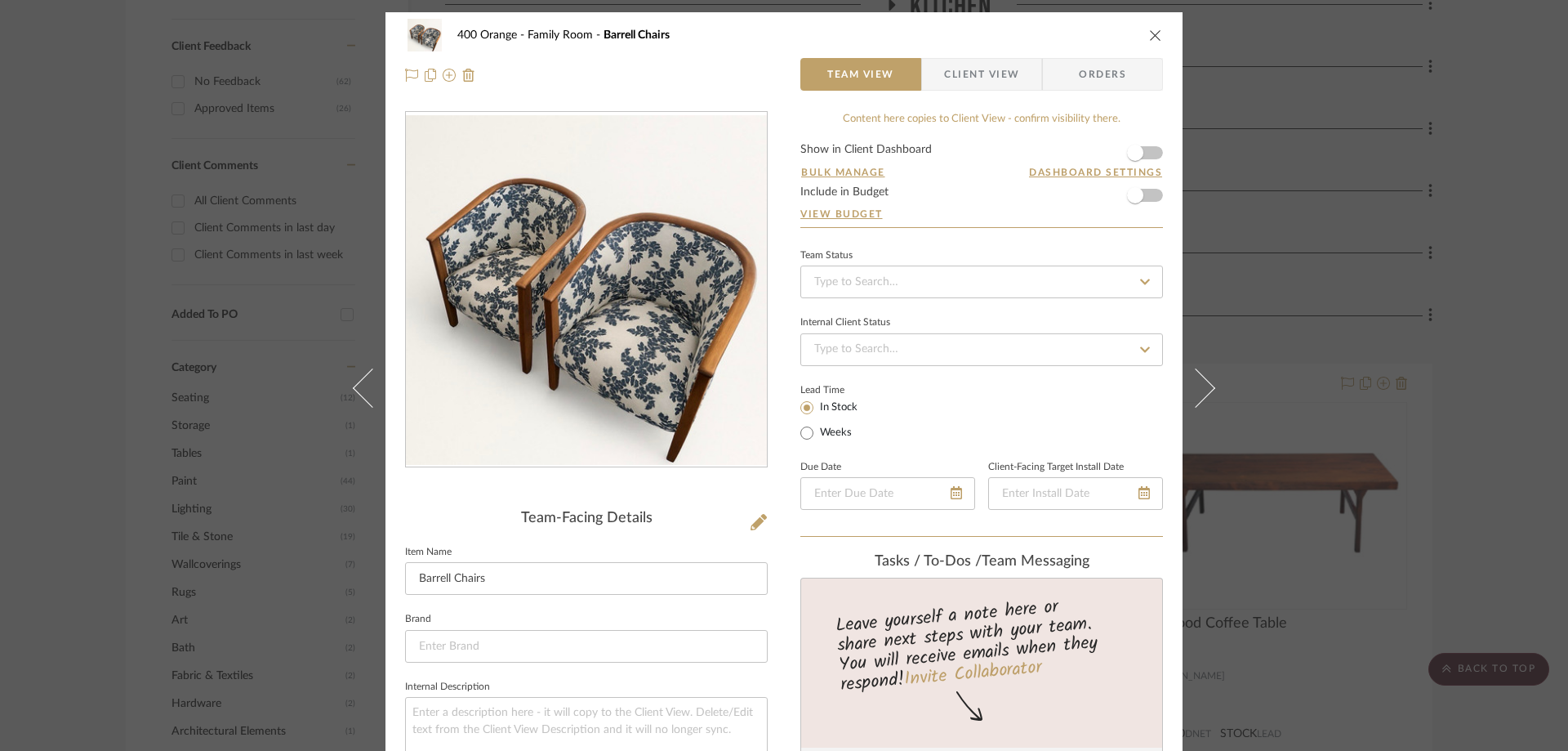
click at [1150, 37] on icon "close" at bounding box center [1155, 35] width 13 height 13
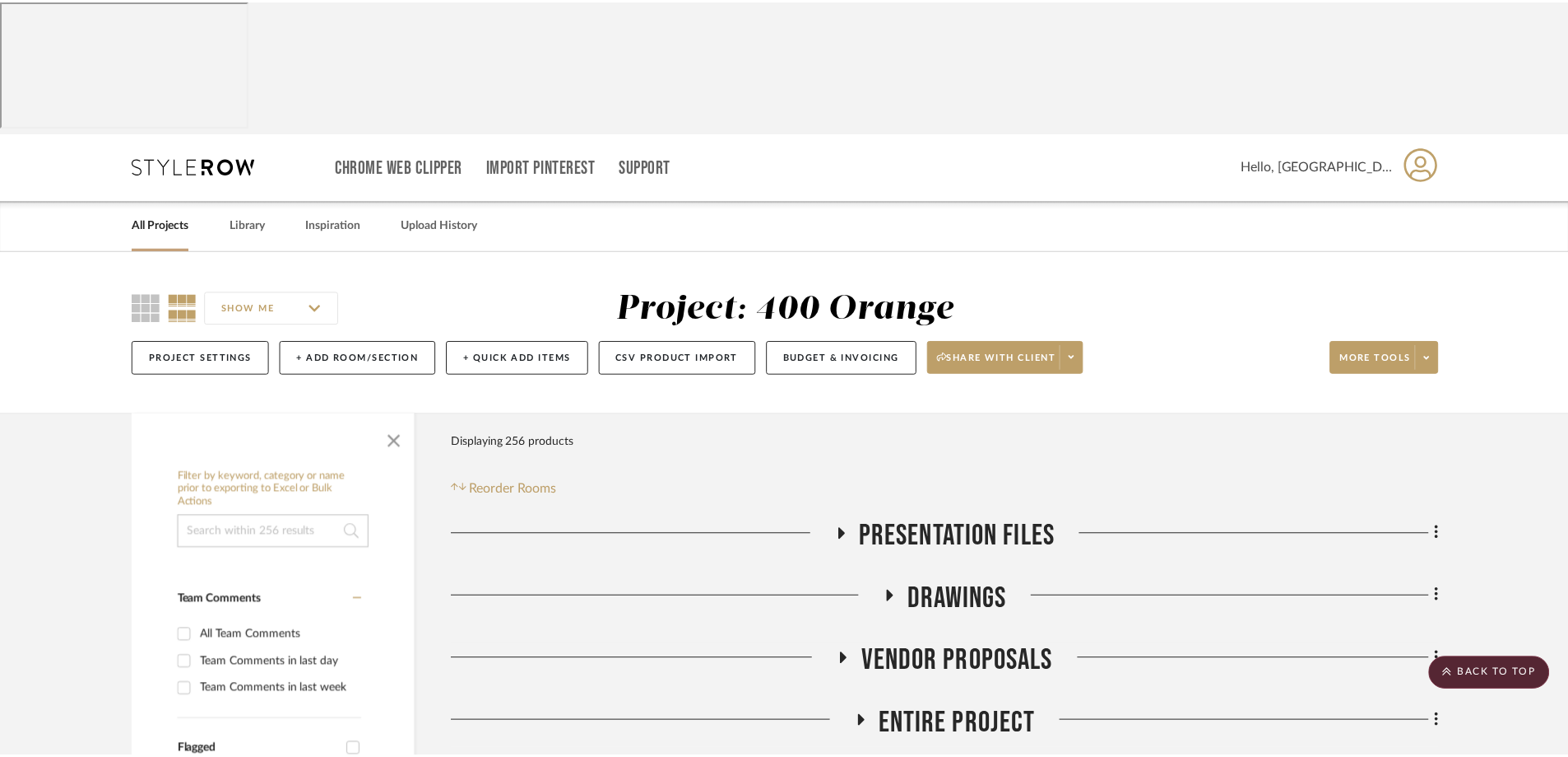
scroll to position [906, 0]
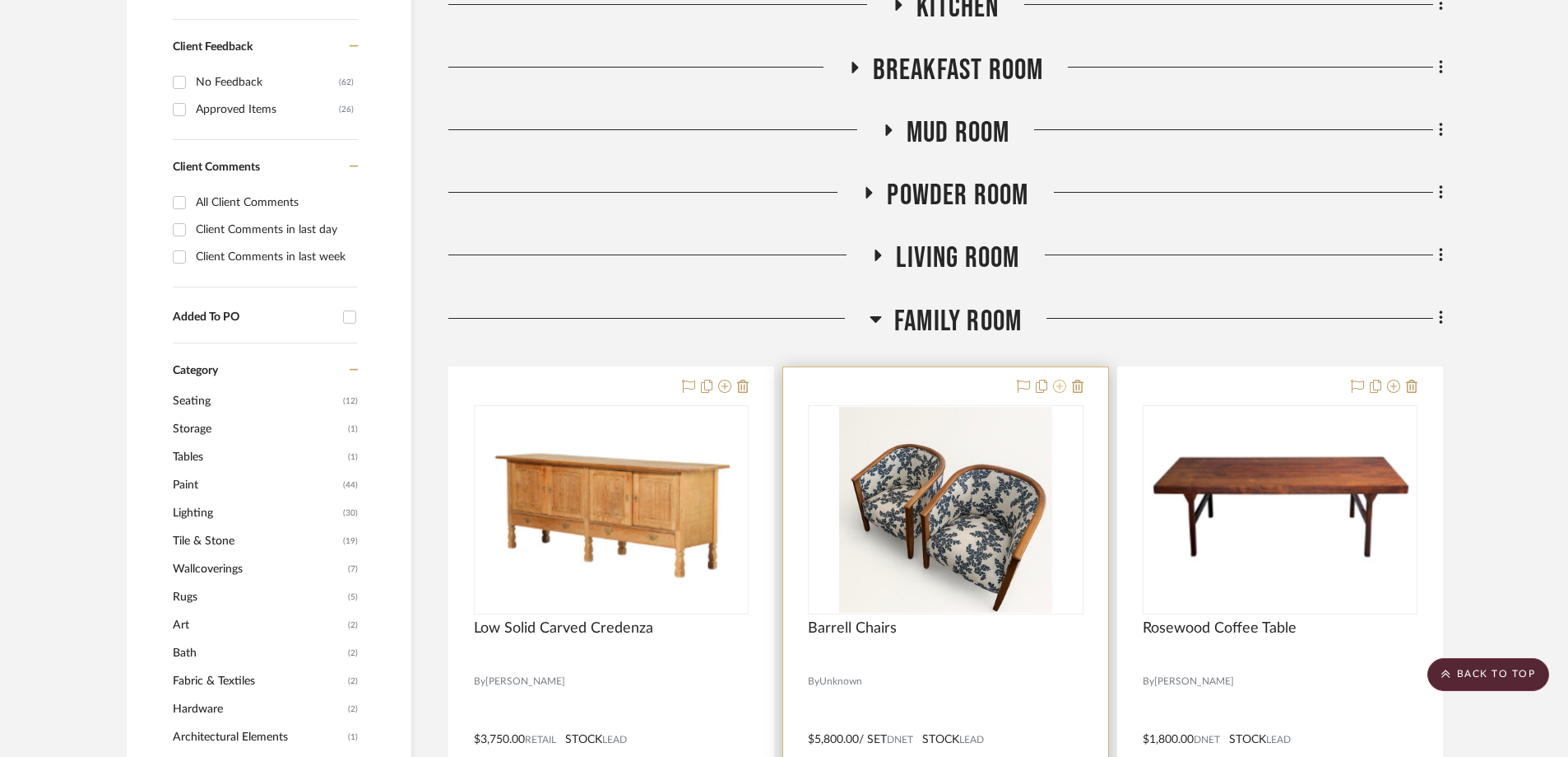
click at [1061, 380] on icon at bounding box center [1059, 386] width 13 height 13
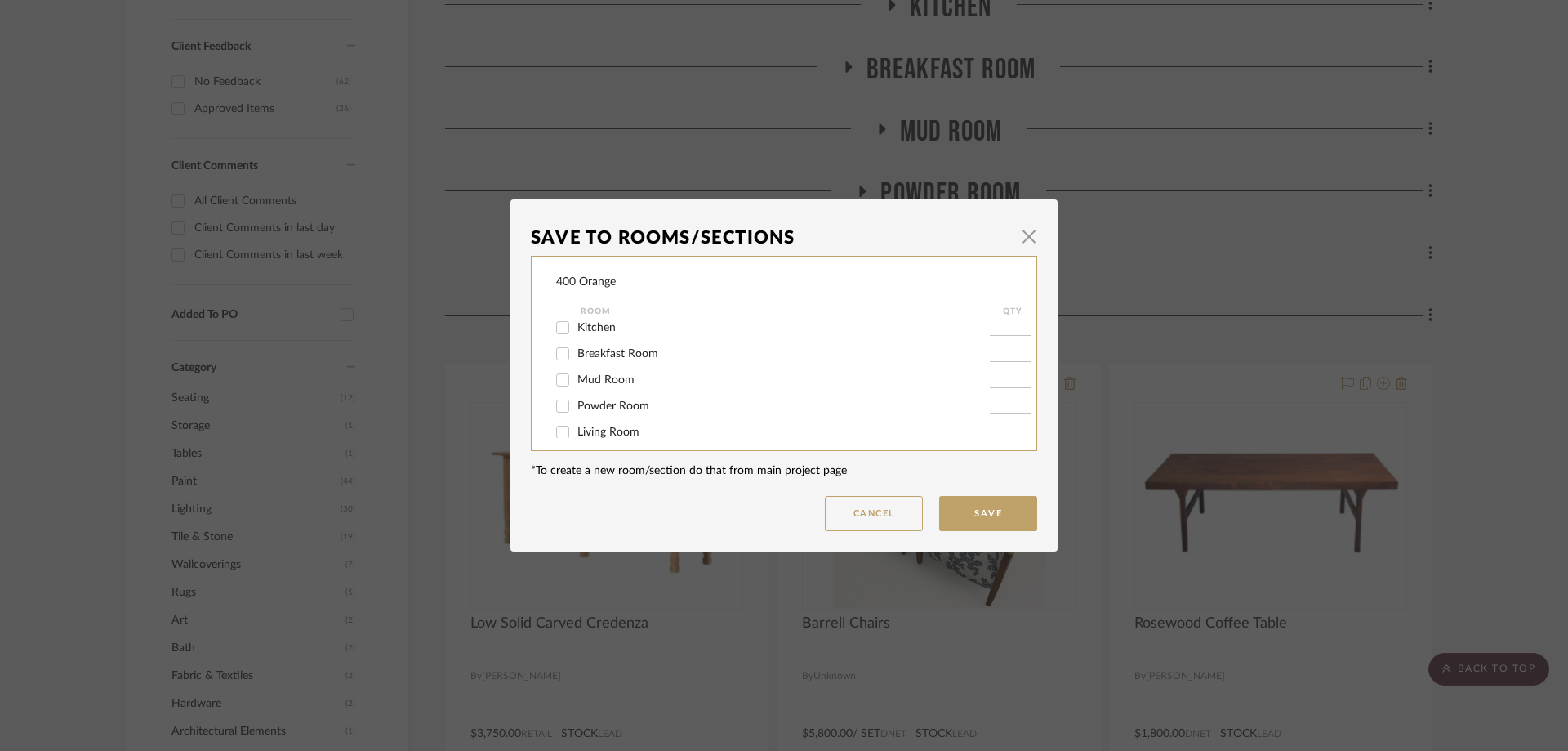
scroll to position [245, 0]
click at [558, 350] on input "Living Room" at bounding box center [562, 350] width 26 height 26
checkbox input "true"
type input "1"
click at [558, 376] on input "Family Room" at bounding box center [562, 376] width 26 height 26
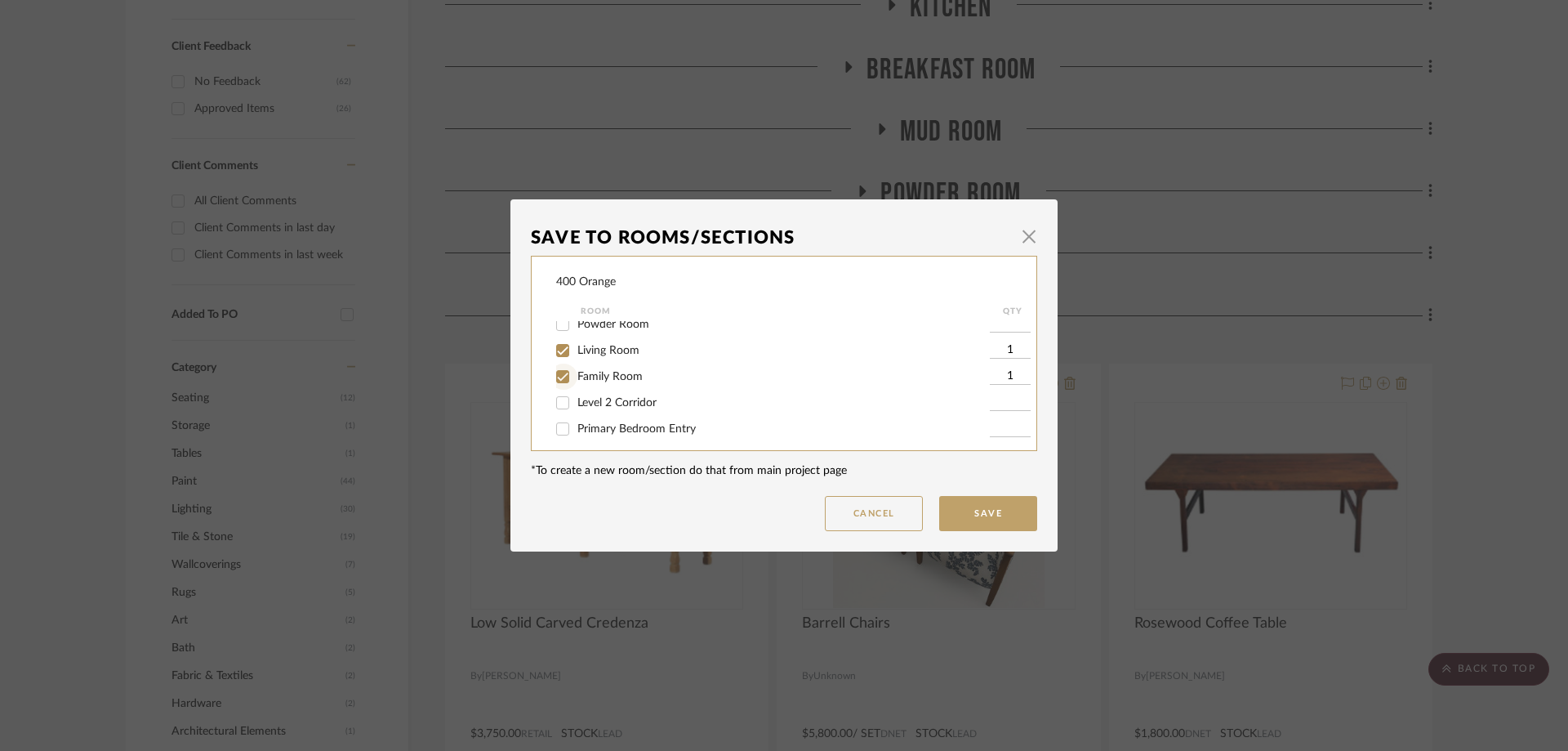
checkbox input "false"
click at [989, 519] on button "Save" at bounding box center [988, 513] width 98 height 35
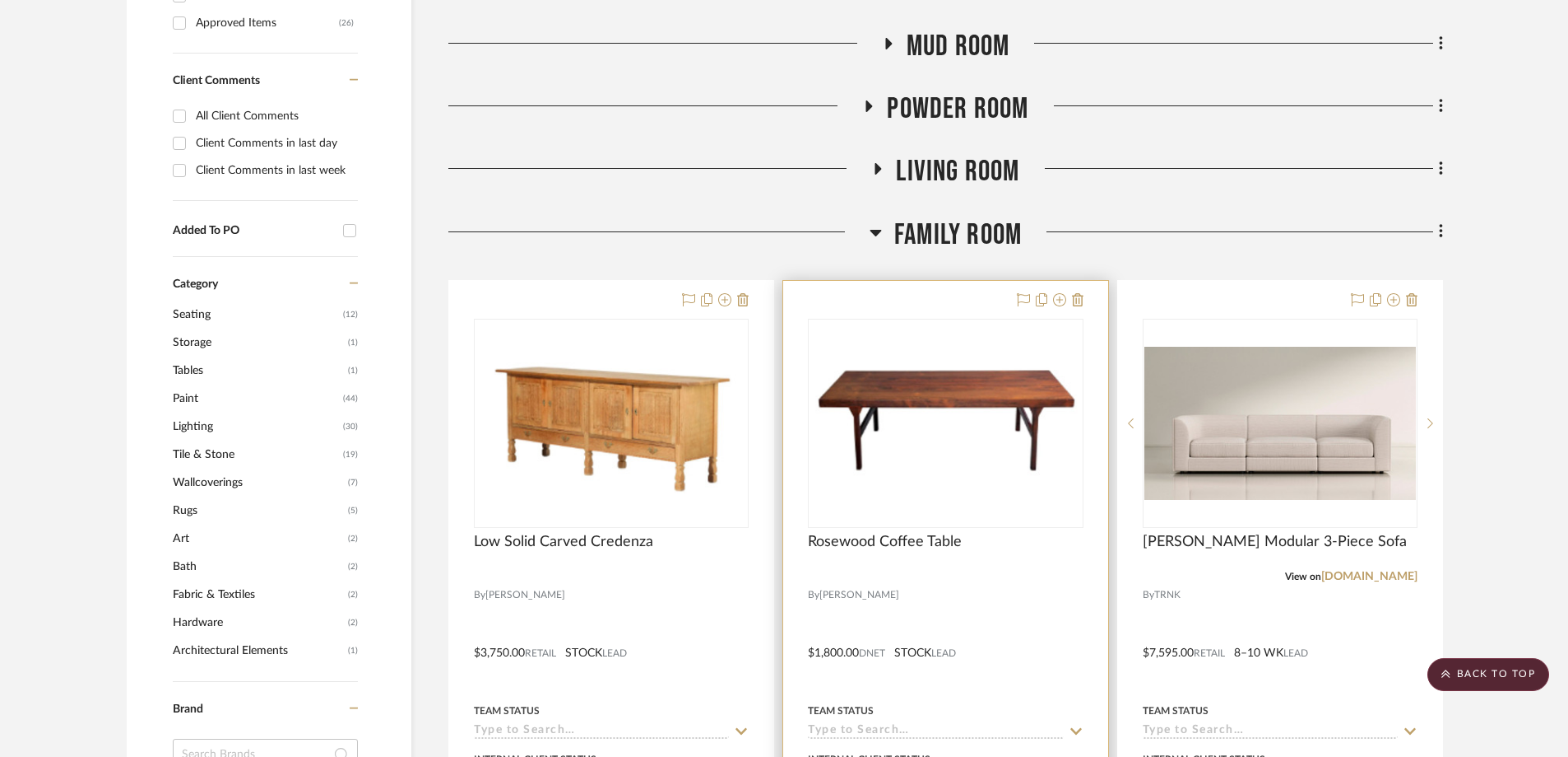
scroll to position [988, 0]
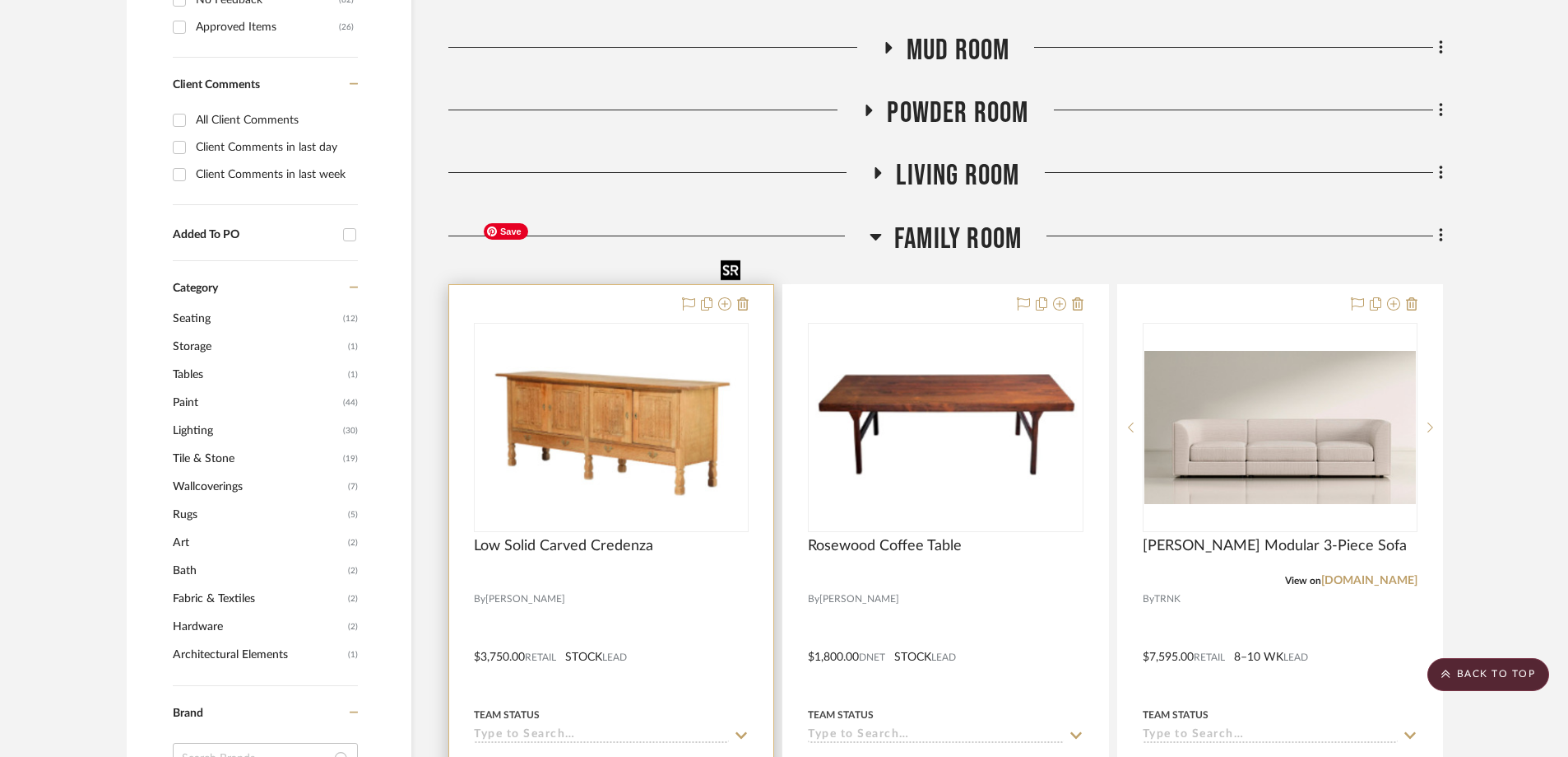
click at [617, 347] on img "0" at bounding box center [611, 426] width 271 height 159
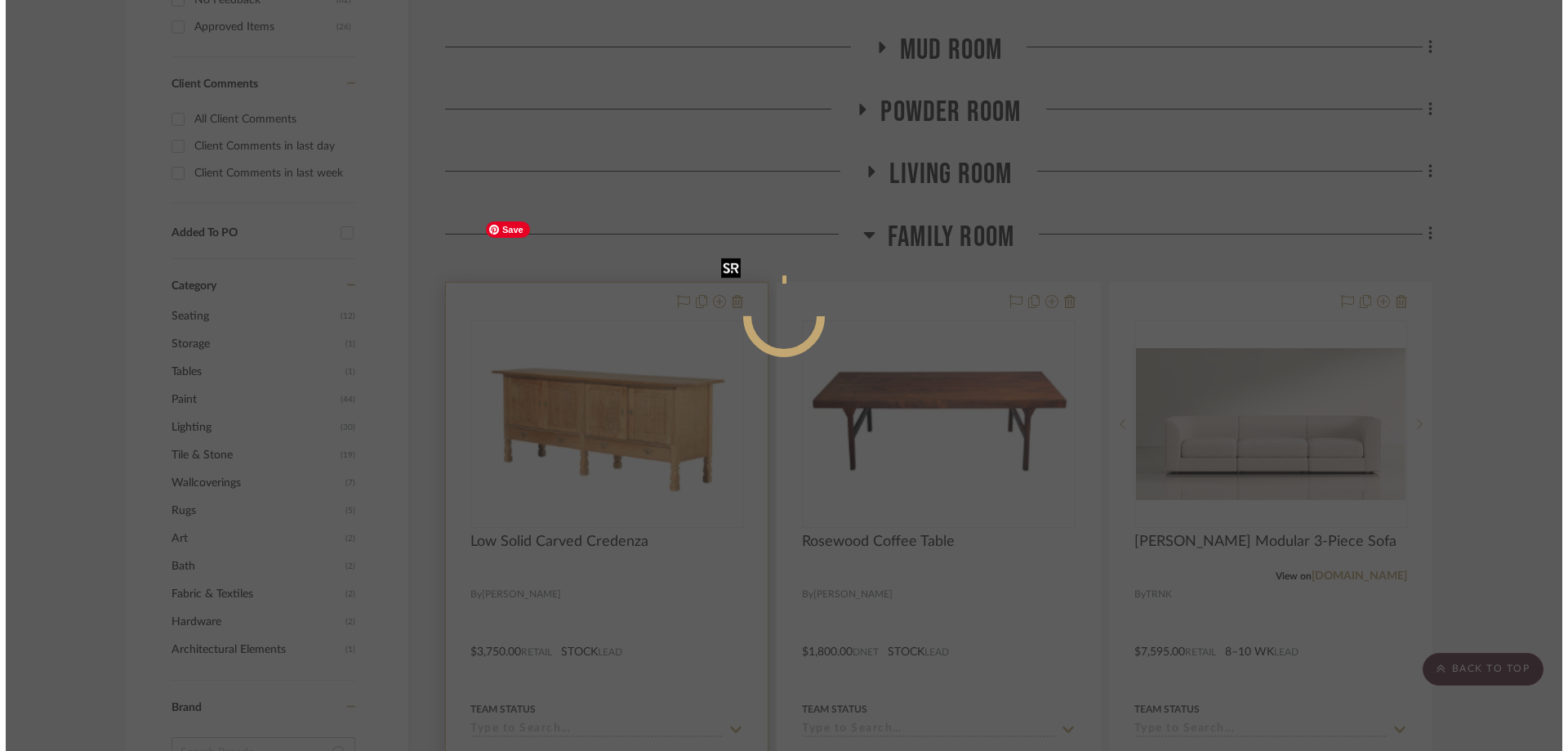
scroll to position [0, 0]
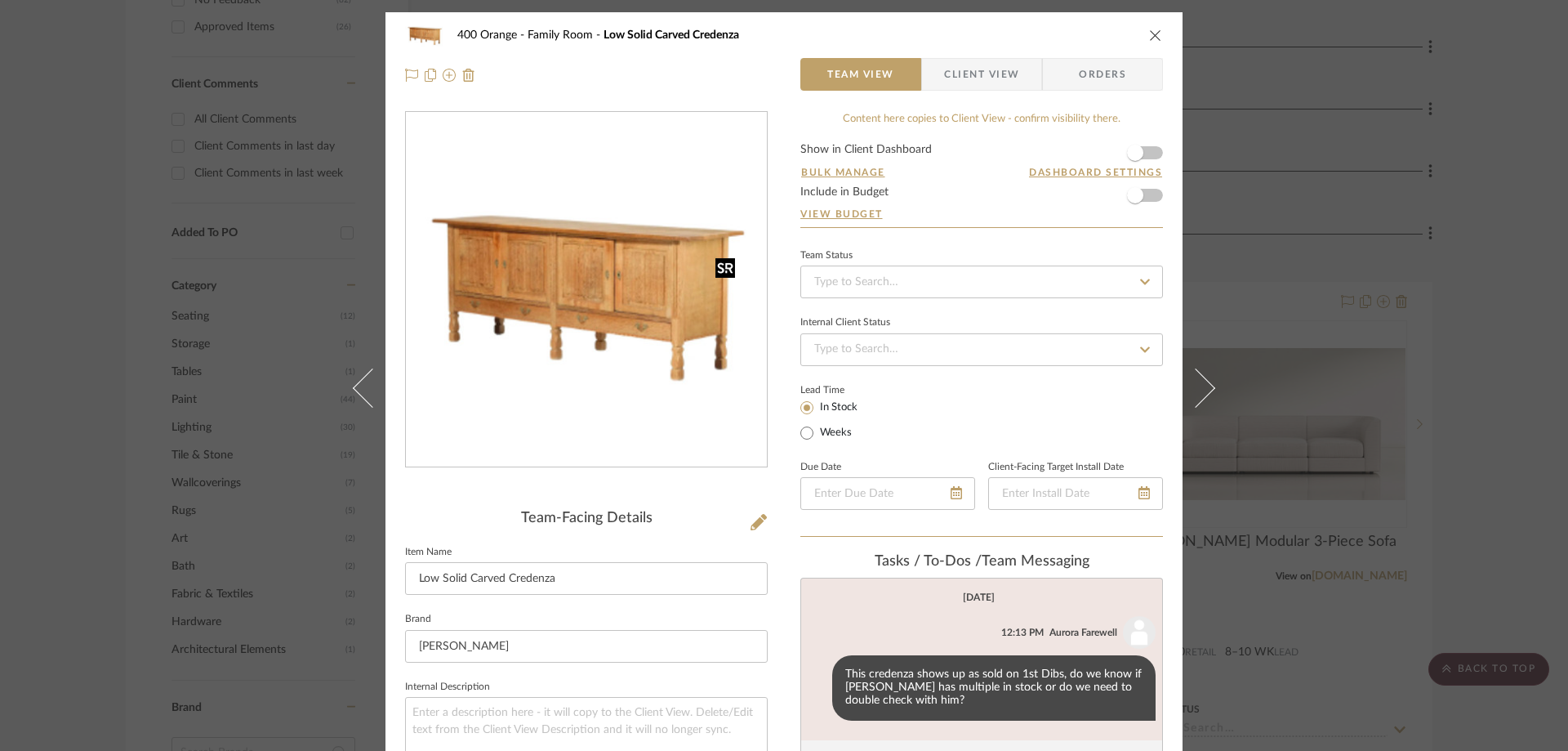
click at [613, 316] on img "0" at bounding box center [585, 290] width 360 height 210
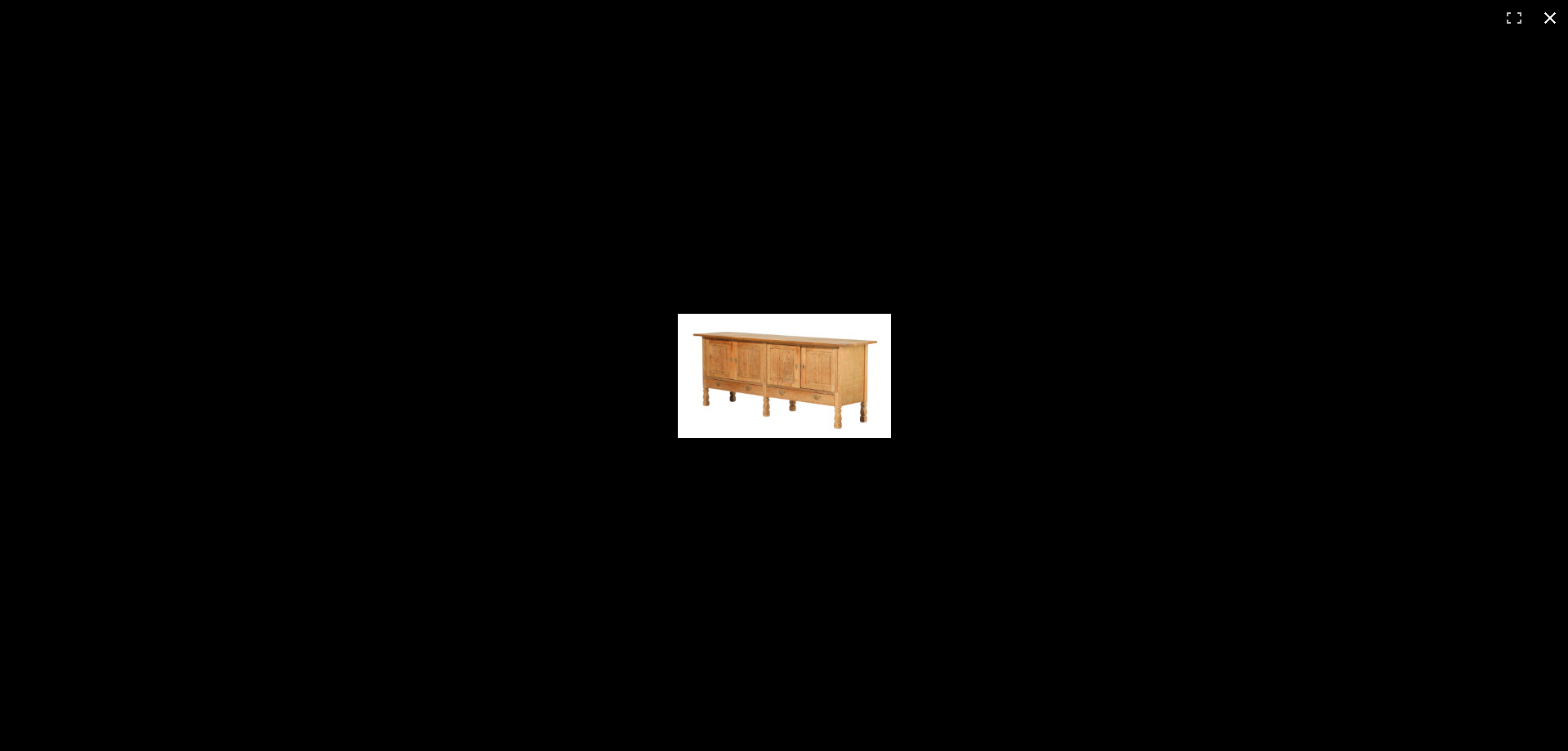
click at [1544, 14] on button at bounding box center [1549, 18] width 36 height 36
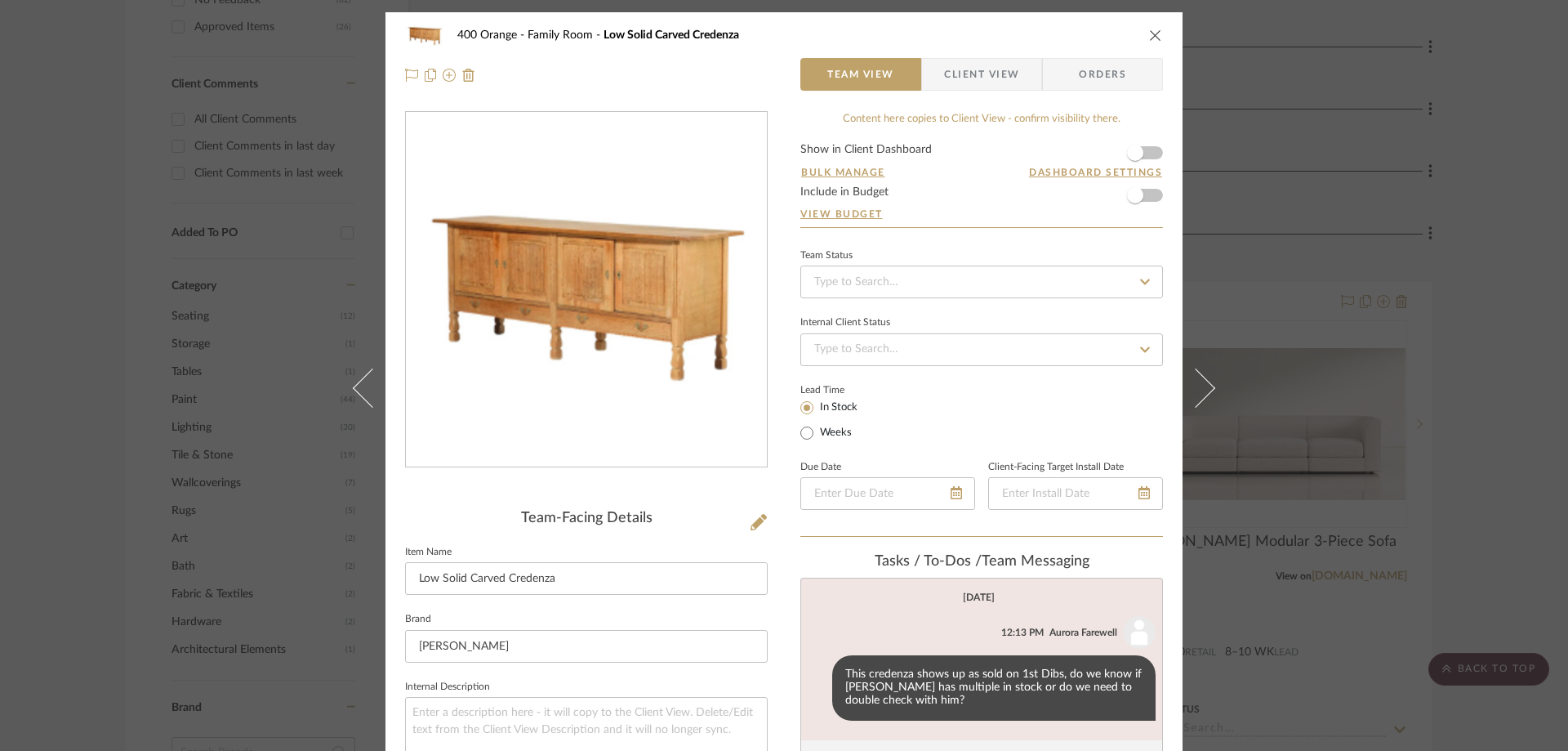
click at [1151, 30] on icon "close" at bounding box center [1155, 35] width 13 height 13
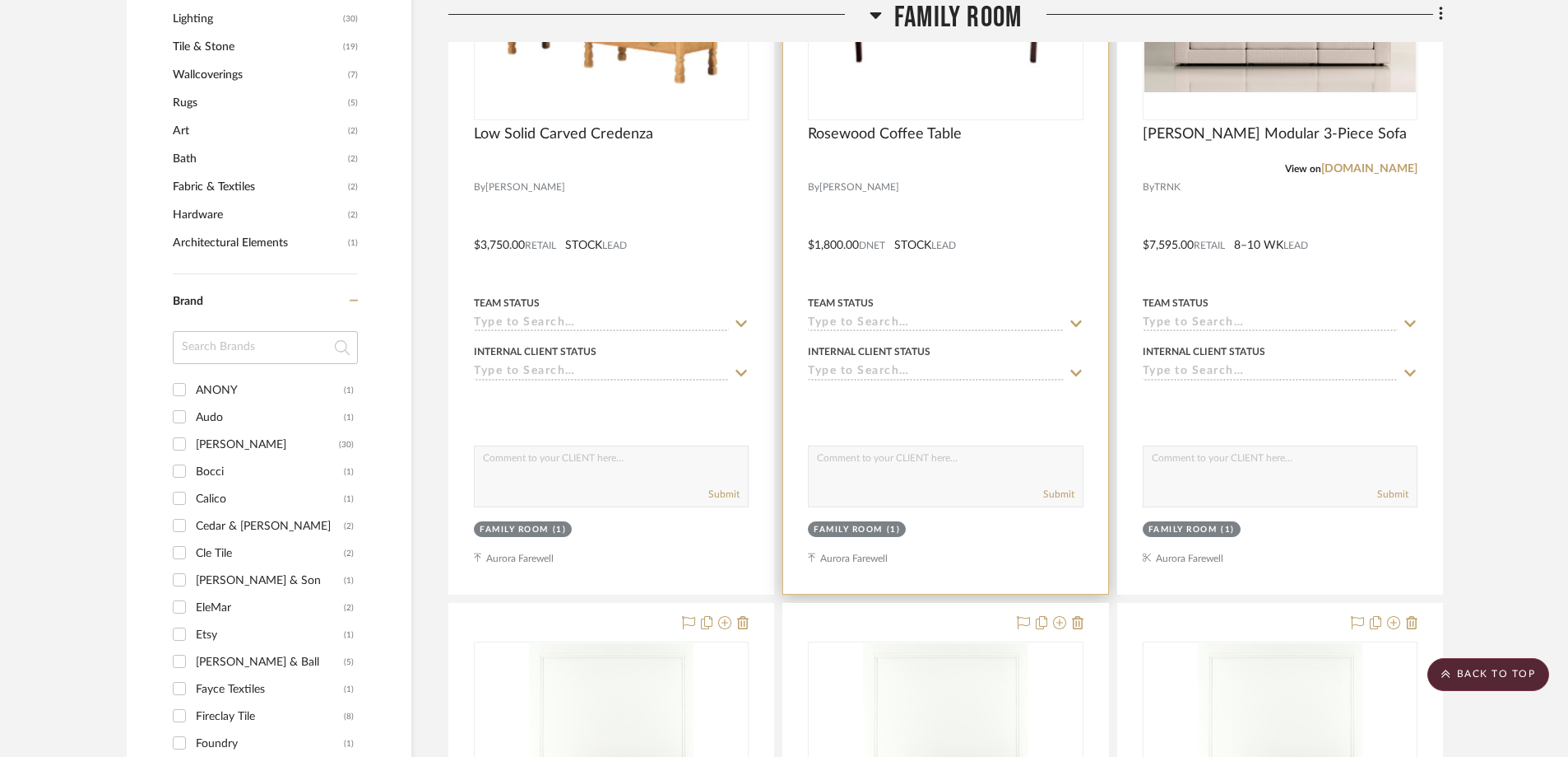
scroll to position [988, 0]
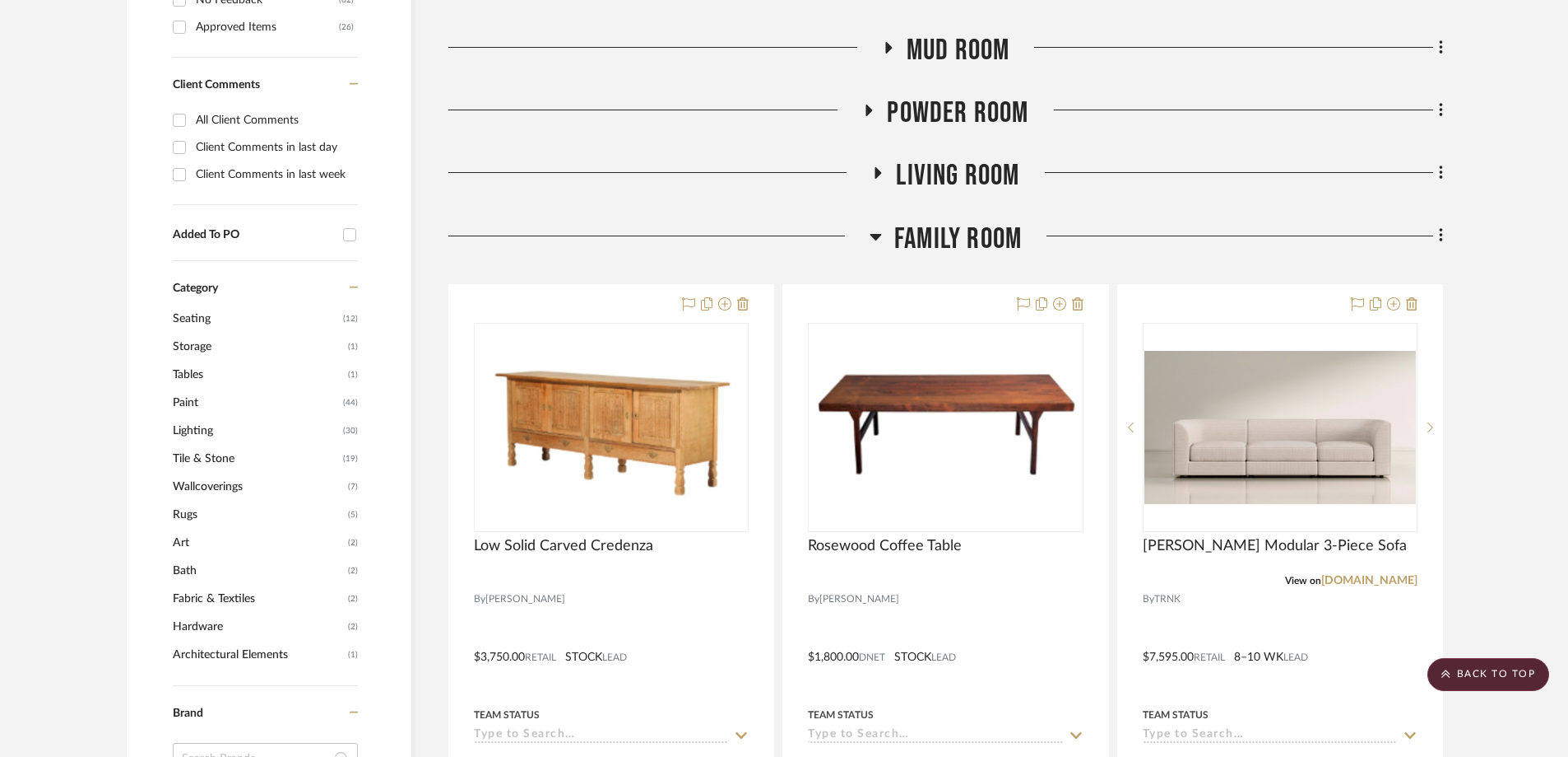
click at [874, 234] on icon at bounding box center [875, 237] width 11 height 7
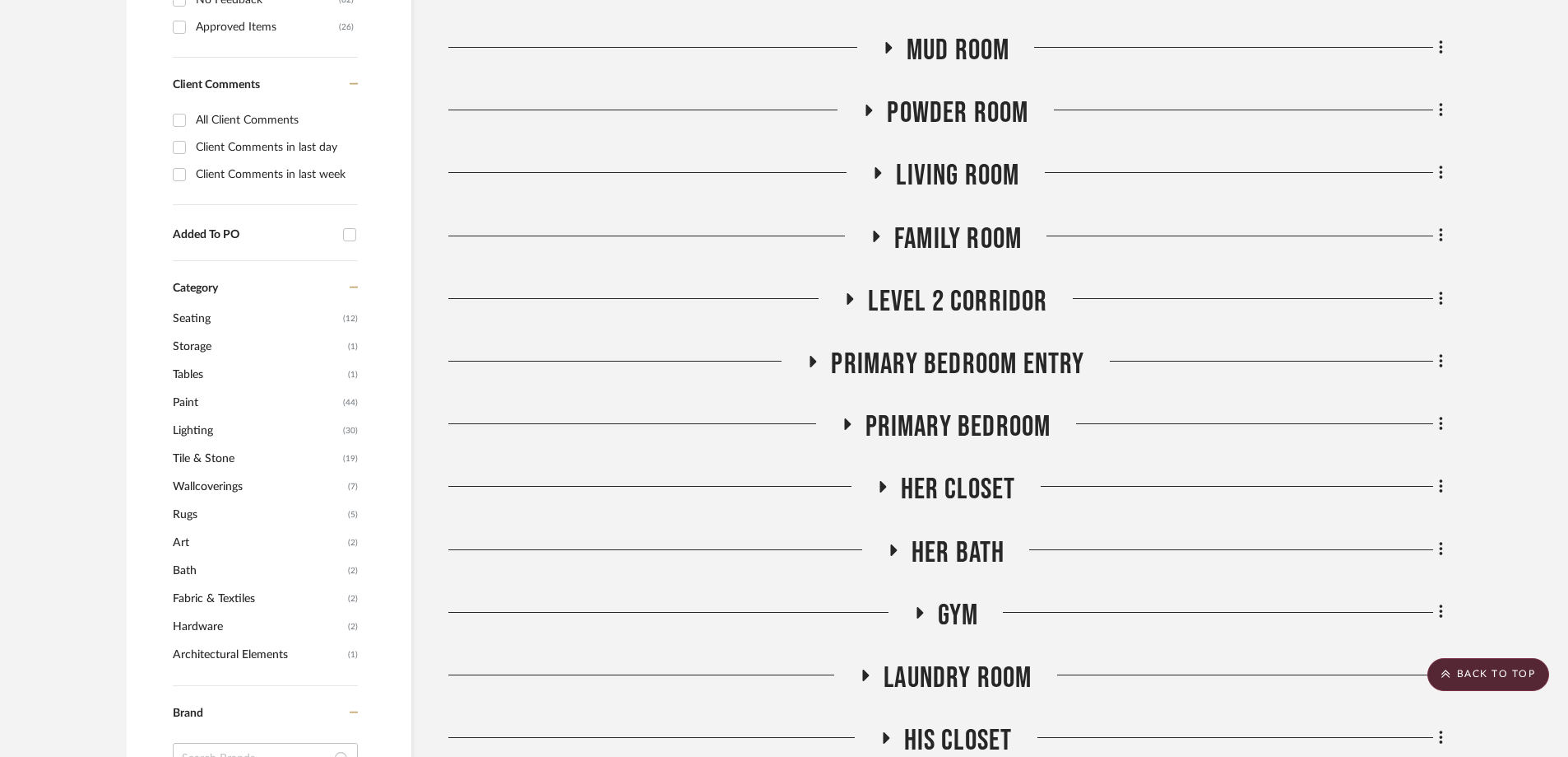
click at [878, 167] on fa-icon at bounding box center [878, 179] width 12 height 24
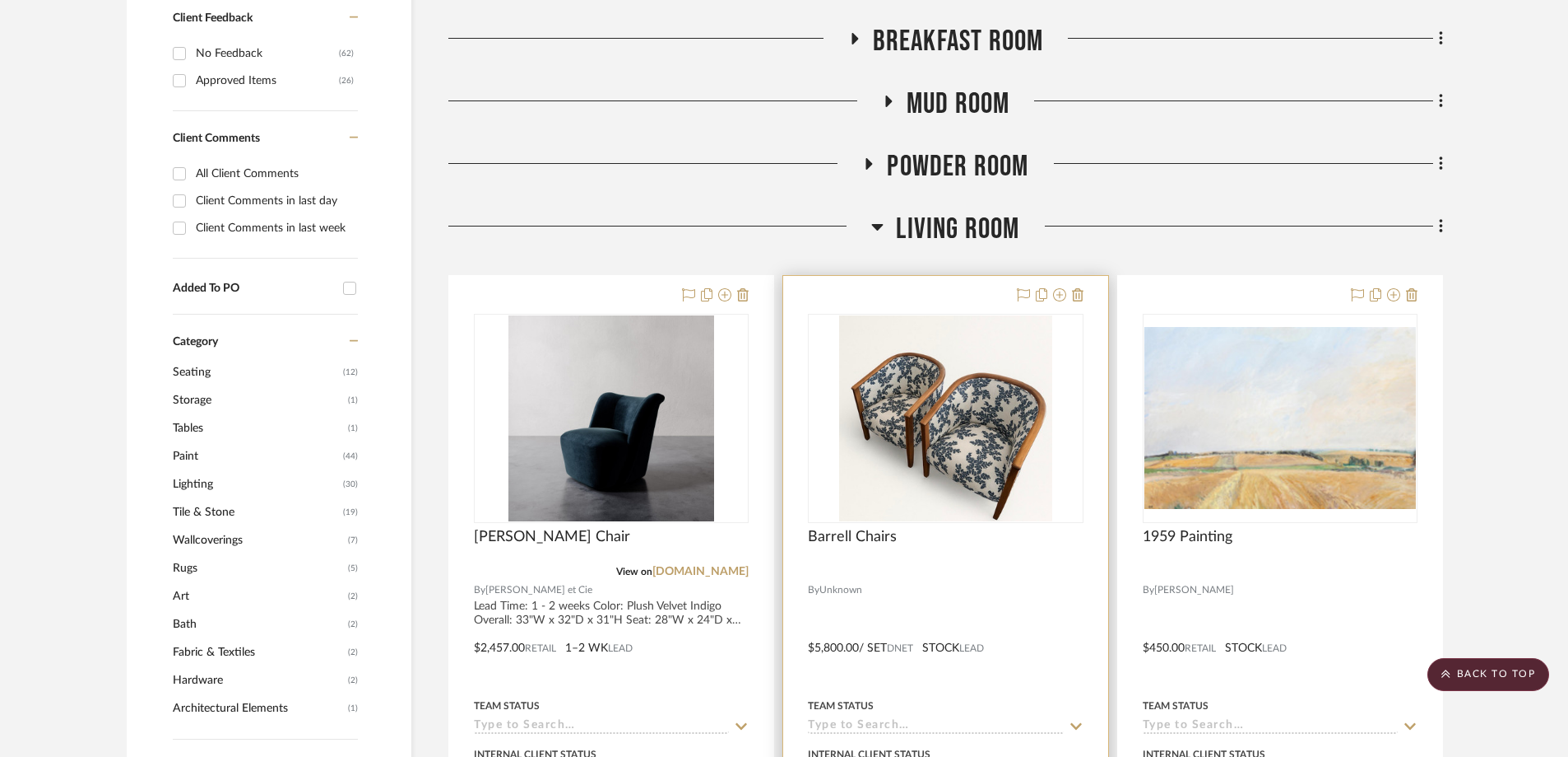
scroll to position [906, 0]
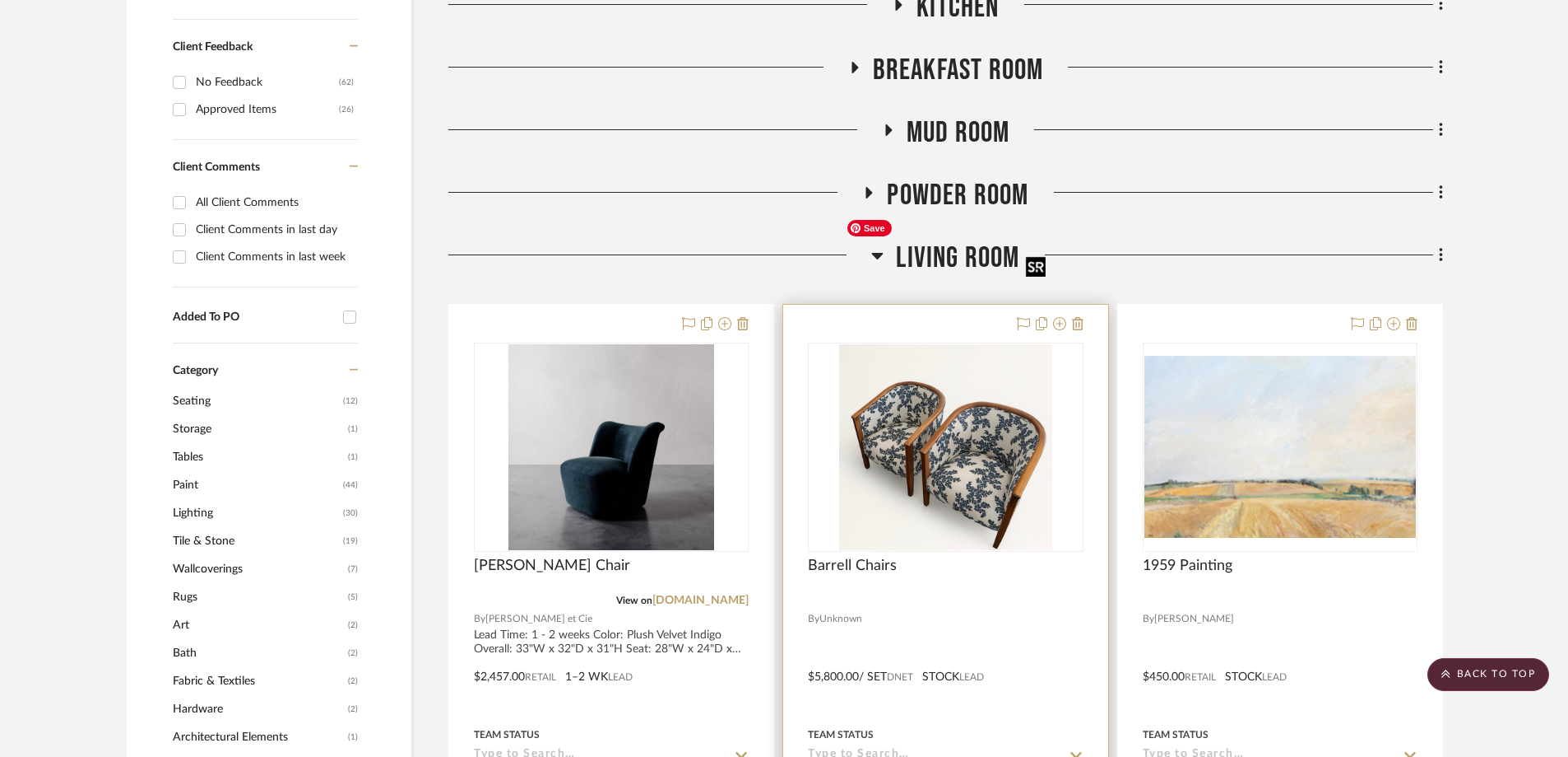
click at [939, 351] on img "0" at bounding box center [945, 447] width 212 height 206
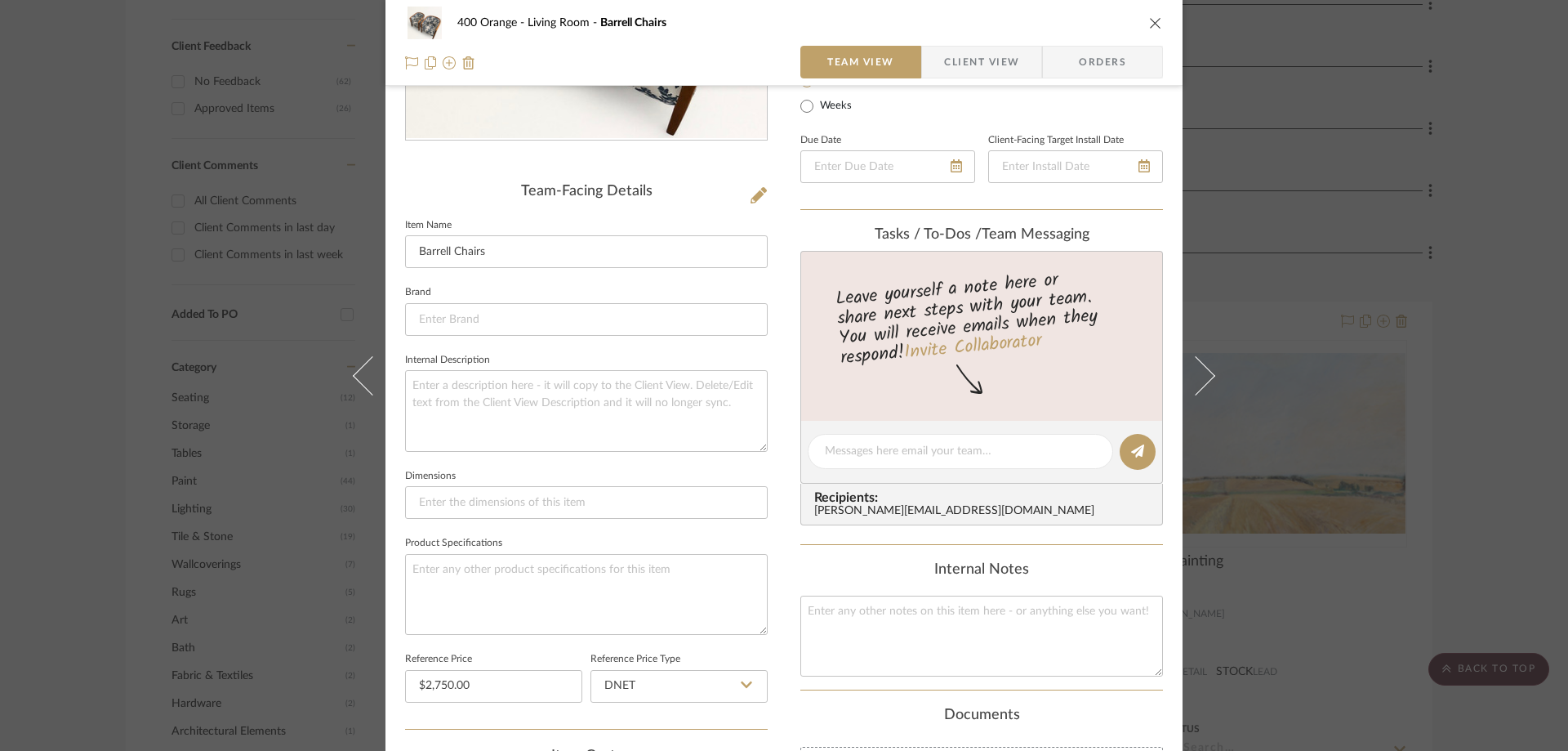
scroll to position [0, 0]
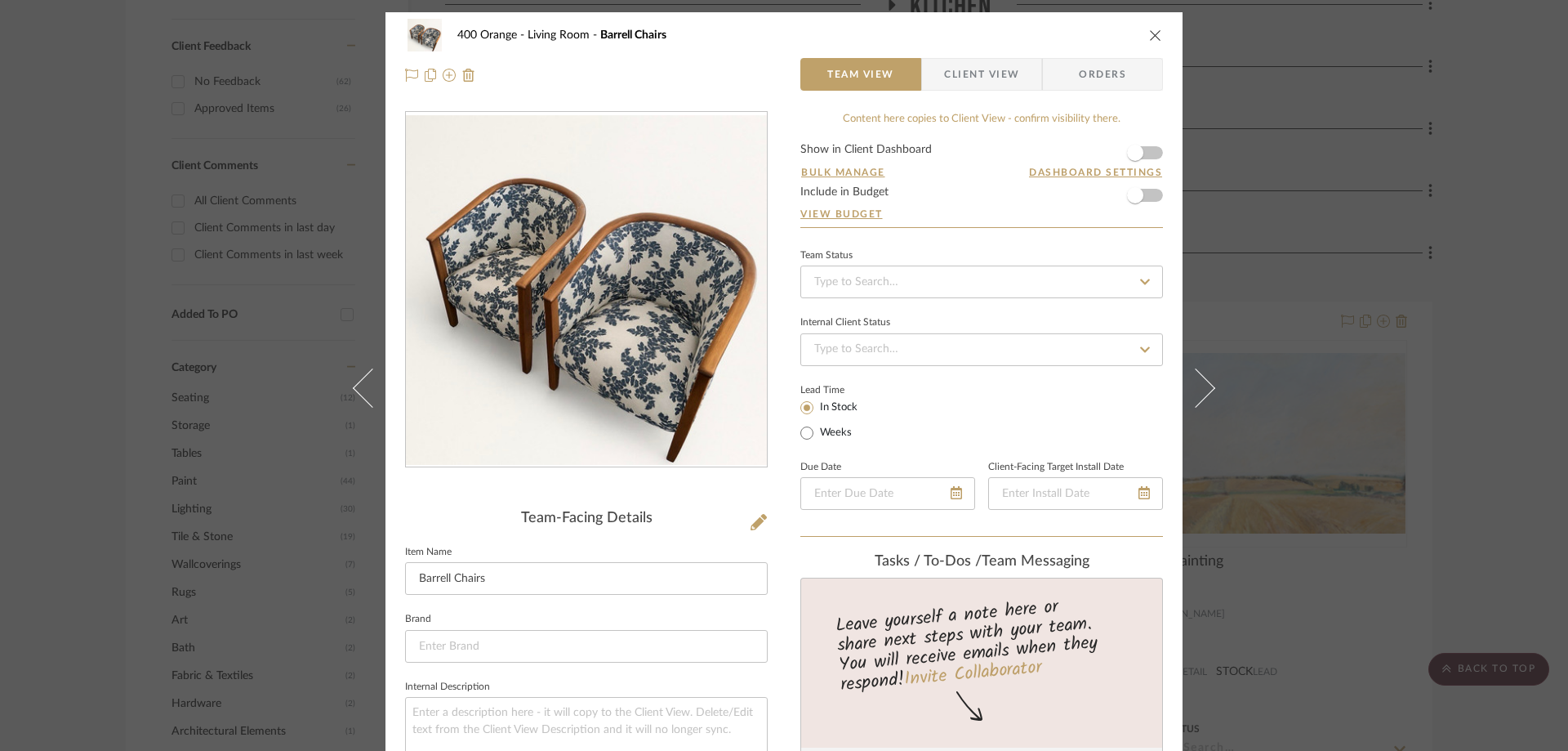
click at [1157, 26] on div "400 Orange Living Room Barrell Chairs Team View Client View Orders" at bounding box center [783, 55] width 797 height 86
click at [1150, 37] on icon "close" at bounding box center [1155, 35] width 13 height 13
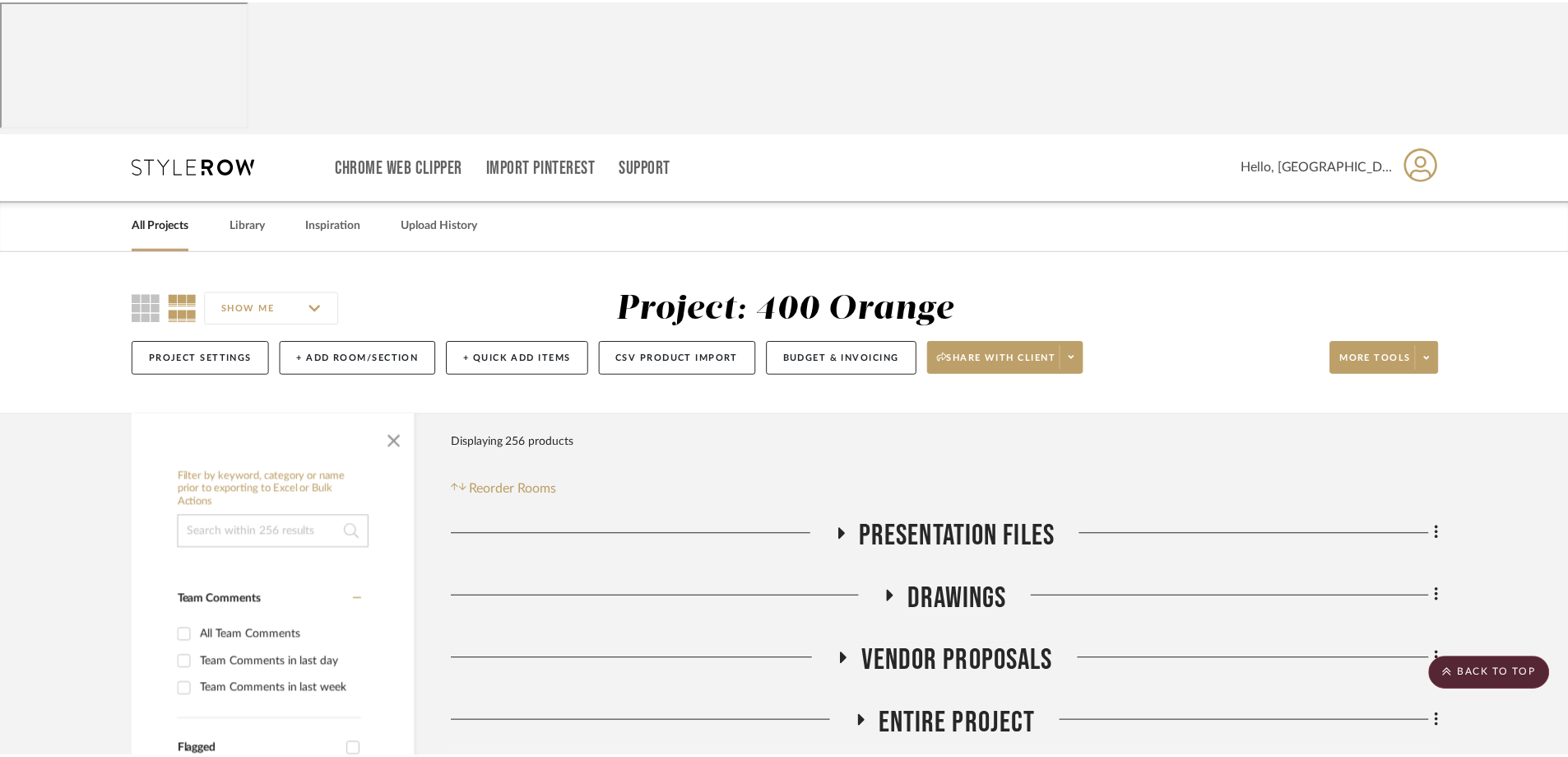
scroll to position [906, 0]
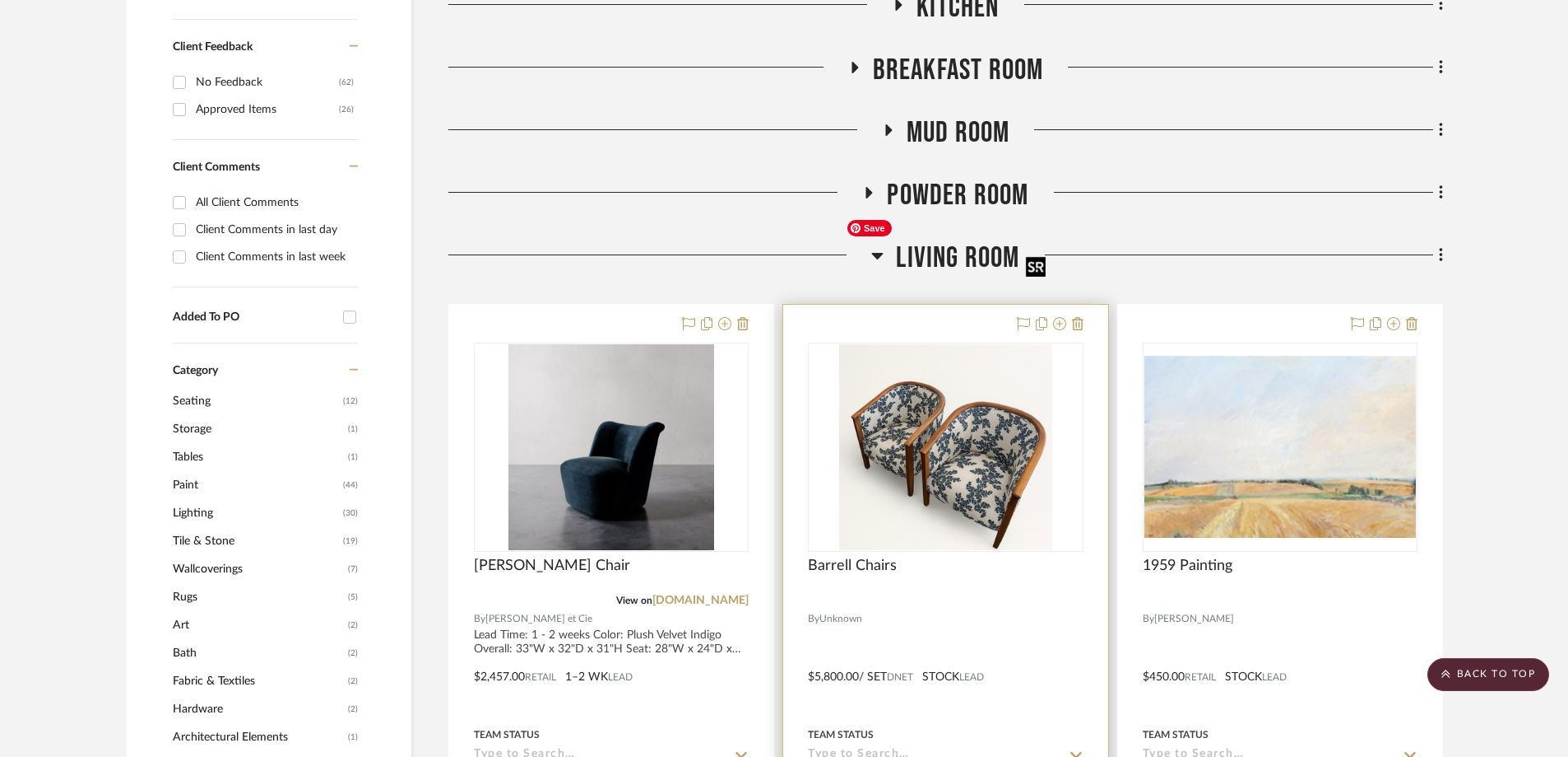
click at [1001, 356] on img "0" at bounding box center [945, 447] width 212 height 206
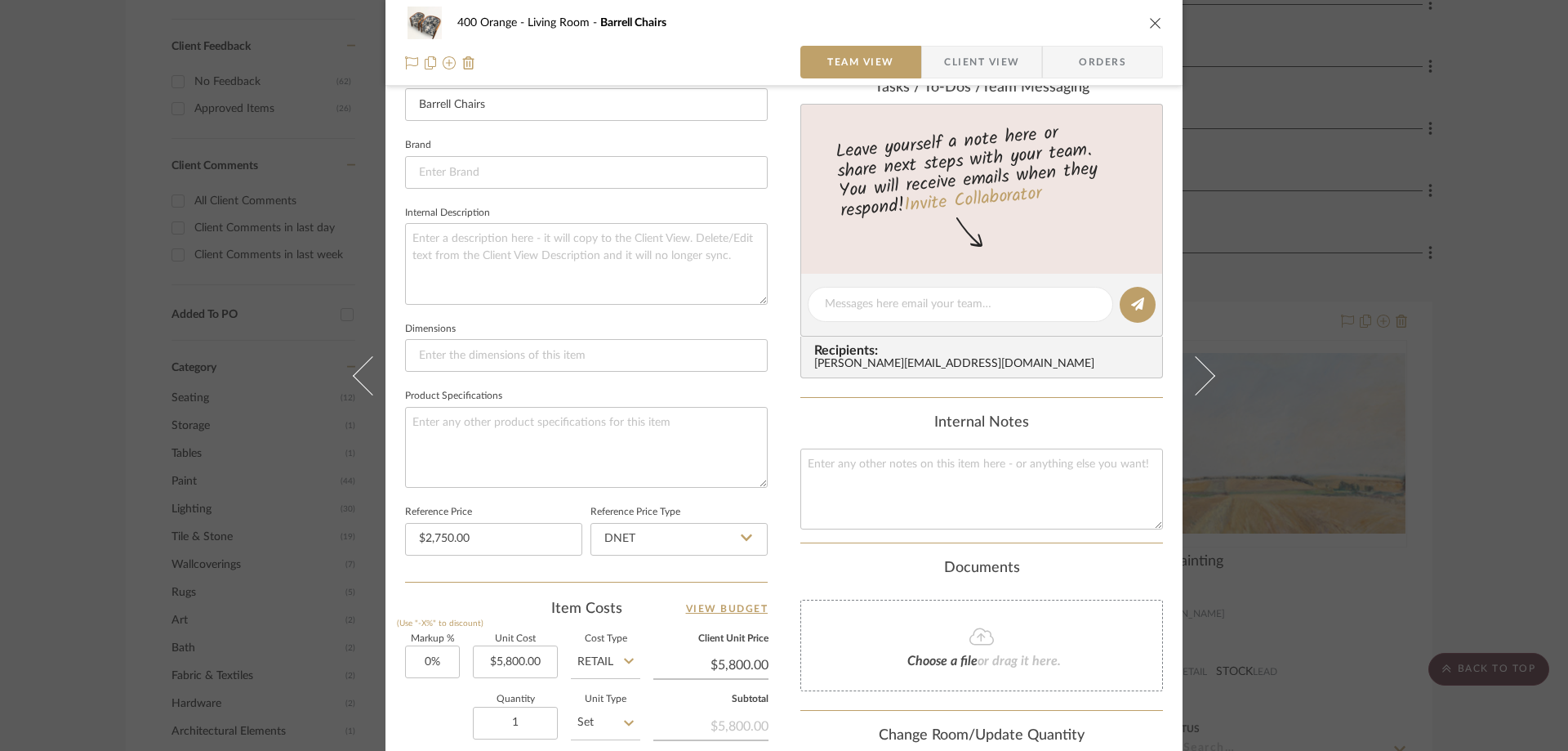
scroll to position [326, 0]
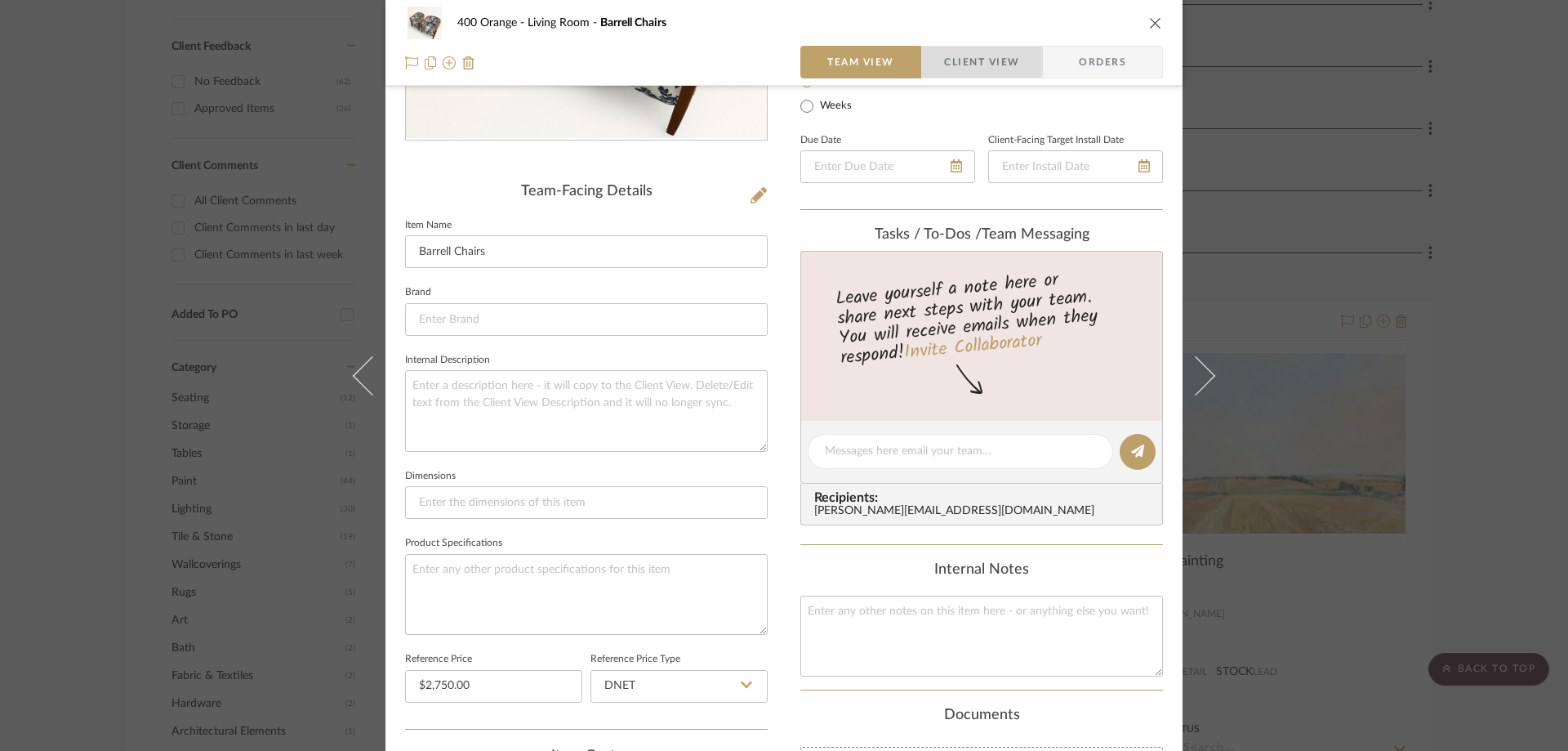
click at [956, 49] on span "Client View" at bounding box center [982, 62] width 75 height 32
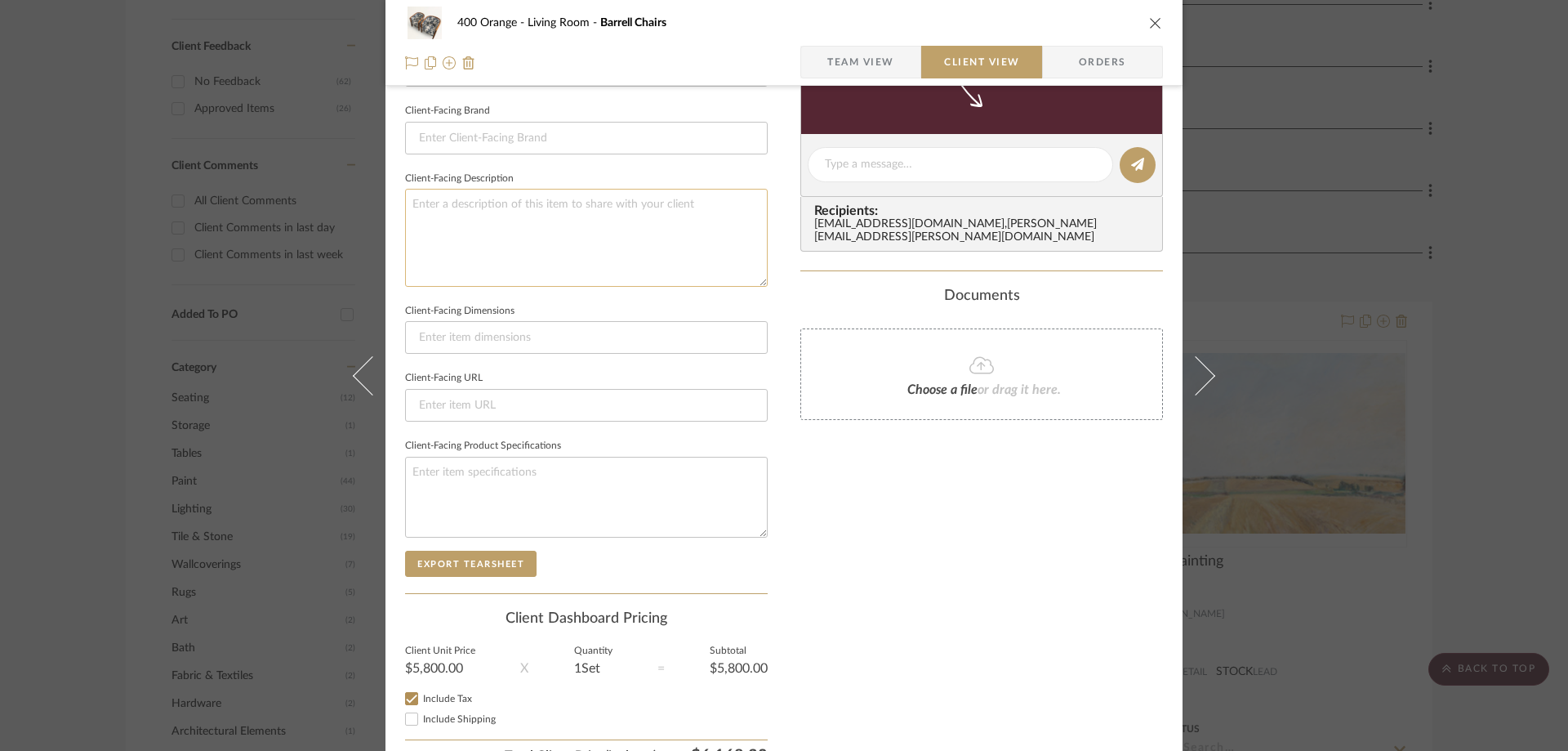
scroll to position [572, 0]
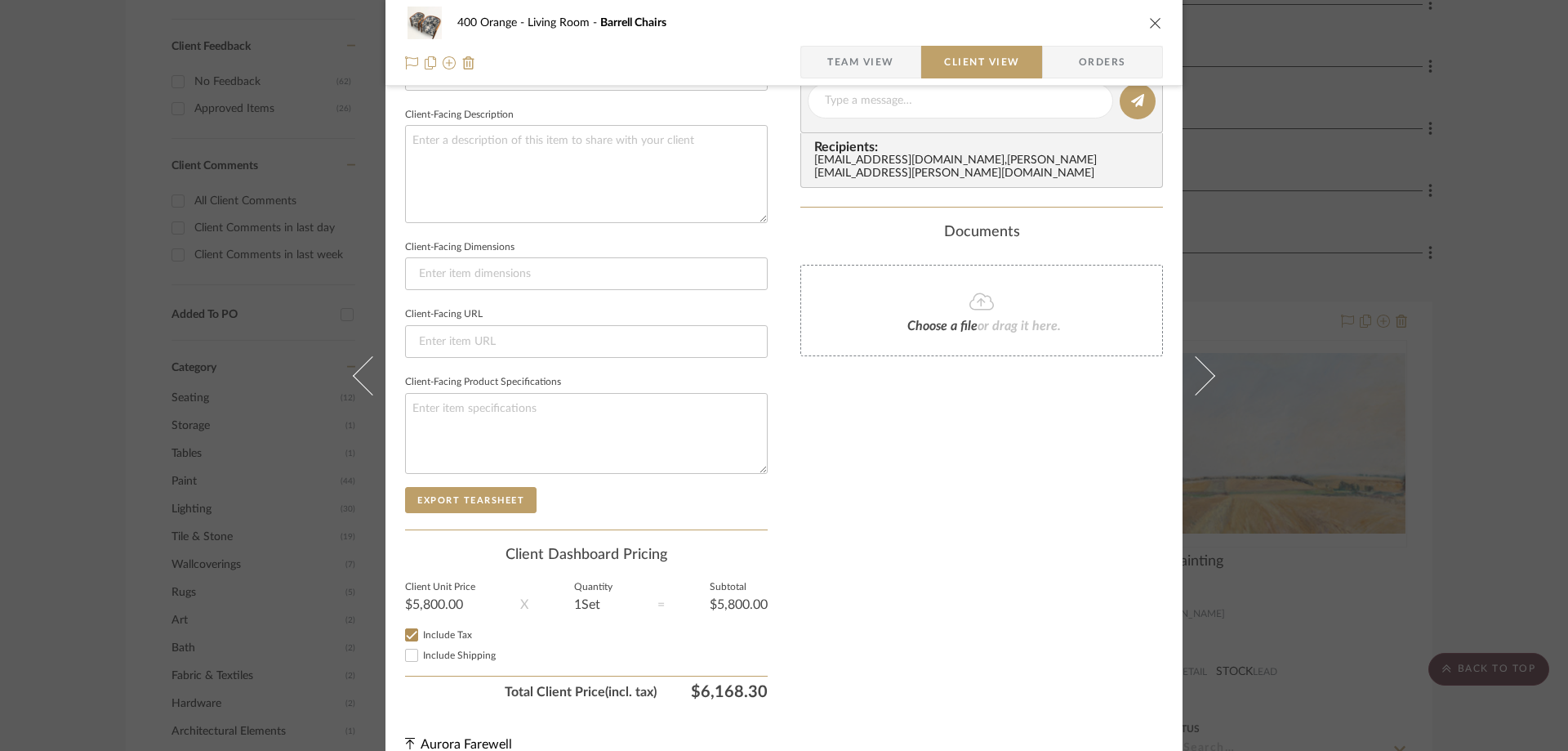
click at [900, 38] on div "400 Orange Living Room Barrell Chairs" at bounding box center [783, 23] width 758 height 32
click at [884, 66] on span "Team View" at bounding box center [861, 62] width 67 height 32
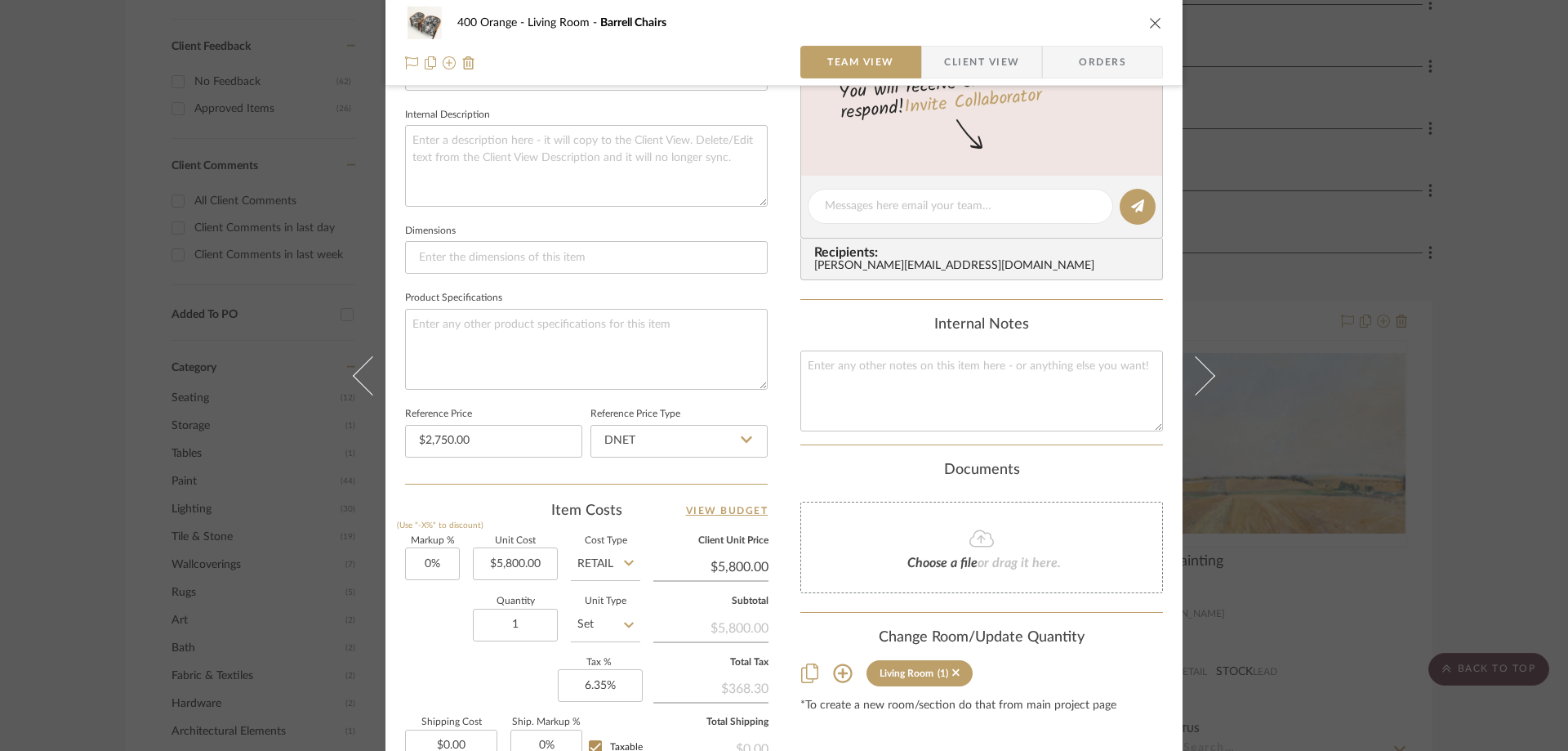
click at [1150, 26] on icon "close" at bounding box center [1155, 22] width 13 height 13
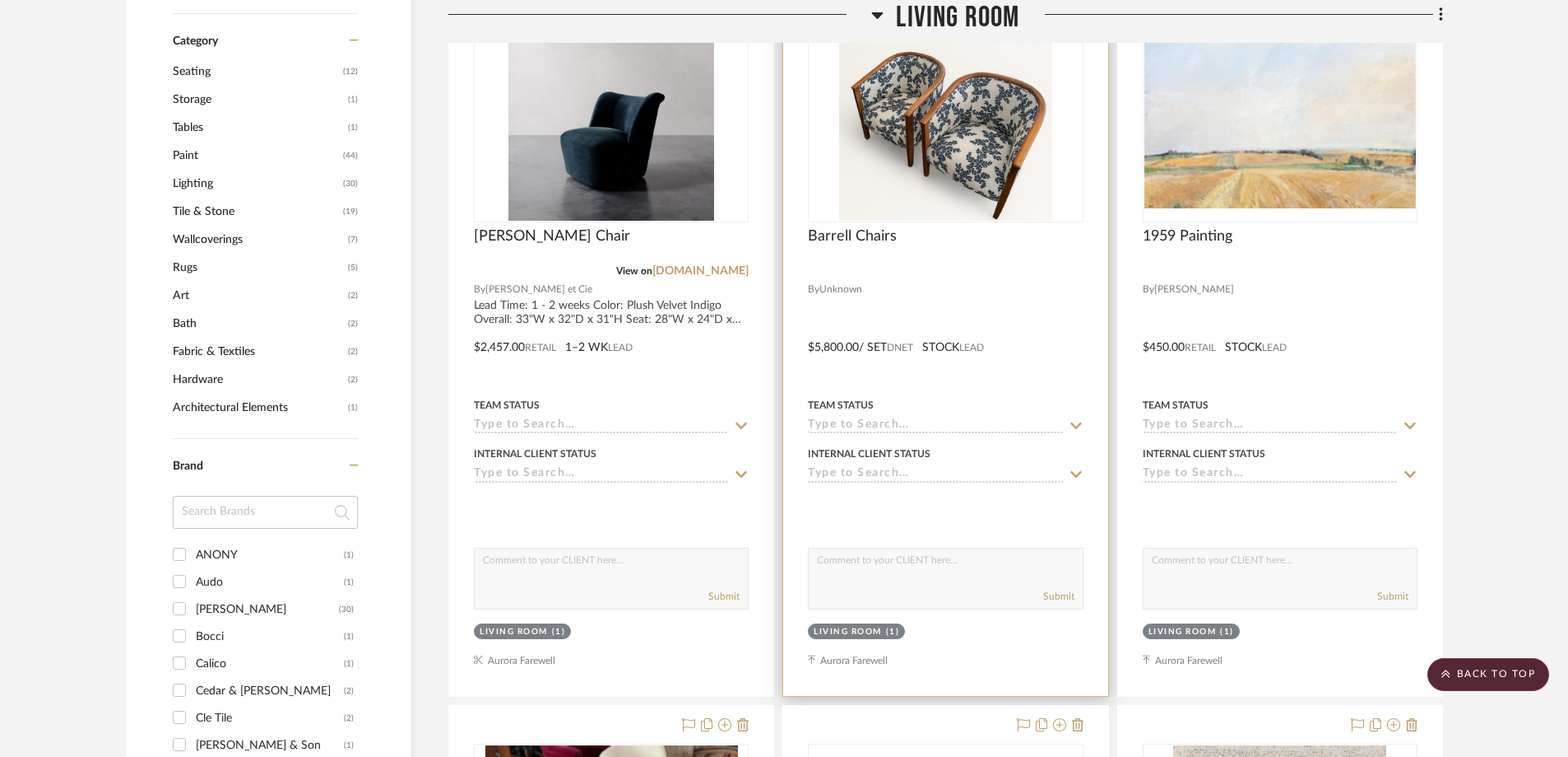
scroll to position [1482, 0]
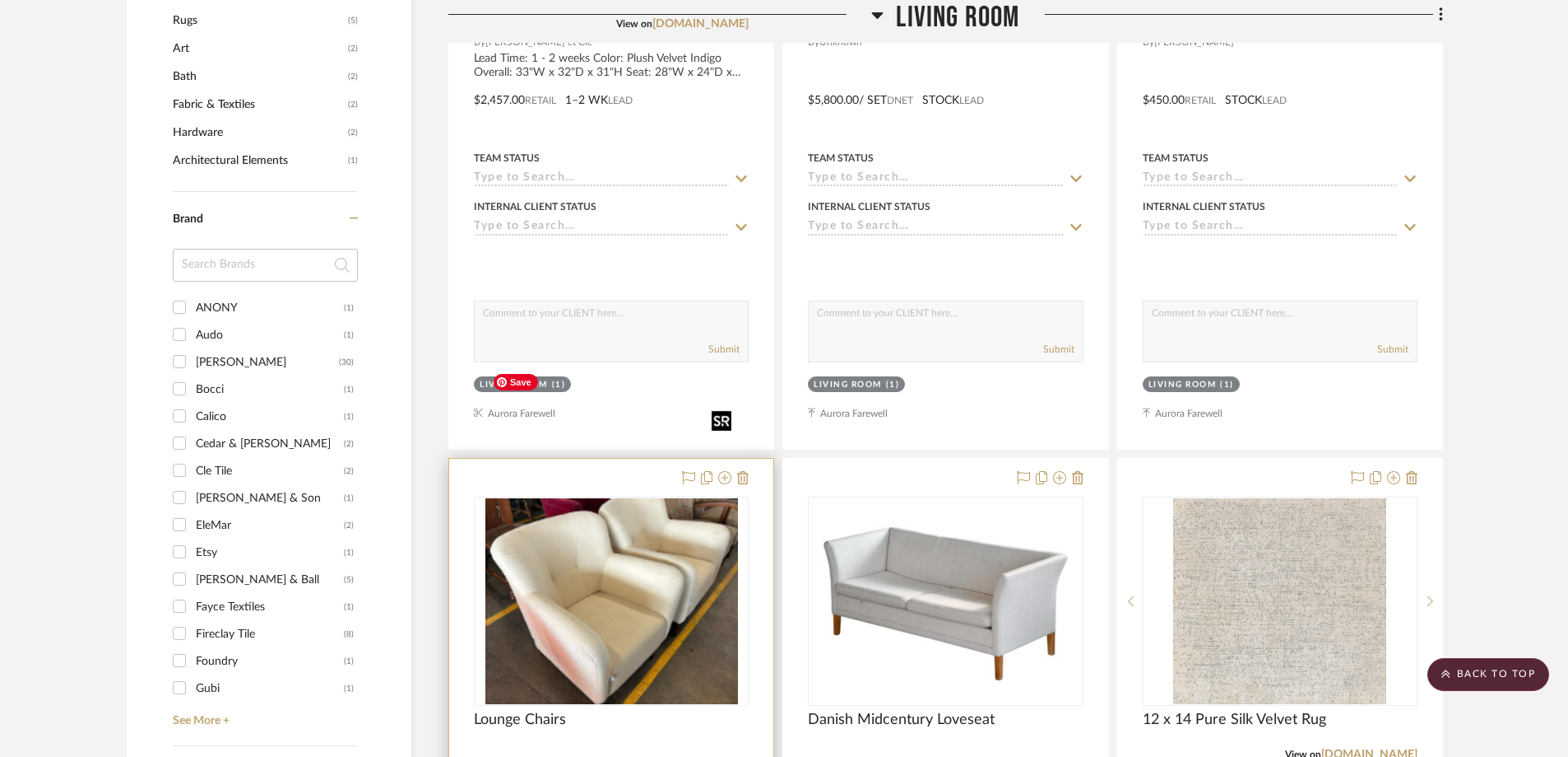
click at [0, 0] on img at bounding box center [0, 0] width 0 height 0
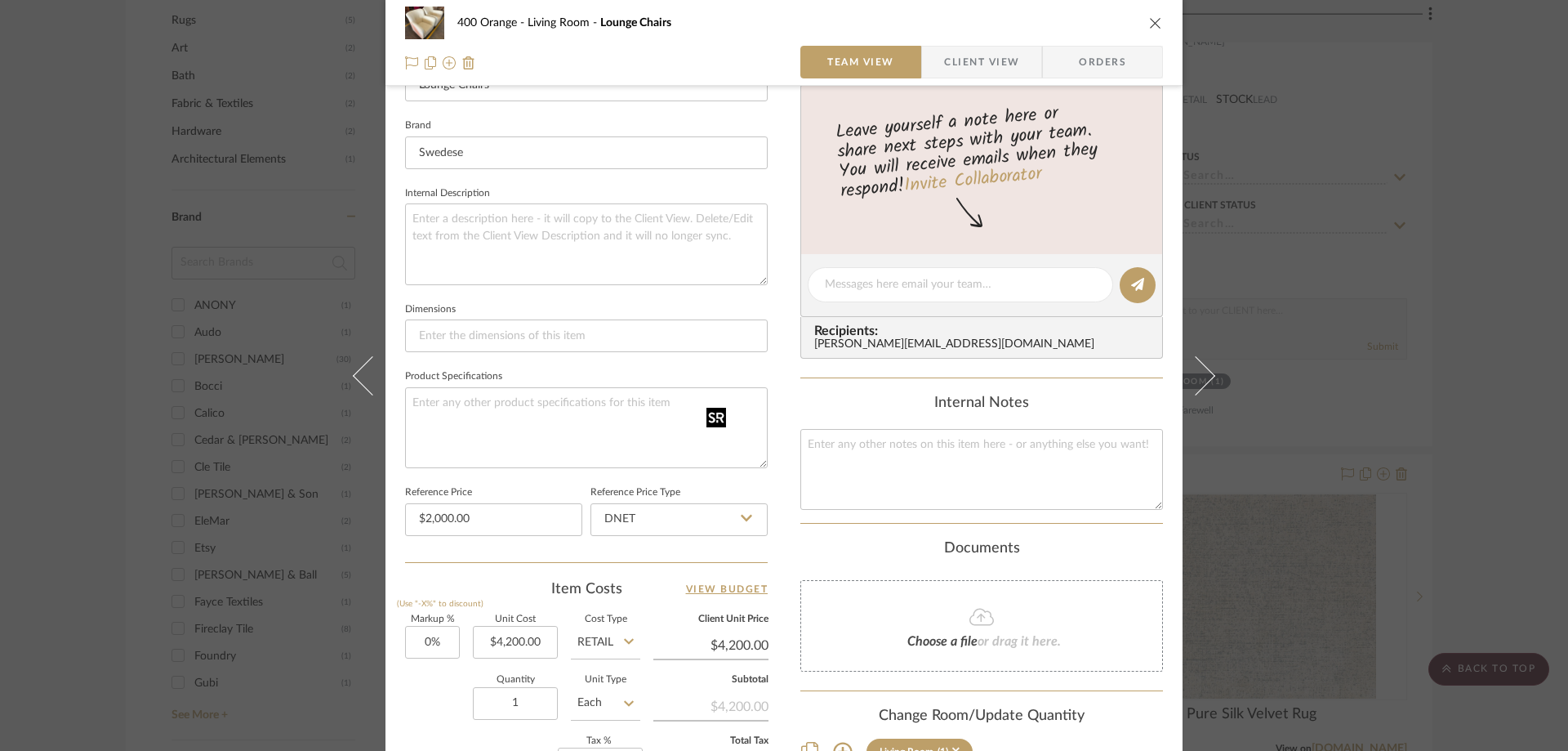
scroll to position [654, 0]
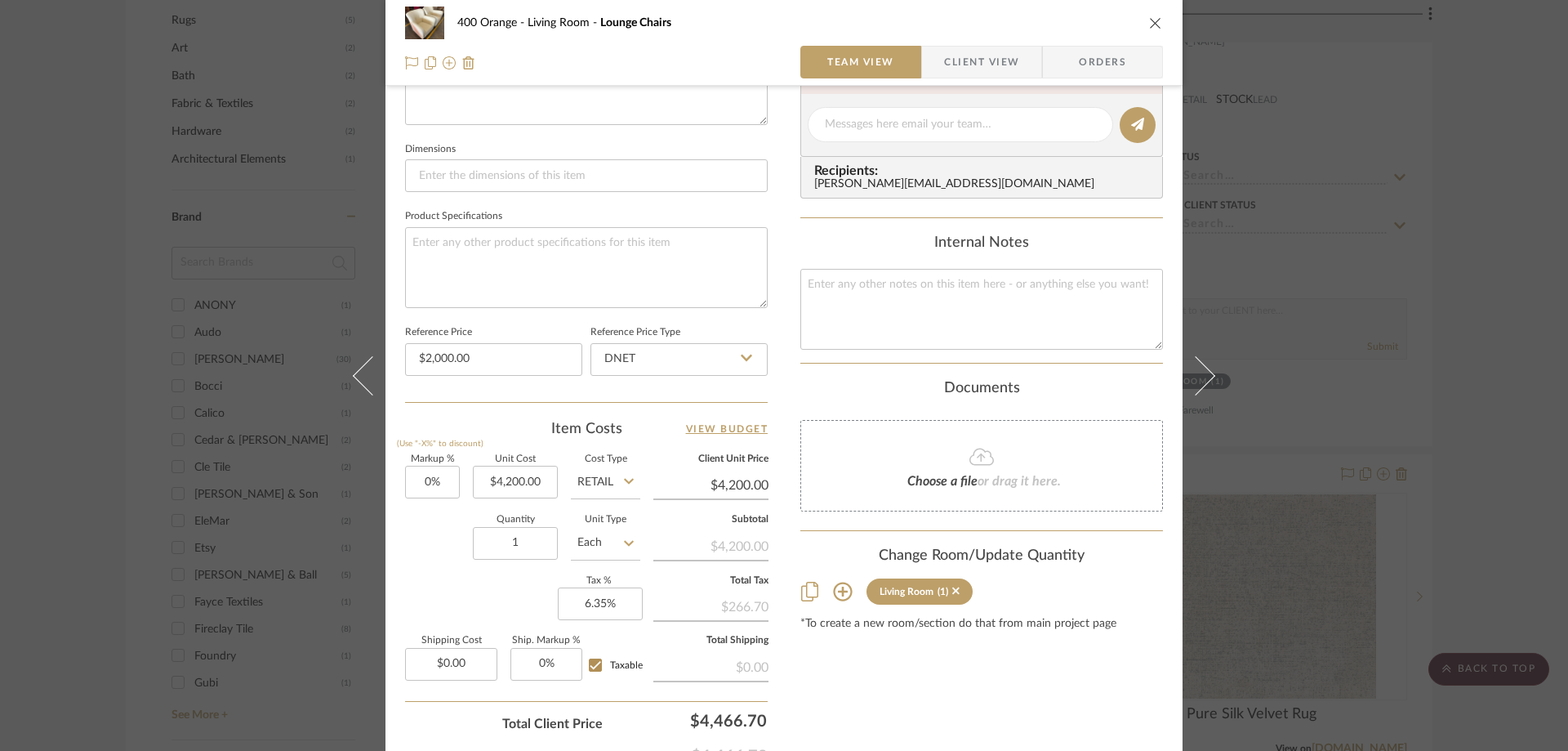
click at [1143, 32] on div "400 Orange Living Room Lounge Chairs" at bounding box center [783, 23] width 758 height 32
click at [1149, 24] on icon "close" at bounding box center [1155, 22] width 13 height 13
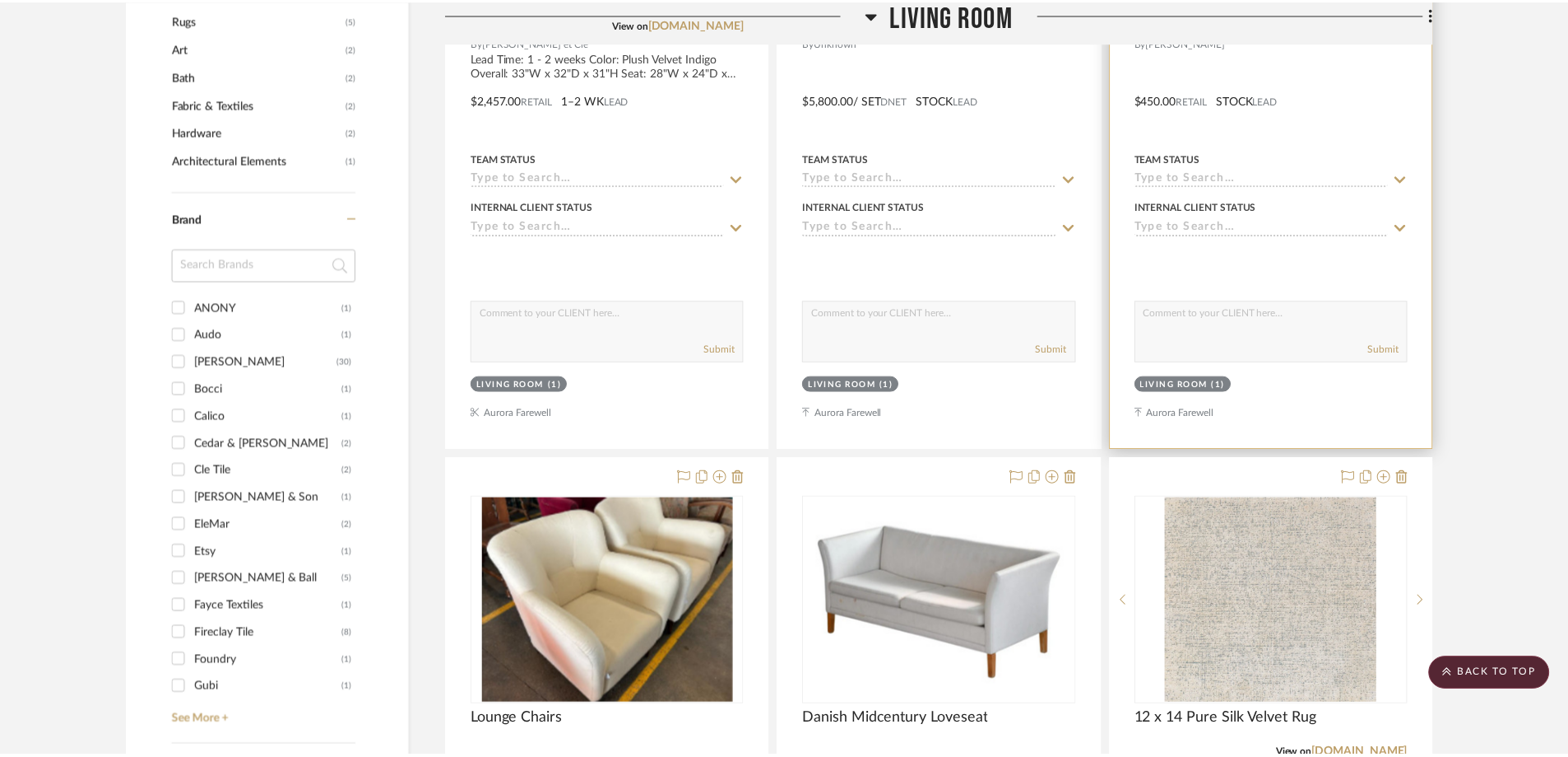
scroll to position [1482, 0]
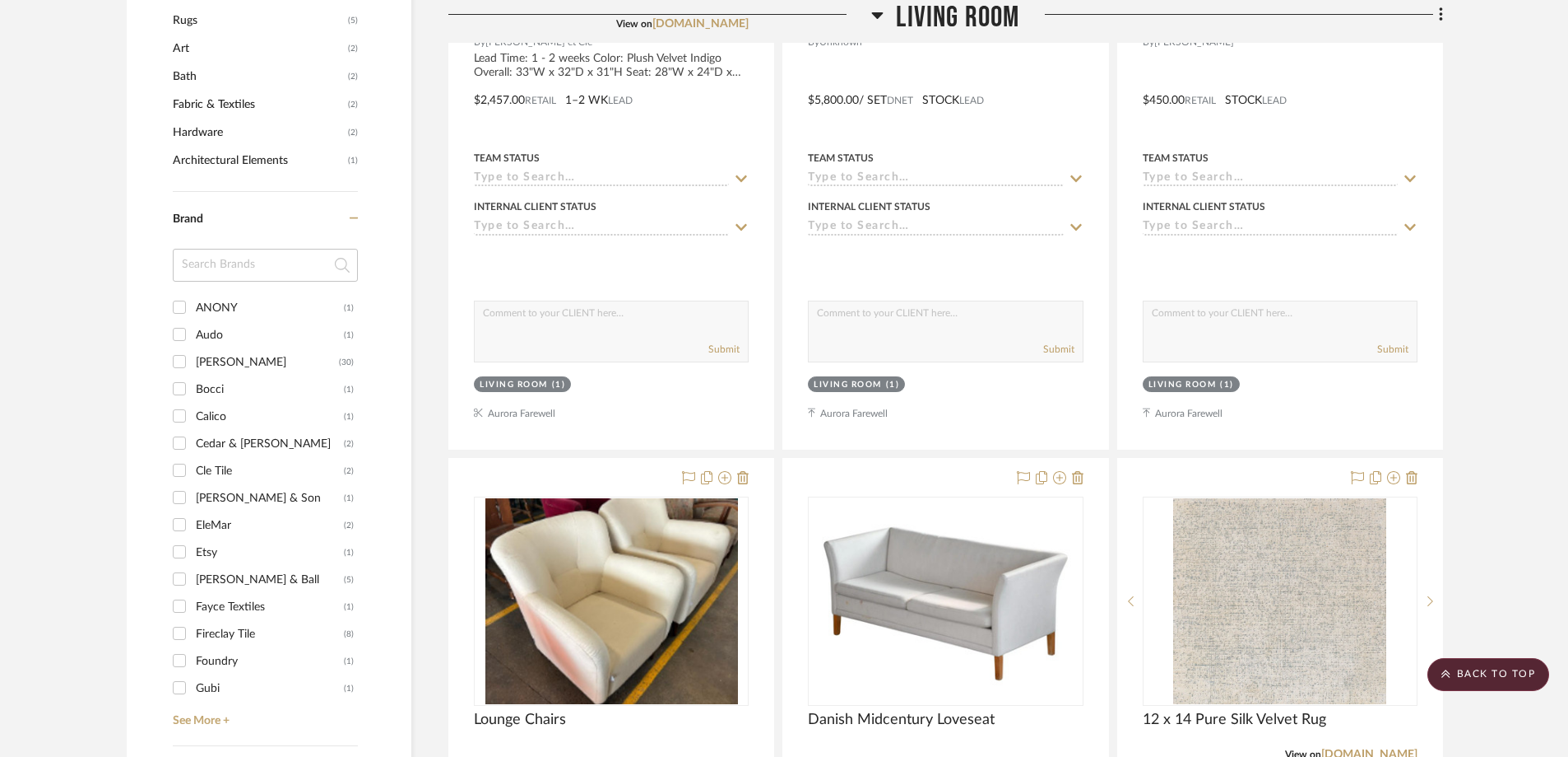
click at [880, 14] on icon at bounding box center [878, 15] width 11 height 7
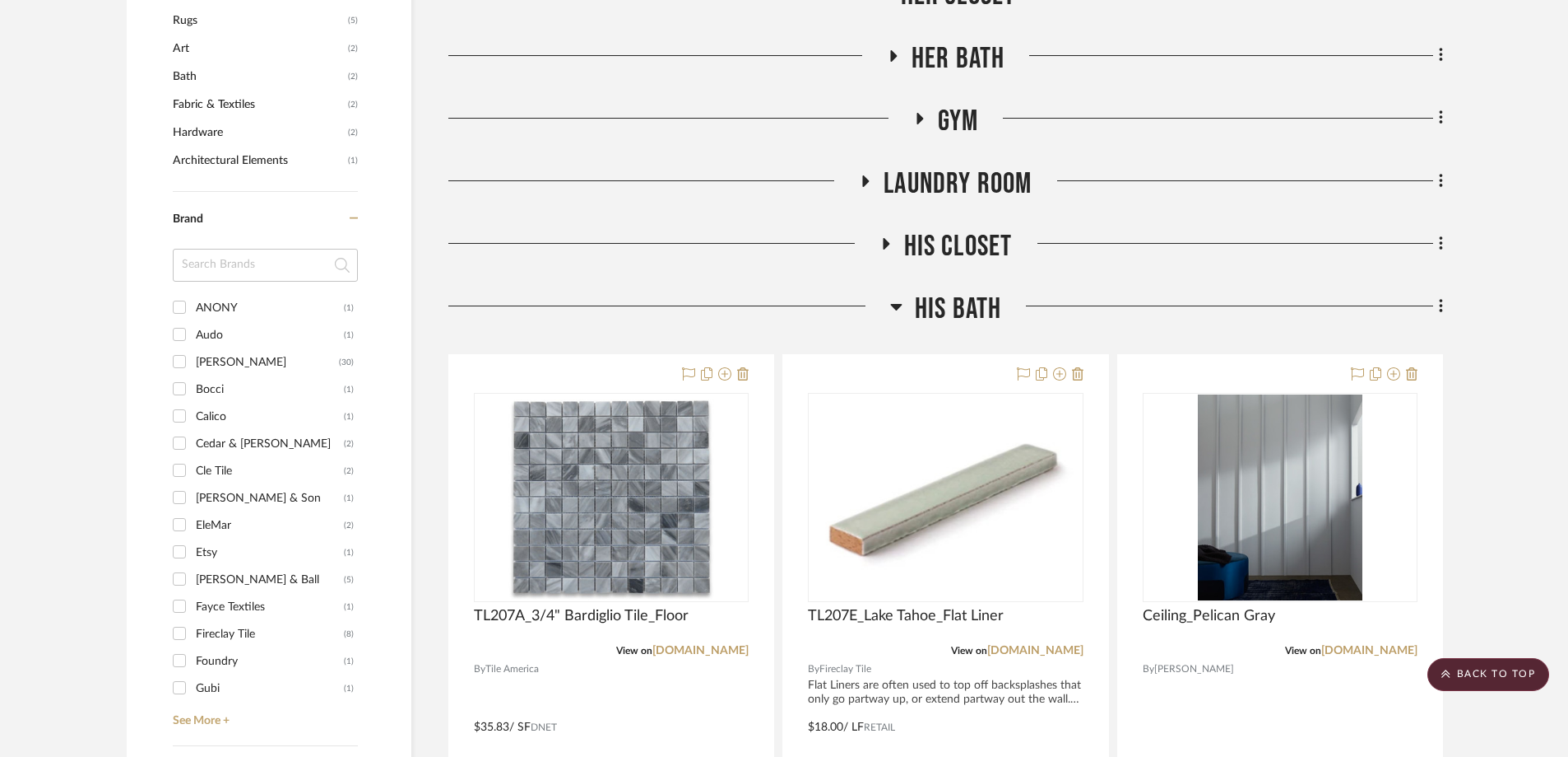
click at [895, 304] on icon at bounding box center [896, 308] width 11 height 7
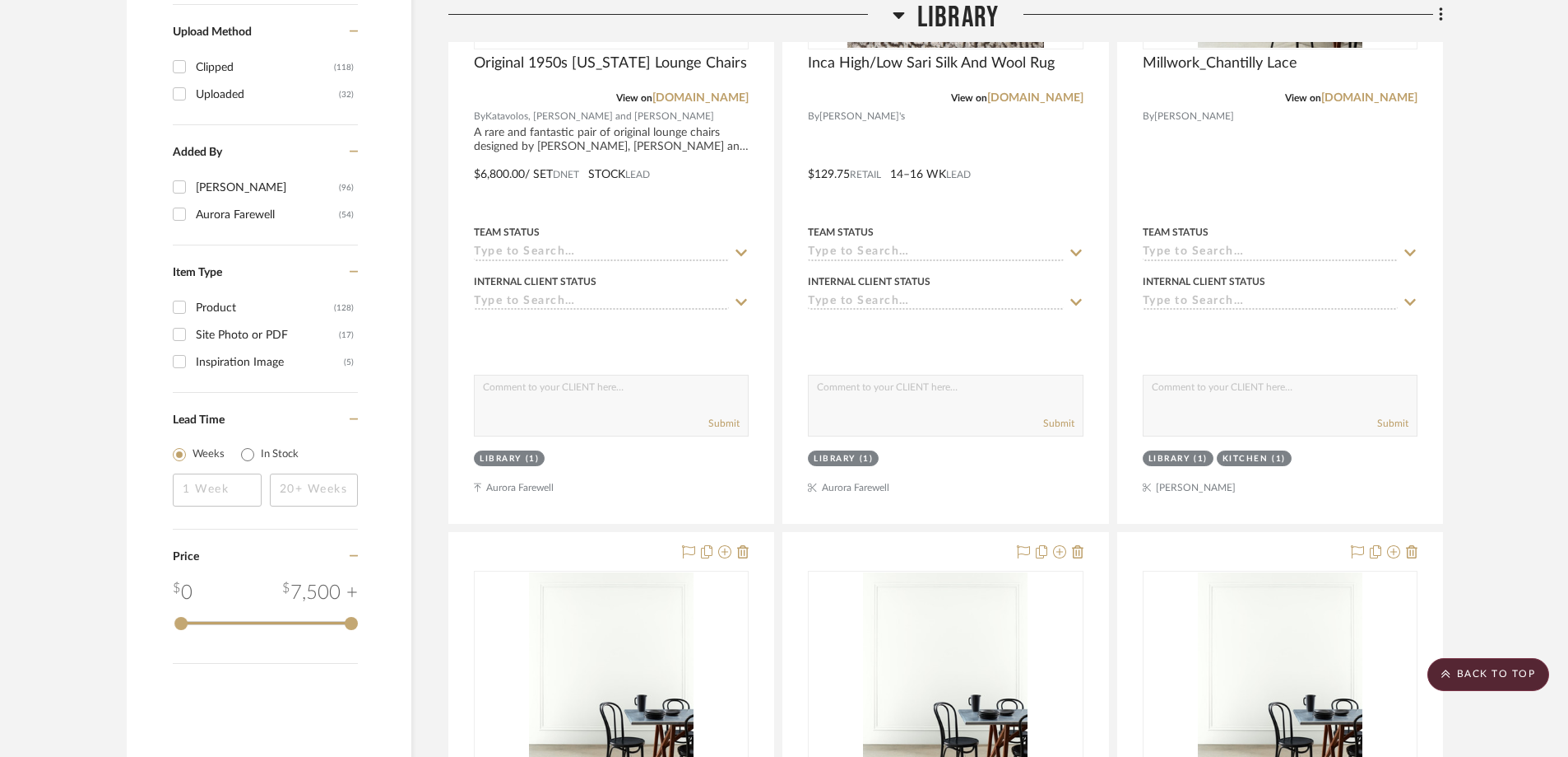
scroll to position [1811, 0]
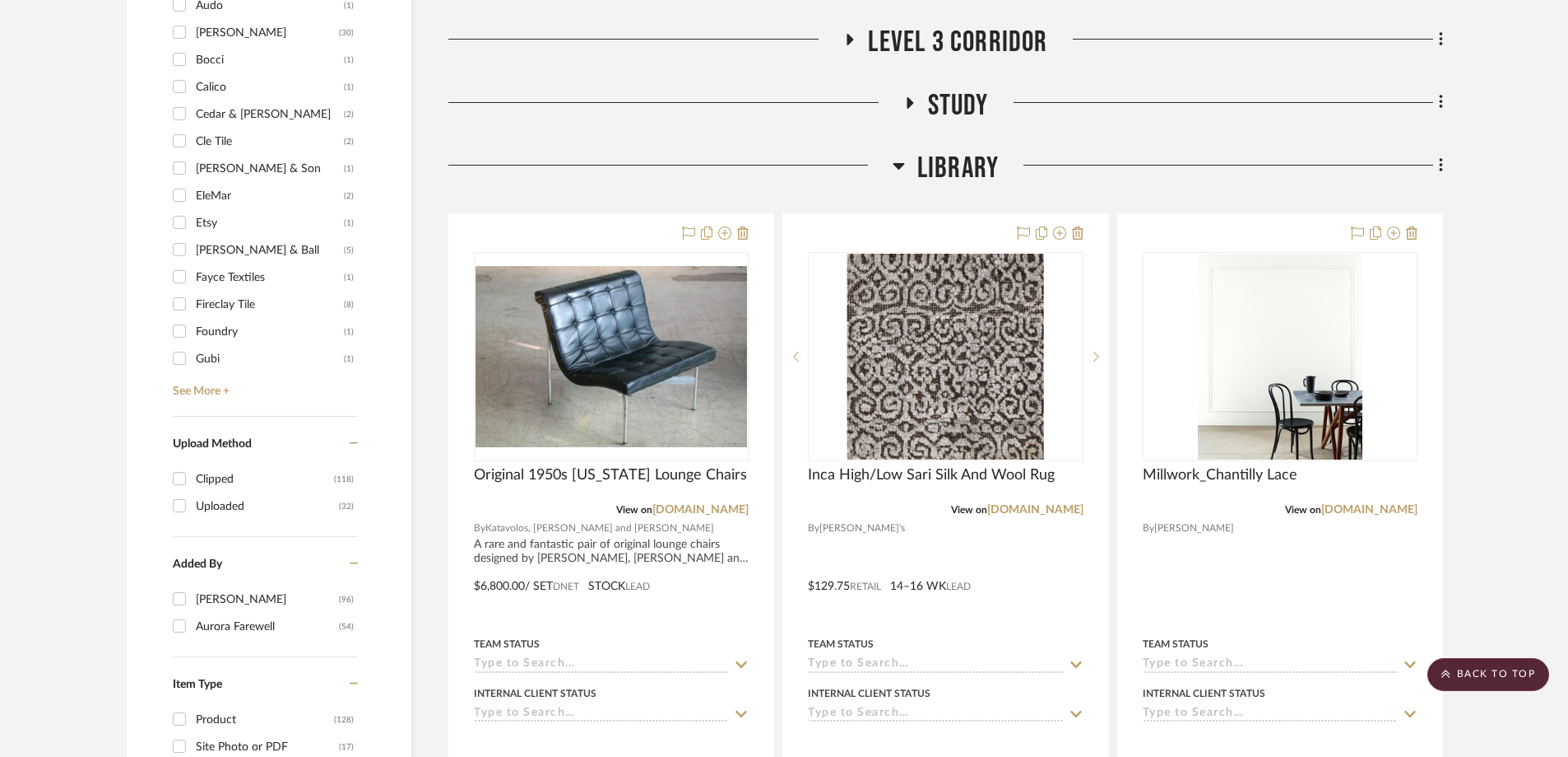
click at [900, 163] on icon at bounding box center [898, 167] width 11 height 7
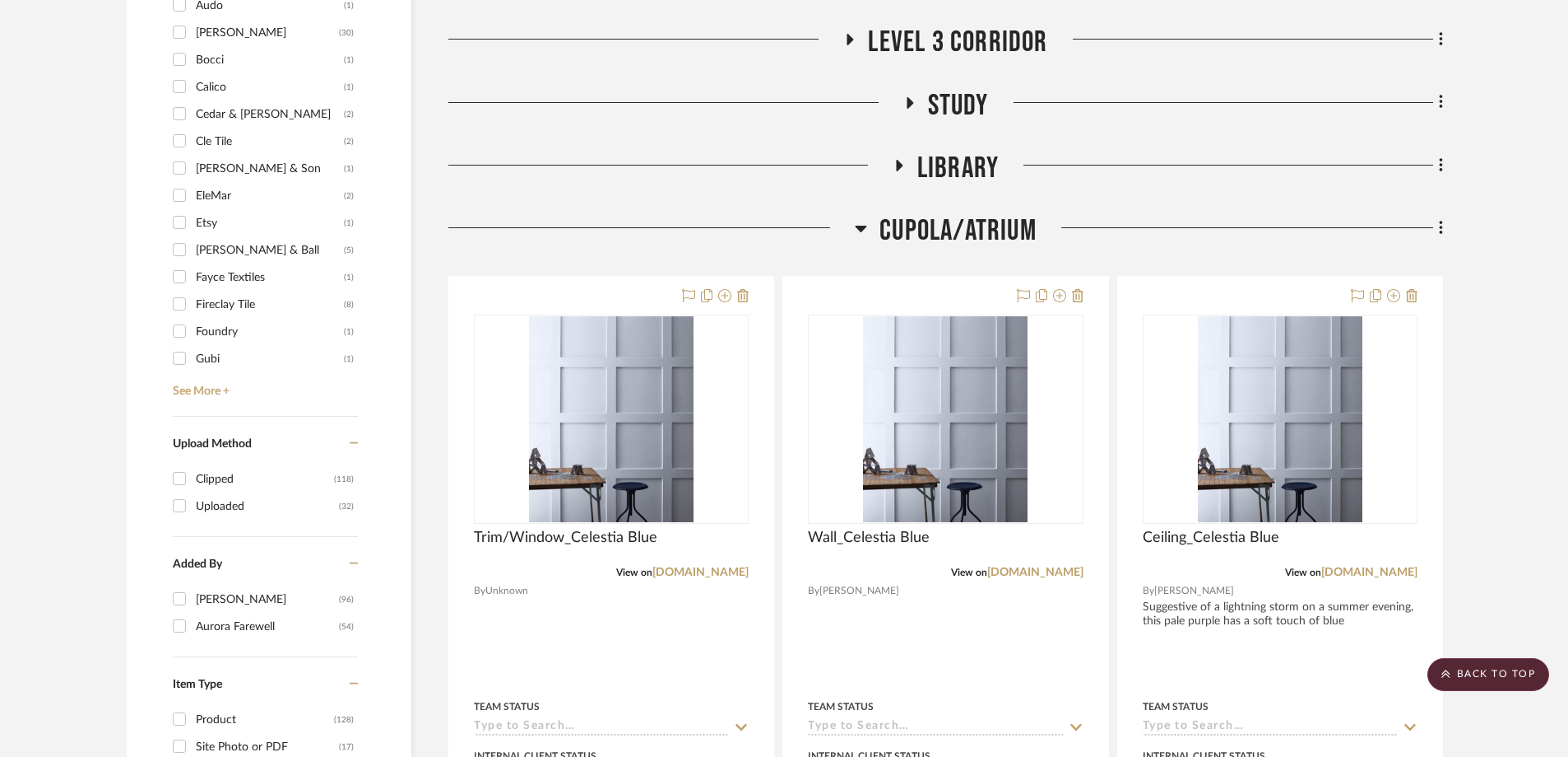
click at [900, 160] on icon at bounding box center [899, 165] width 7 height 11
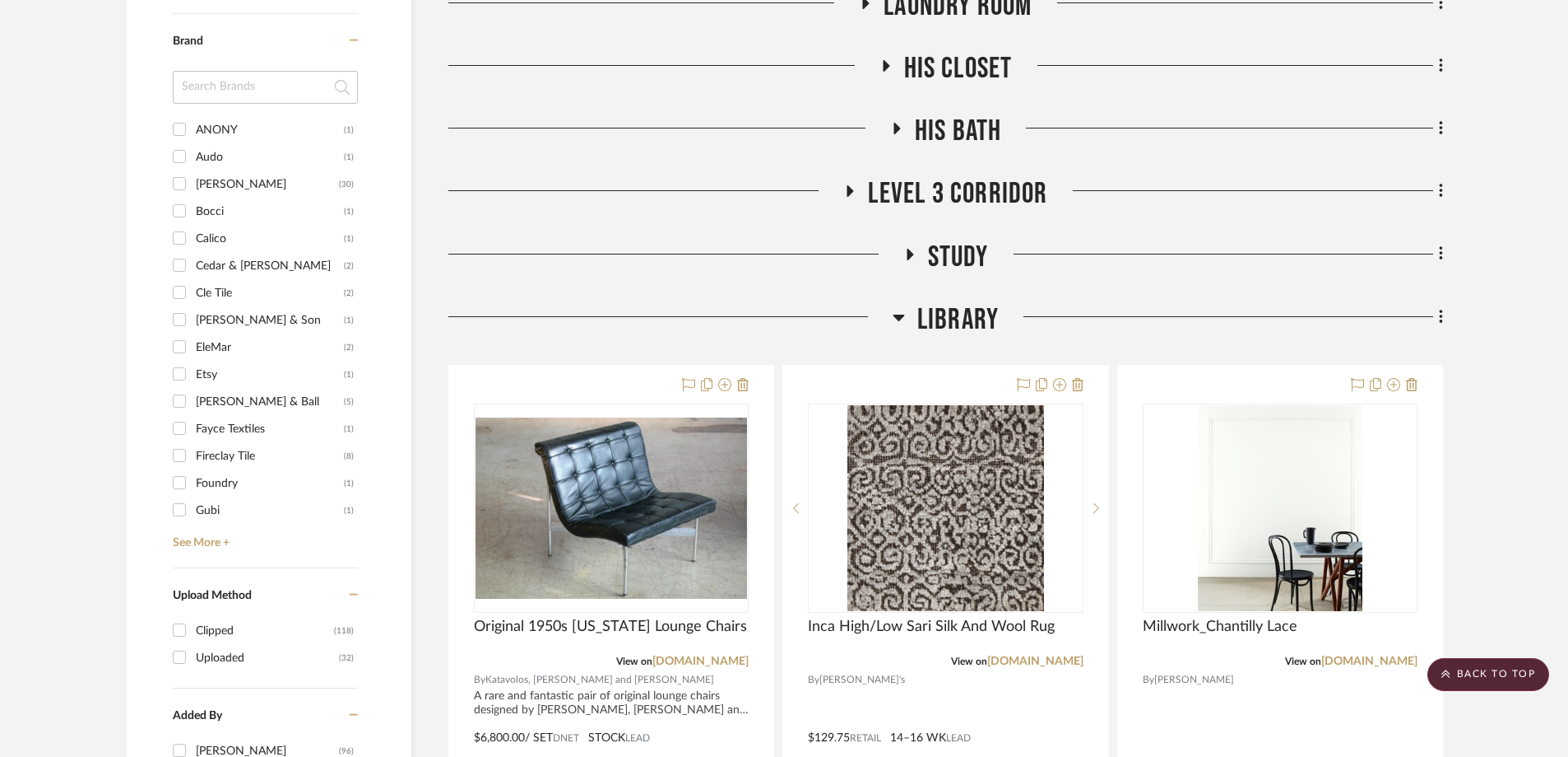
scroll to position [1482, 0]
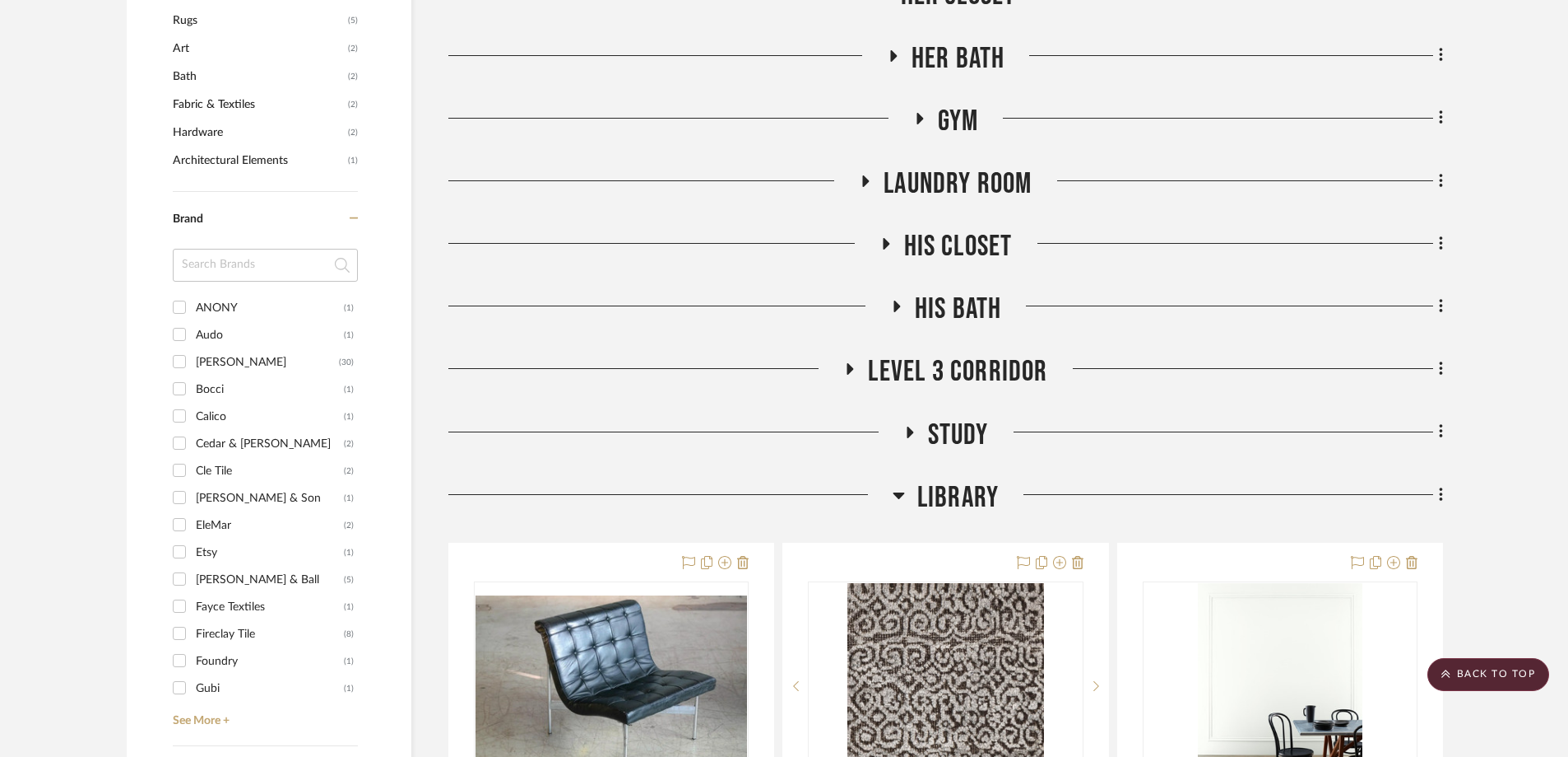
click at [907, 426] on icon at bounding box center [910, 431] width 7 height 11
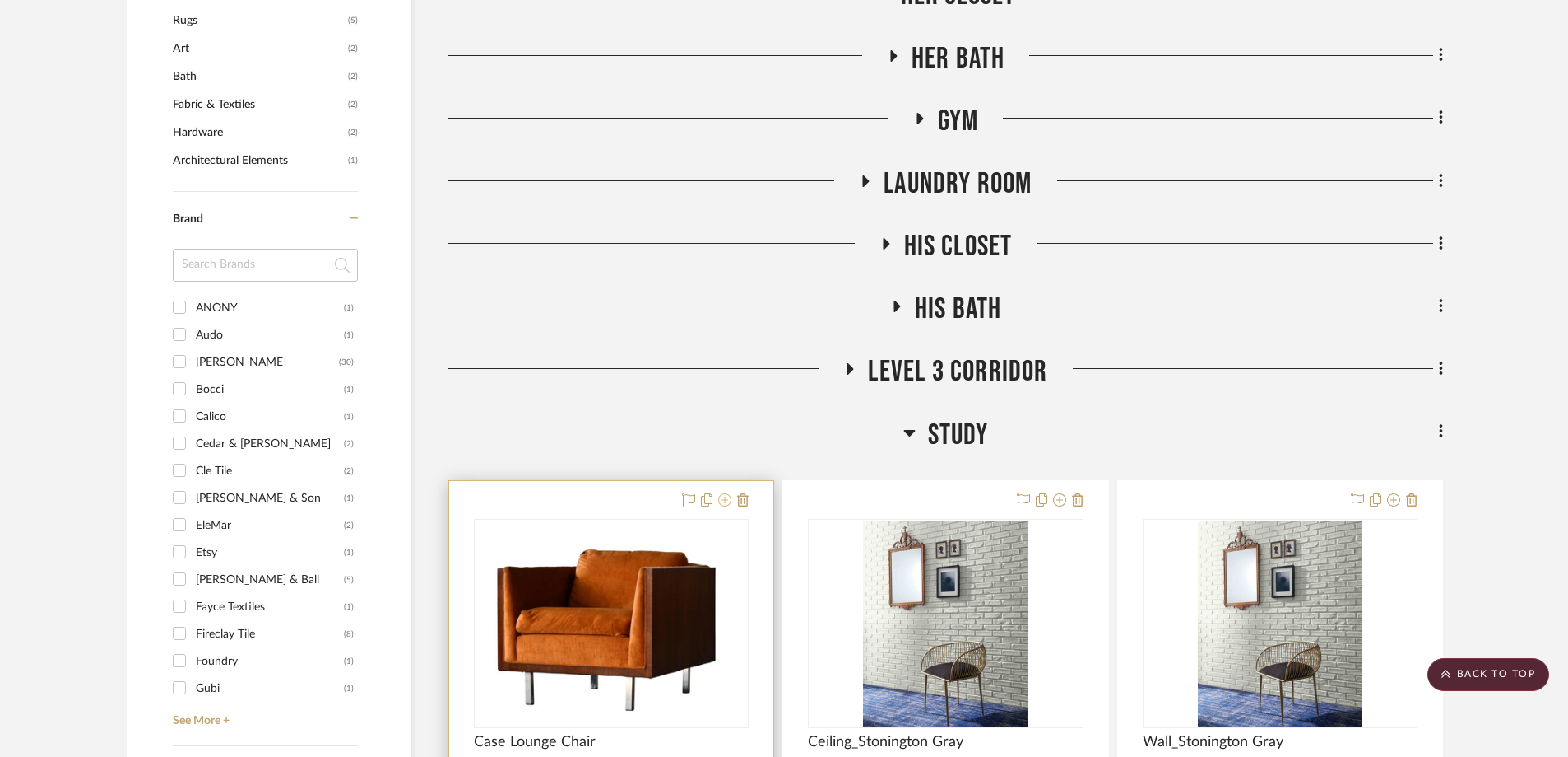
click at [731, 493] on icon at bounding box center [724, 499] width 13 height 13
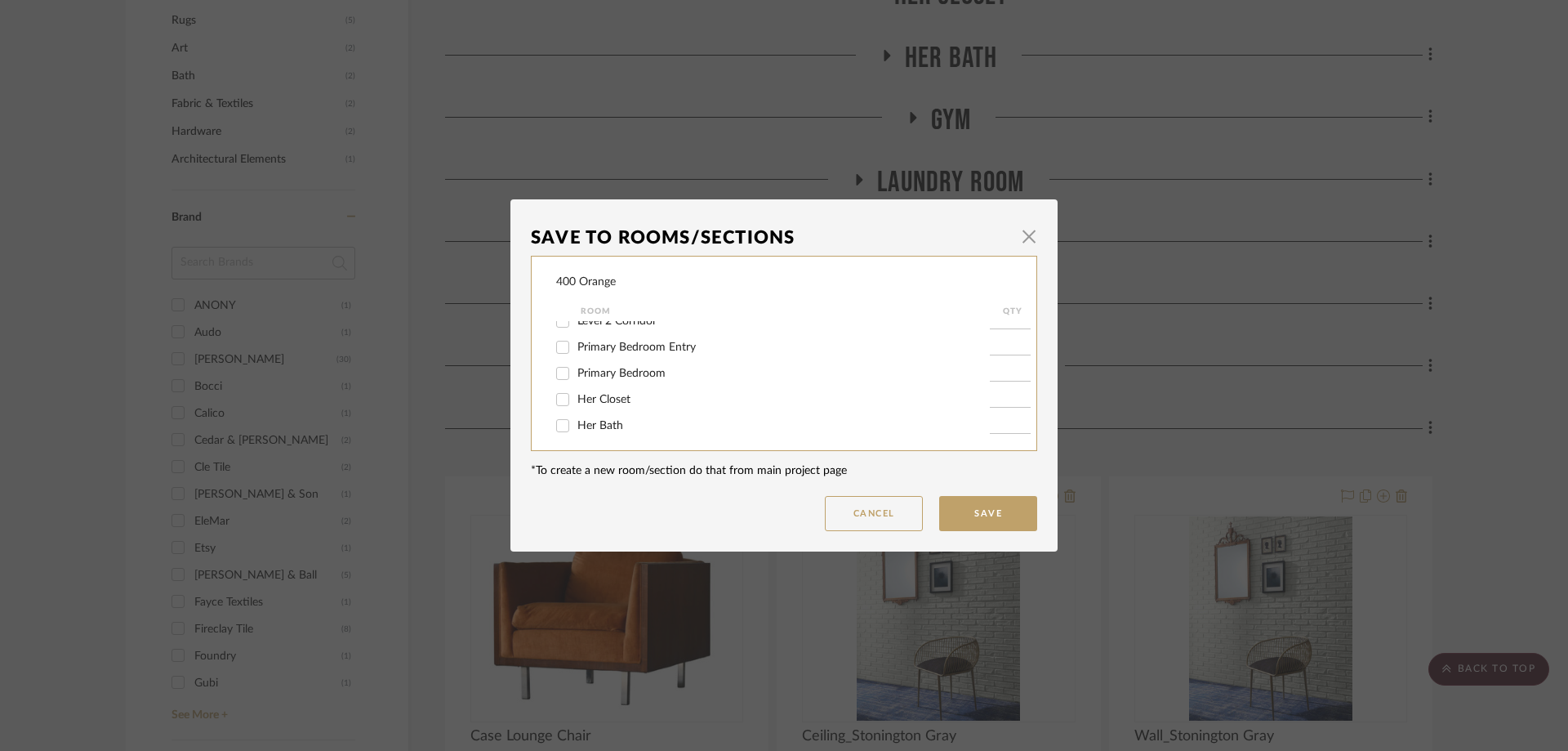
scroll to position [408, 0]
click at [562, 423] on input "His Closet" at bounding box center [562, 422] width 26 height 26
checkbox input "true"
type input "1"
click at [984, 521] on button "Save" at bounding box center [988, 513] width 98 height 35
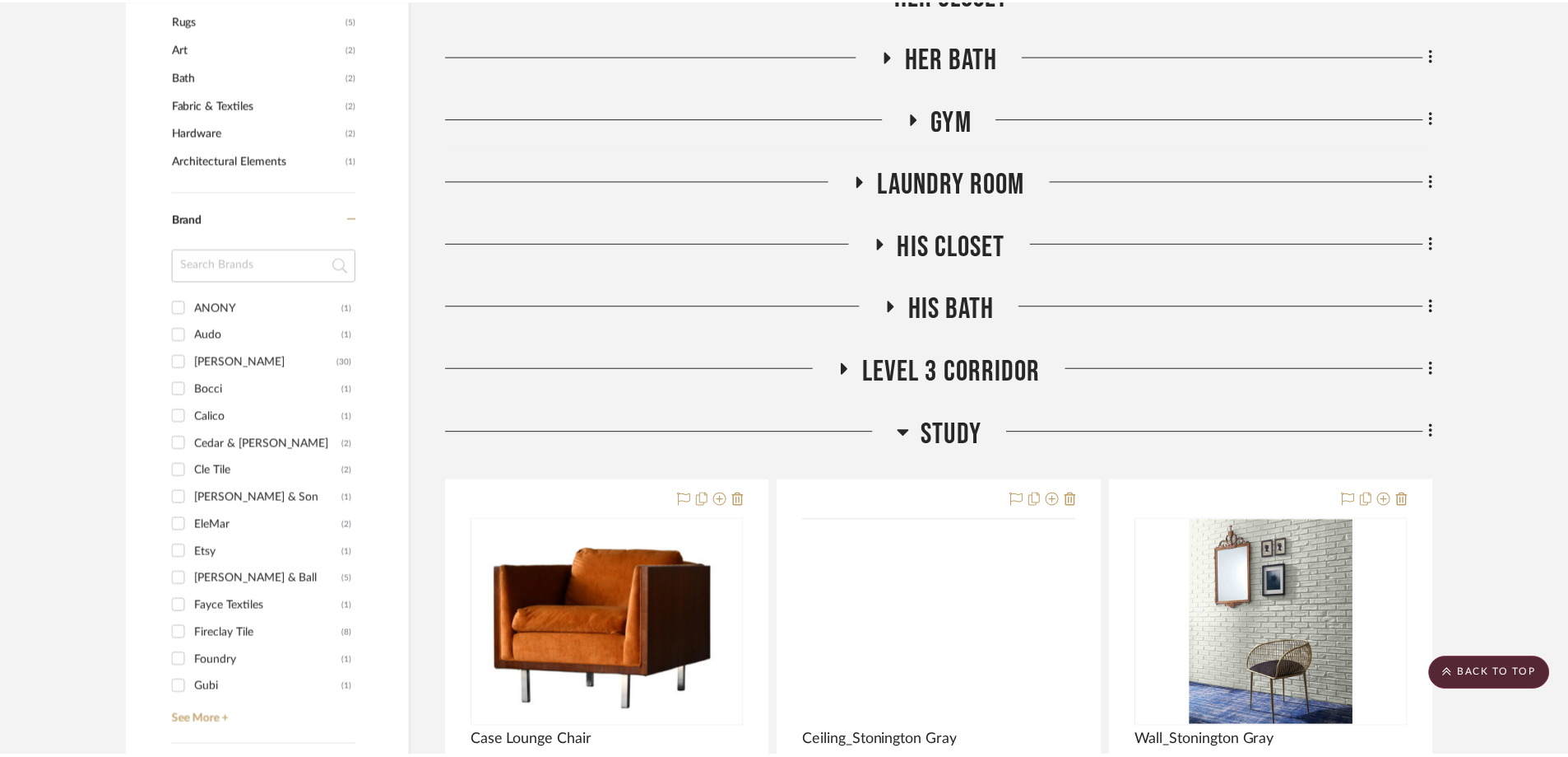
scroll to position [1482, 0]
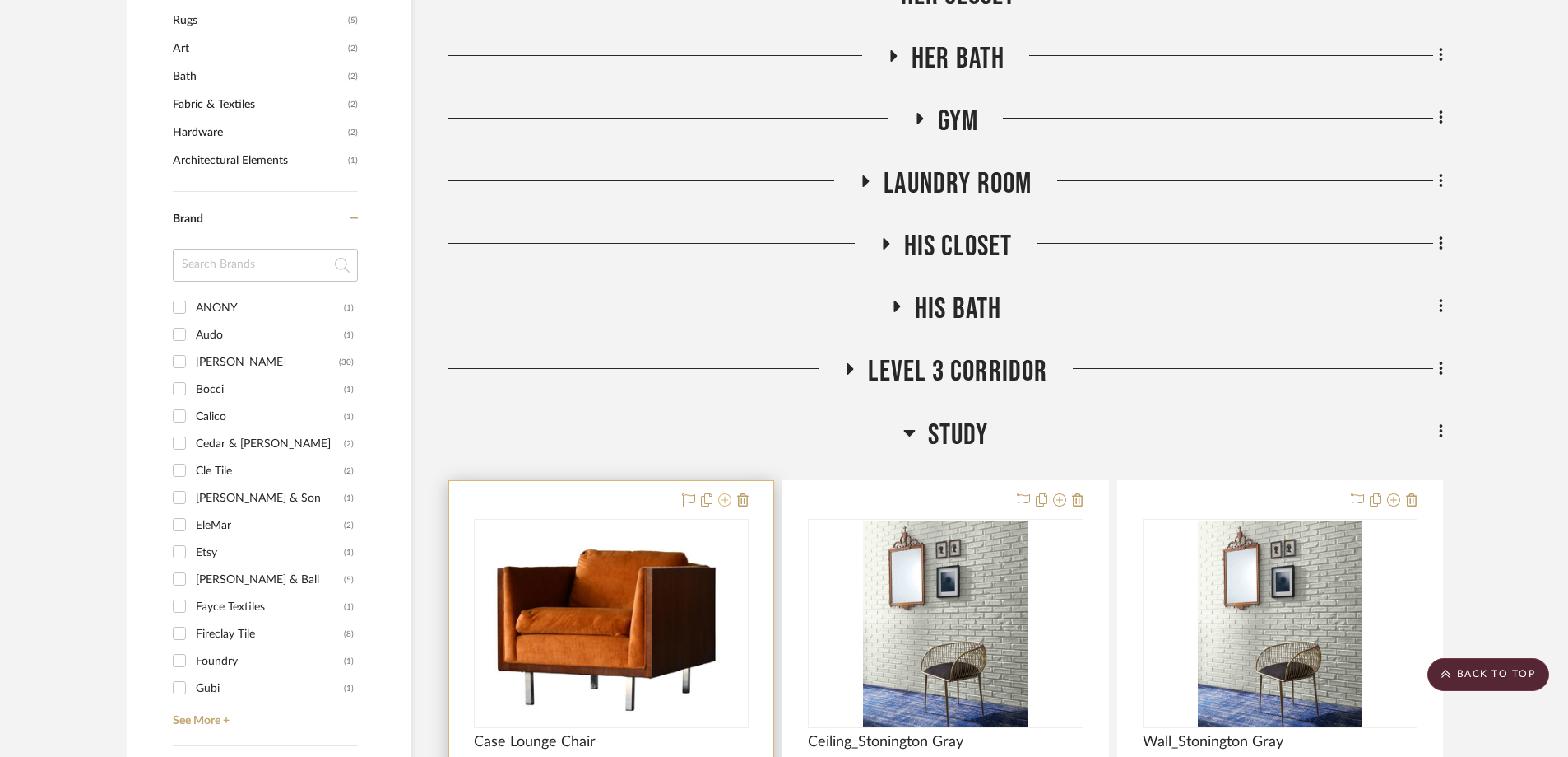
click at [726, 493] on icon at bounding box center [724, 499] width 13 height 13
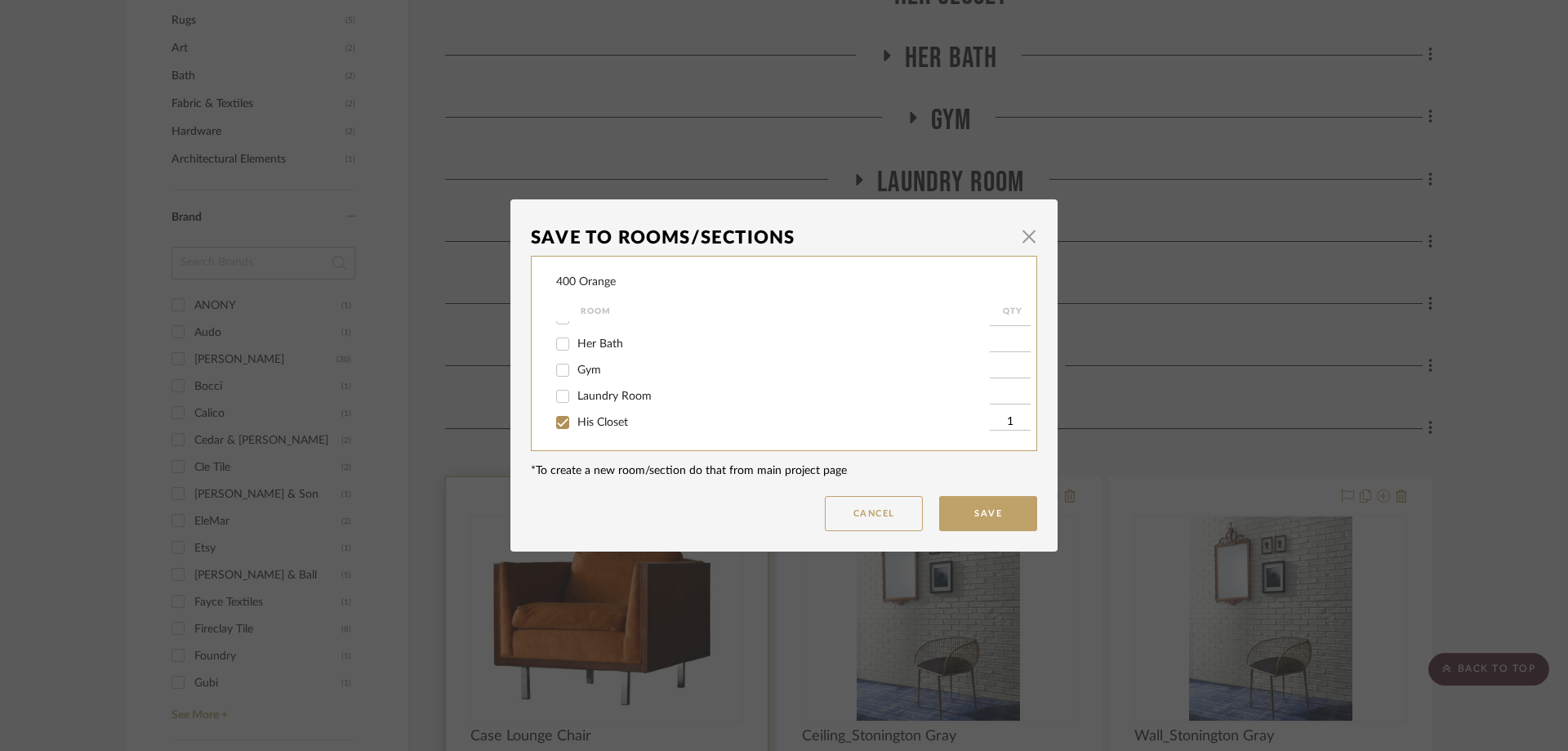
scroll to position [490, 0]
click at [562, 419] on input "Study" at bounding box center [562, 419] width 26 height 26
checkbox input "false"
click at [987, 521] on button "Save" at bounding box center [988, 513] width 98 height 35
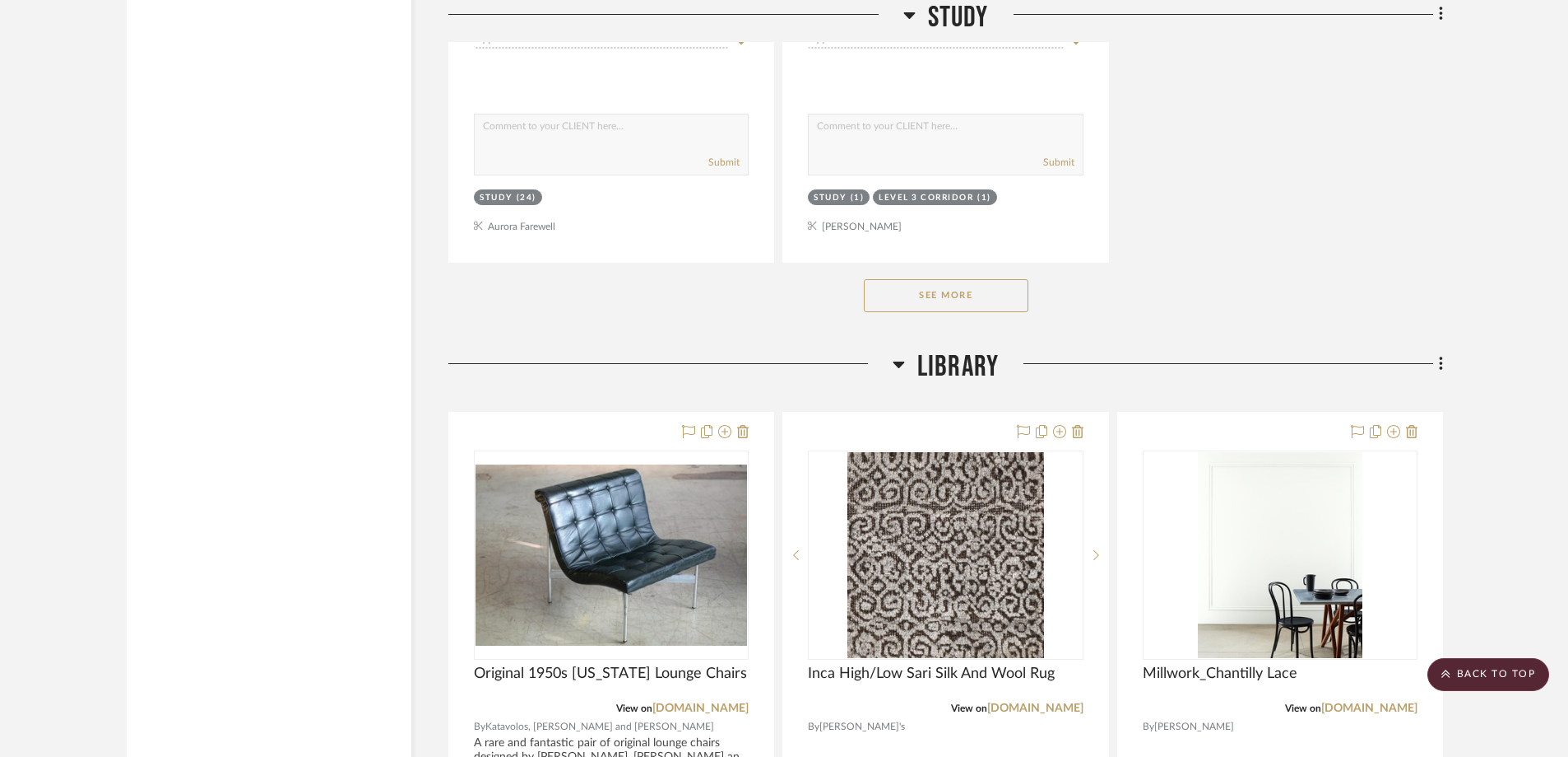
scroll to position [3952, 0]
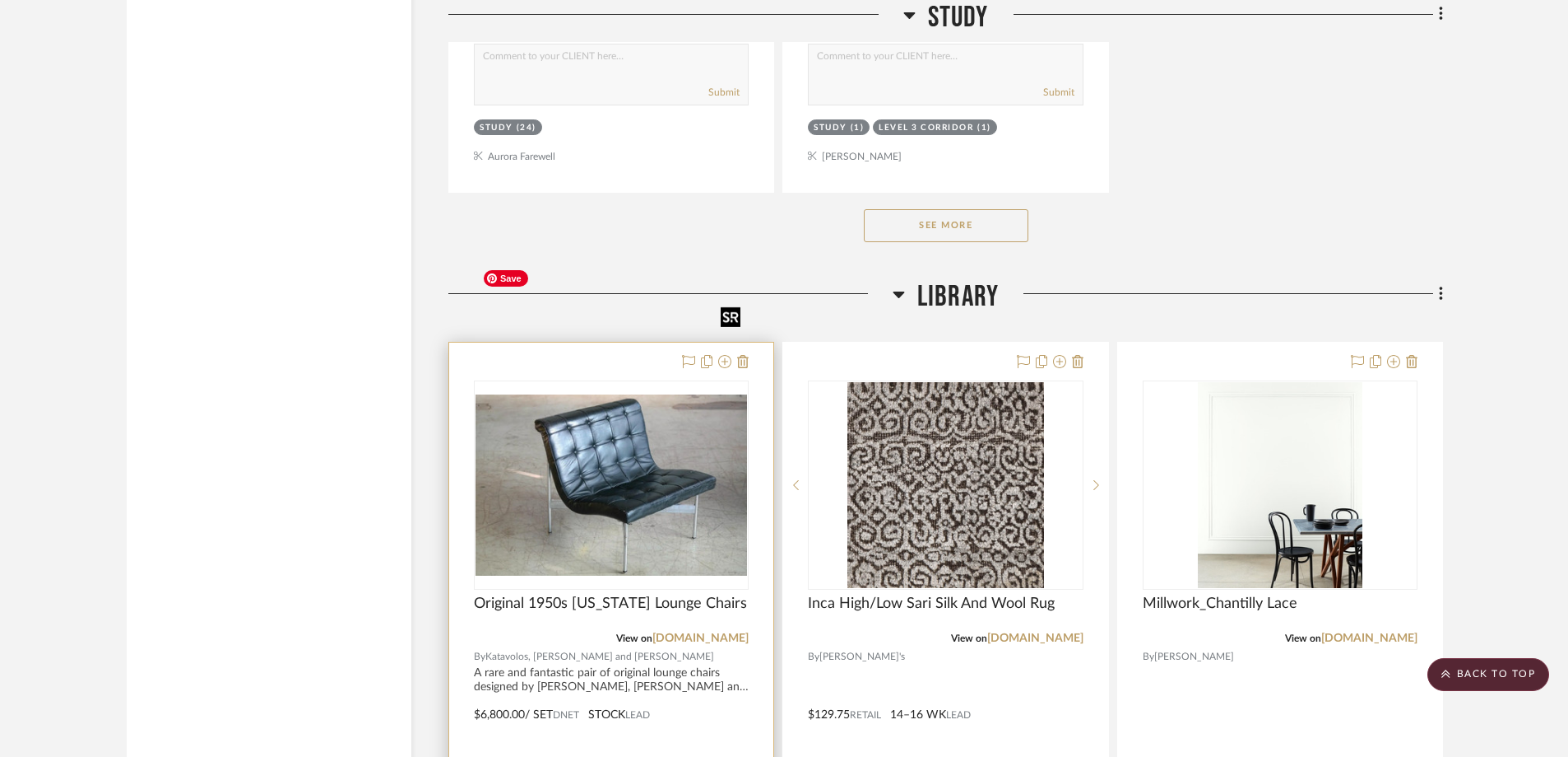
click at [560, 394] on img "0" at bounding box center [611, 485] width 271 height 182
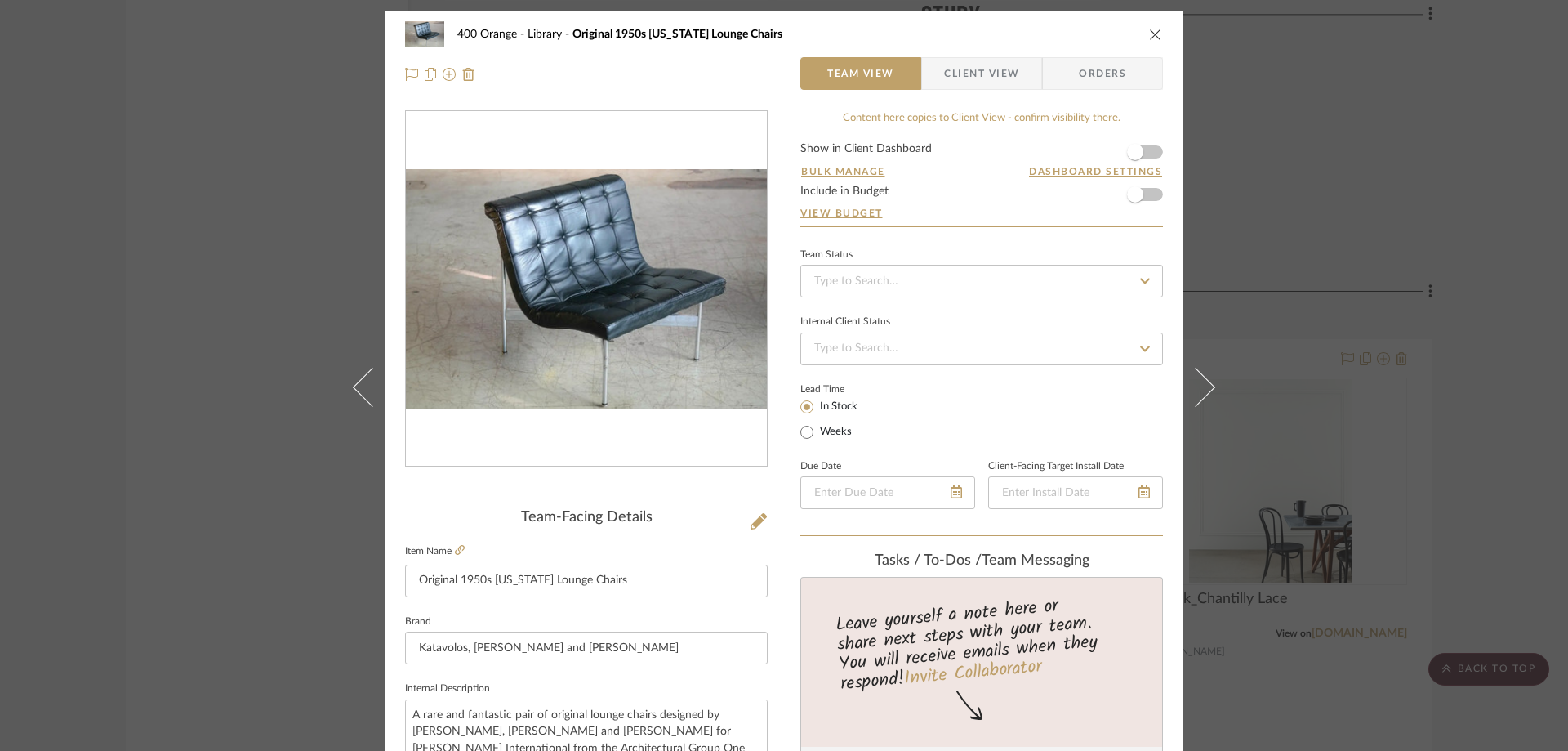
scroll to position [0, 0]
click at [1149, 40] on icon "close" at bounding box center [1155, 35] width 13 height 13
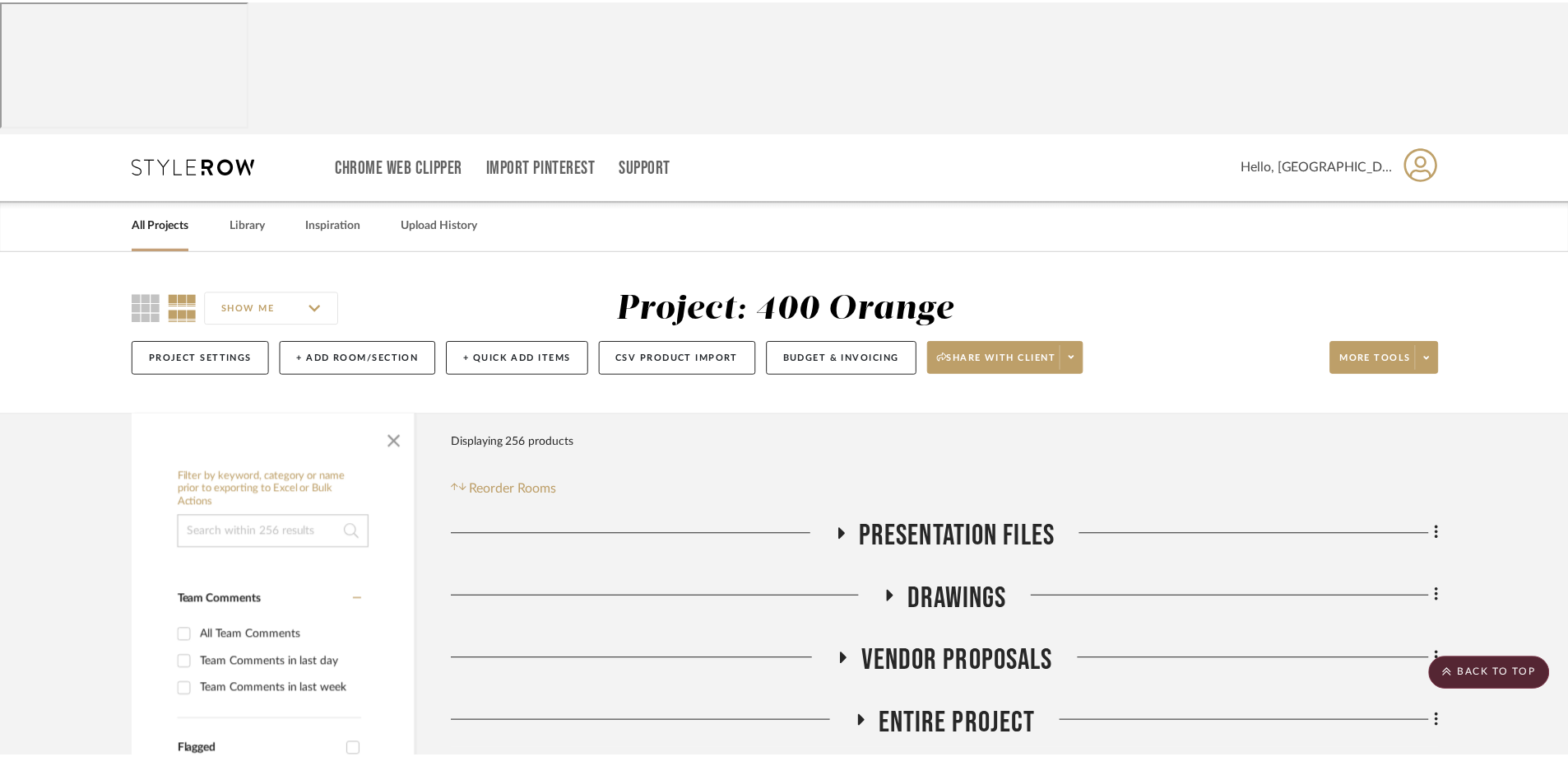
scroll to position [3952, 0]
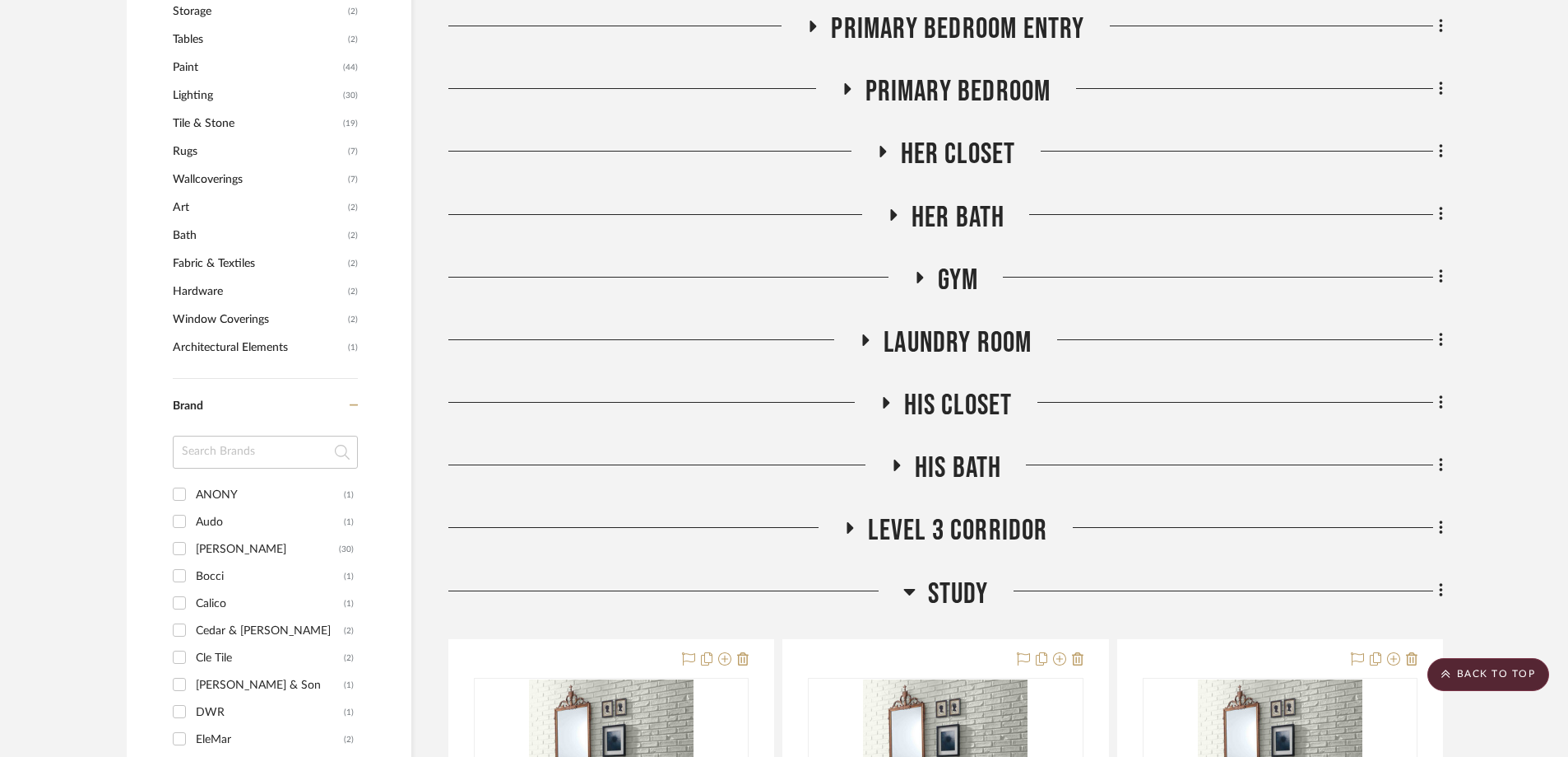
scroll to position [1482, 0]
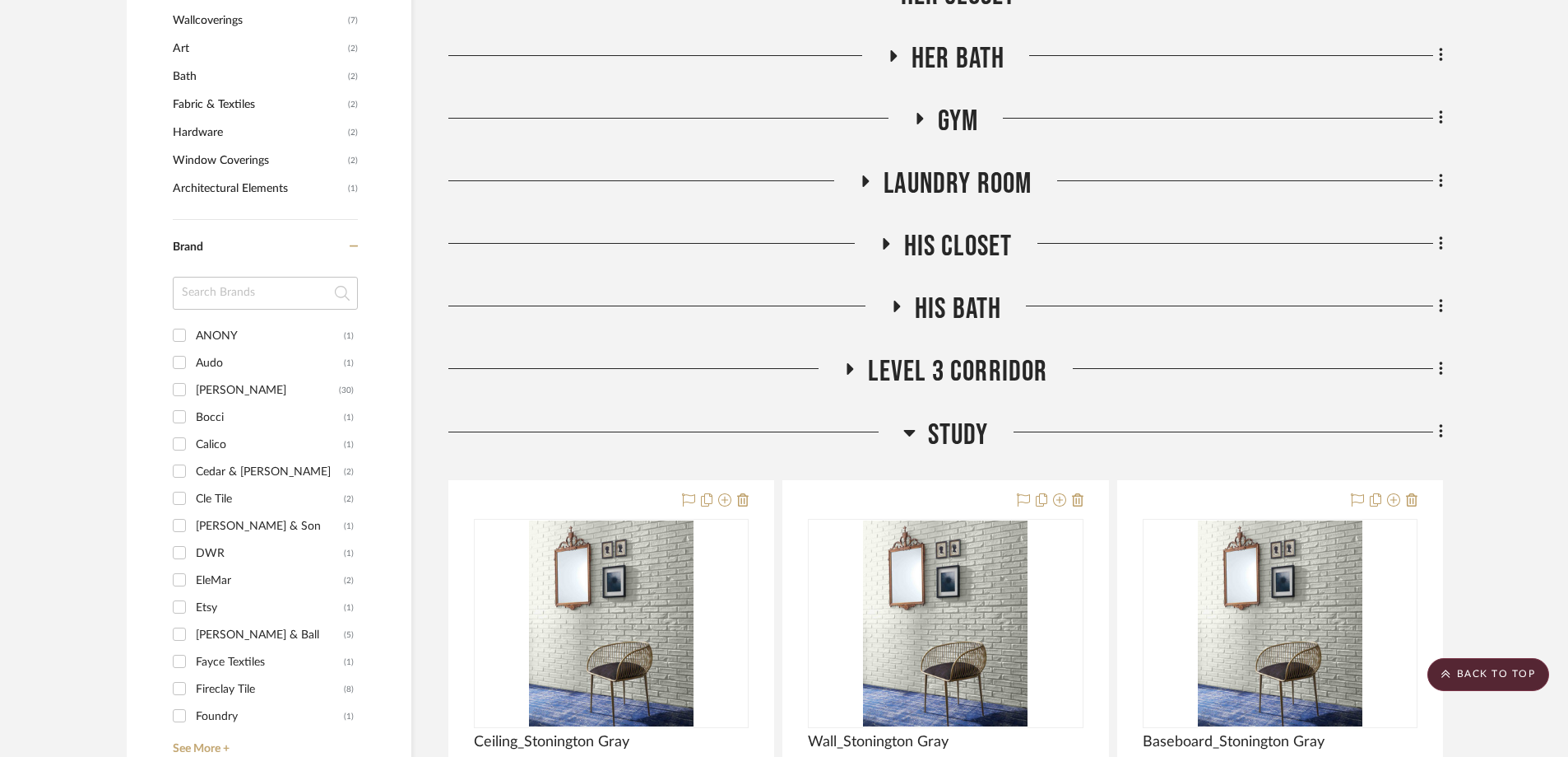
click at [909, 423] on icon at bounding box center [909, 432] width 12 height 20
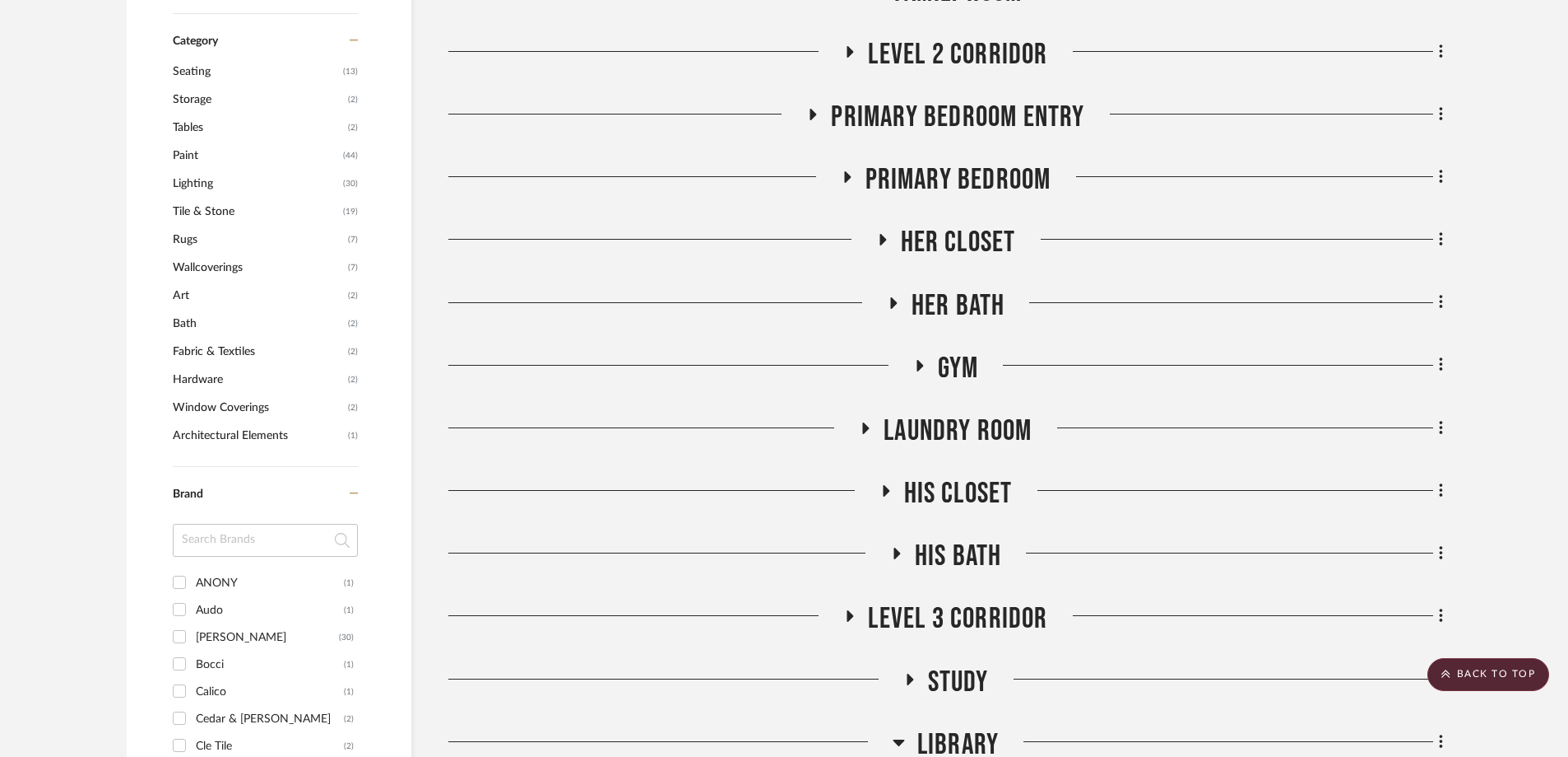
scroll to position [988, 0]
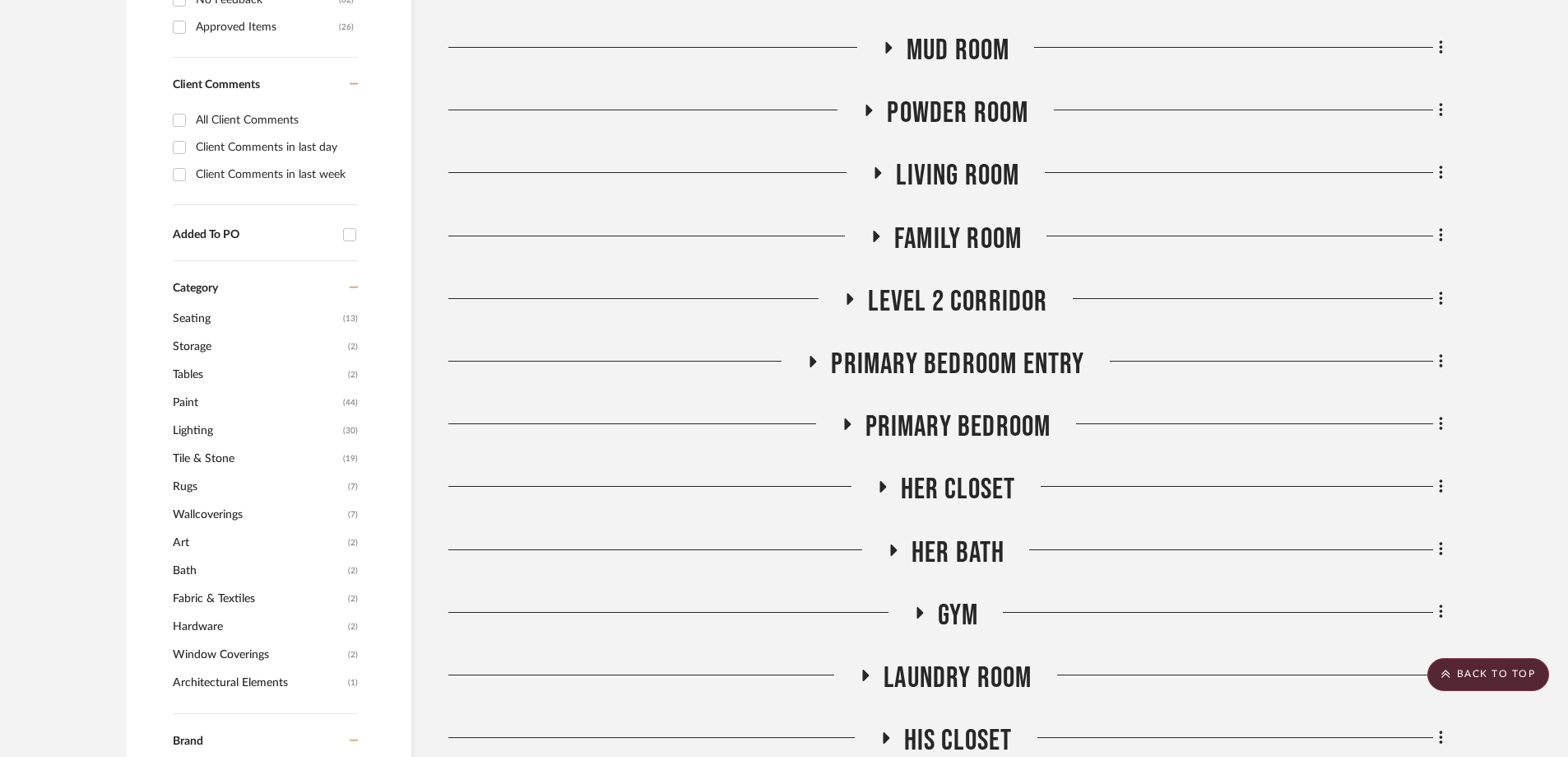
click at [874, 230] on icon at bounding box center [877, 235] width 7 height 11
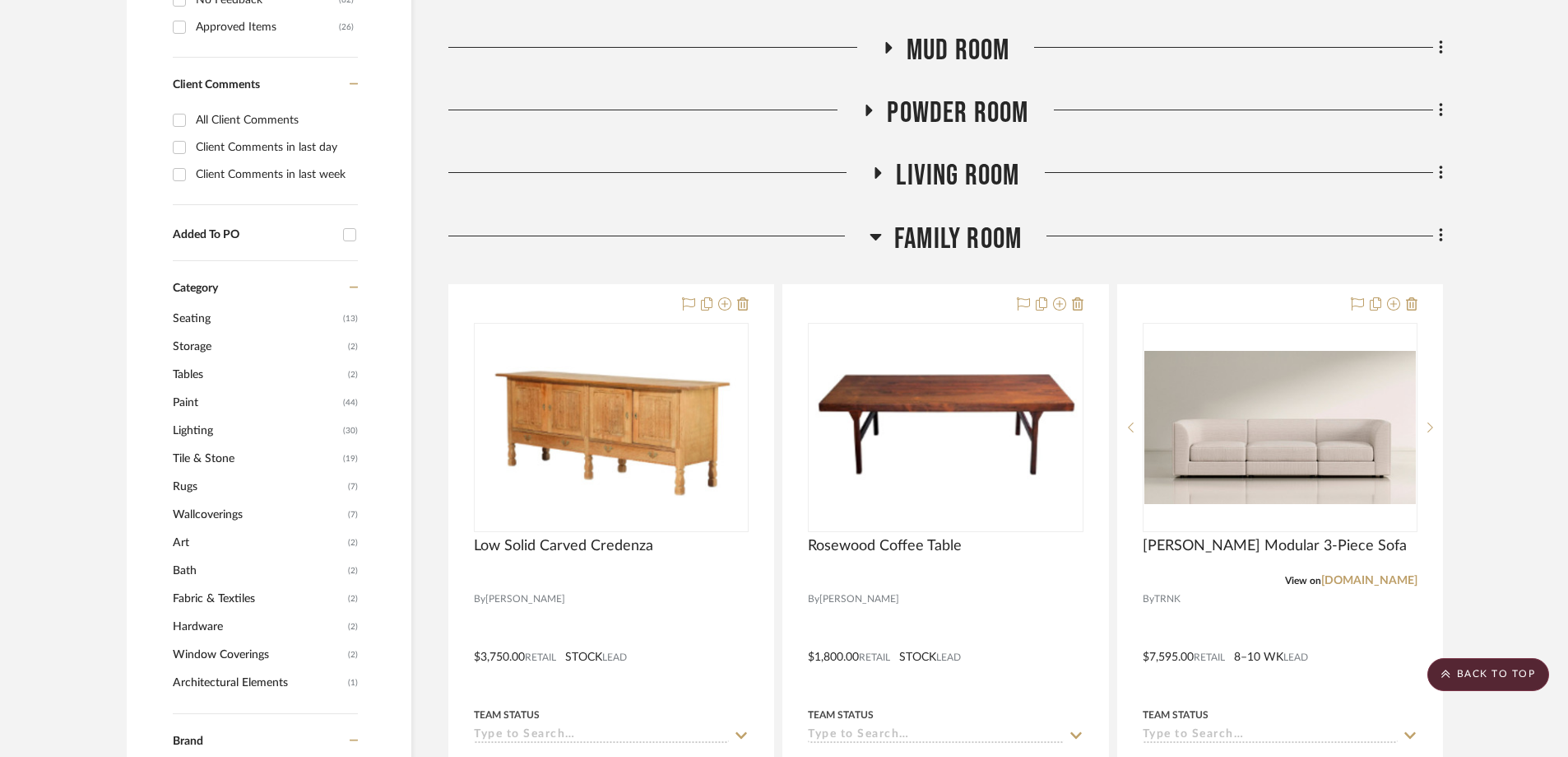
click at [874, 167] on icon at bounding box center [878, 173] width 20 height 12
